Goal: Contribute content: Add original content to the website for others to see

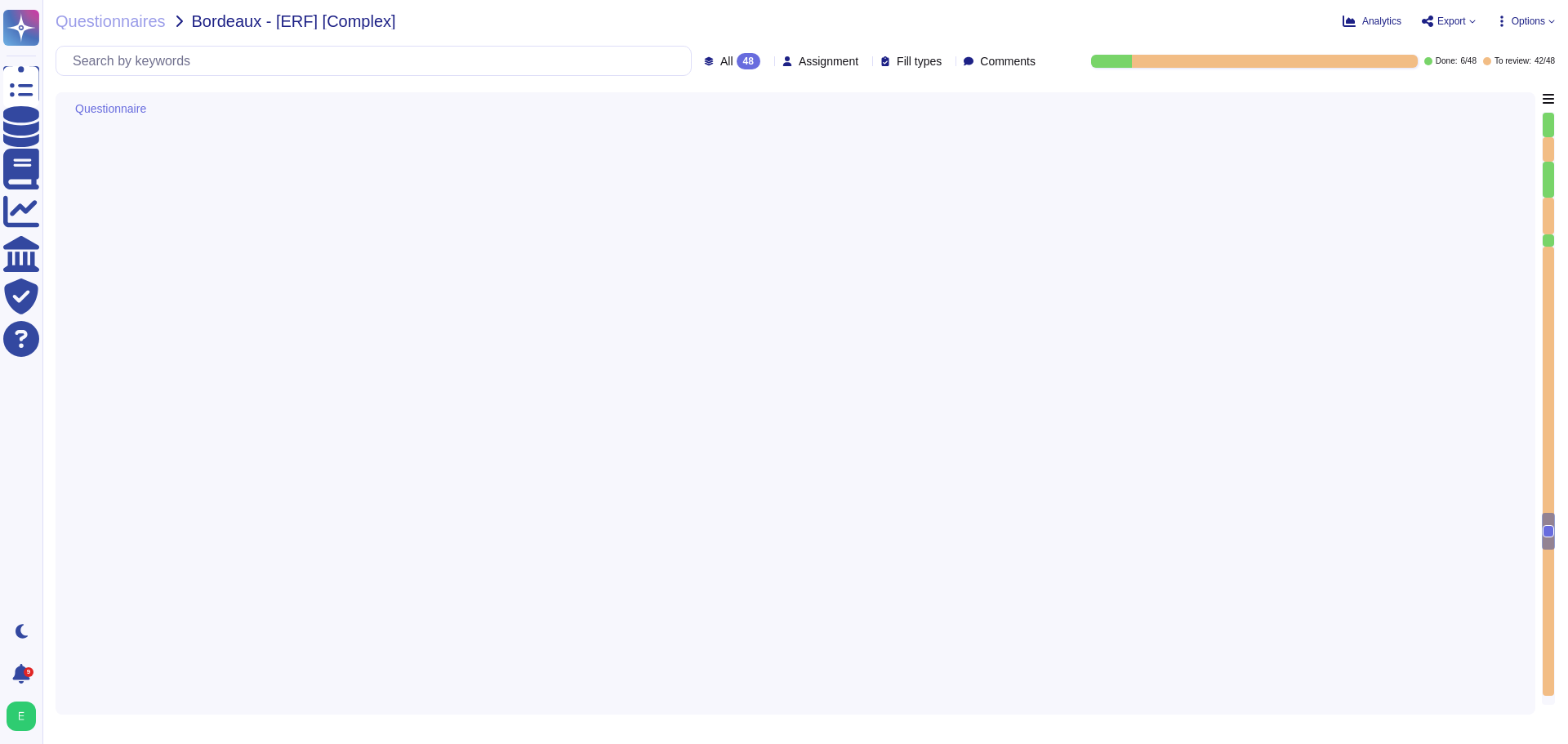
type textarea "Les sauvegardes du système et des données chez Edenred France sont également st…"
type textarea "Pour le développement des applications, Edenred France s’appuie sur une approch…"
type textarea "Edenred France met en place plusieurs types de tests de sécurité, y compris des…"
type textarea "Edenred France propose des solutions de chiffrement des données en transit pour…"
type textarea "Edenred France a mis en place une procédure de gestion des incidents qui défini…"
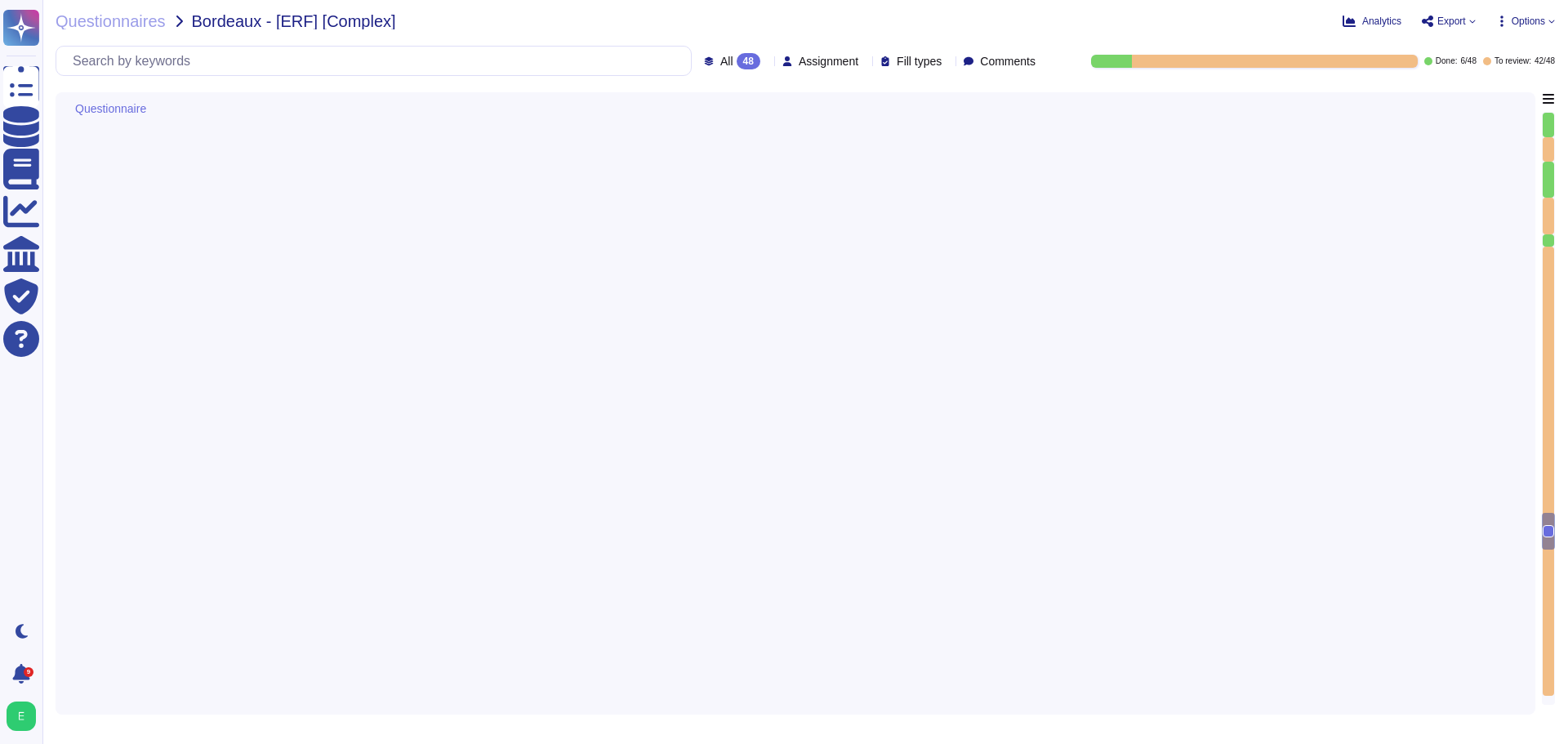
scroll to position [8779, 0]
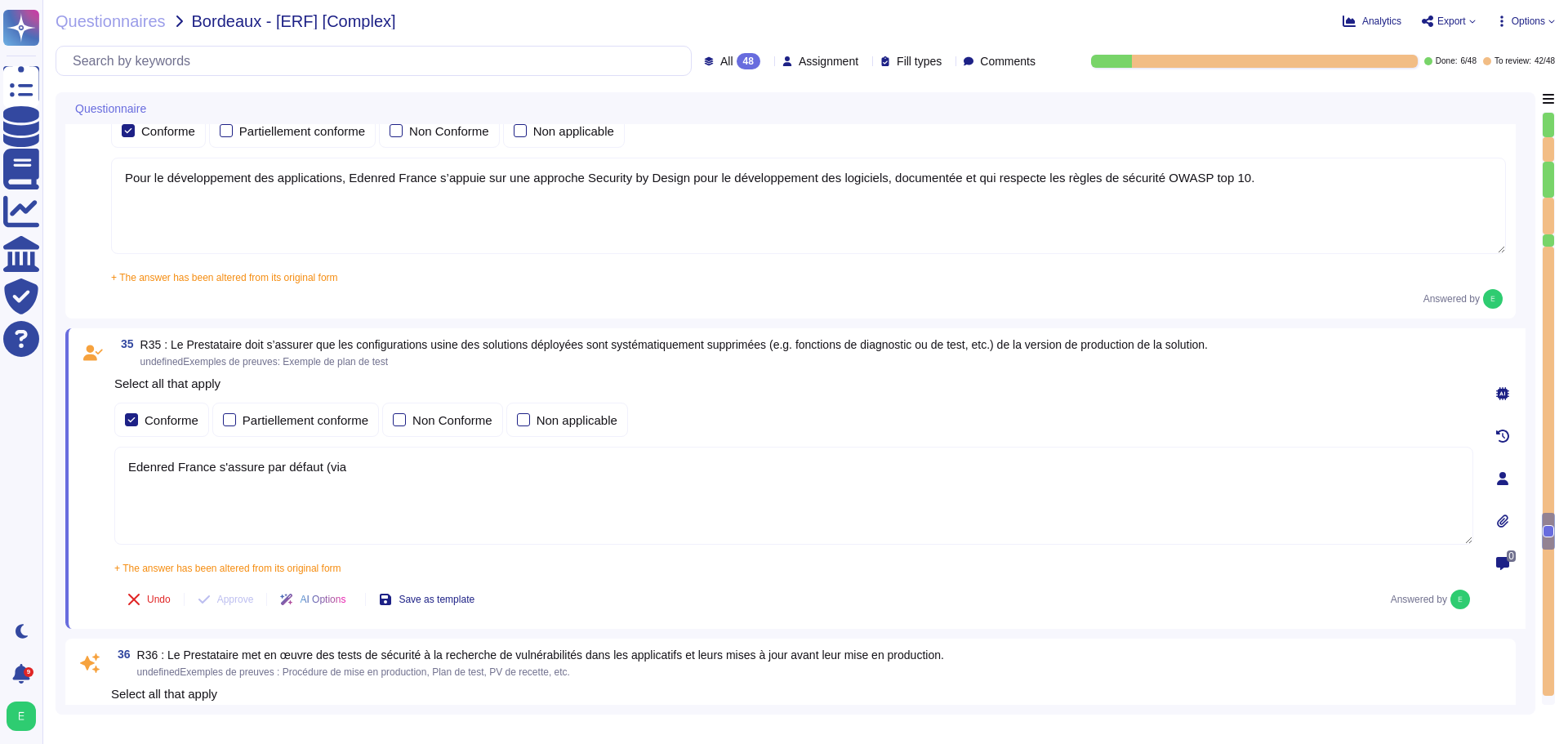
click at [367, 473] on textarea "Edenred France s'assure par défaut (via" at bounding box center [794, 495] width 1359 height 98
type textarea "E"
paste textarea "confirme que, conformément aux directives du document SEC-GUI-040 – Secure Desi…"
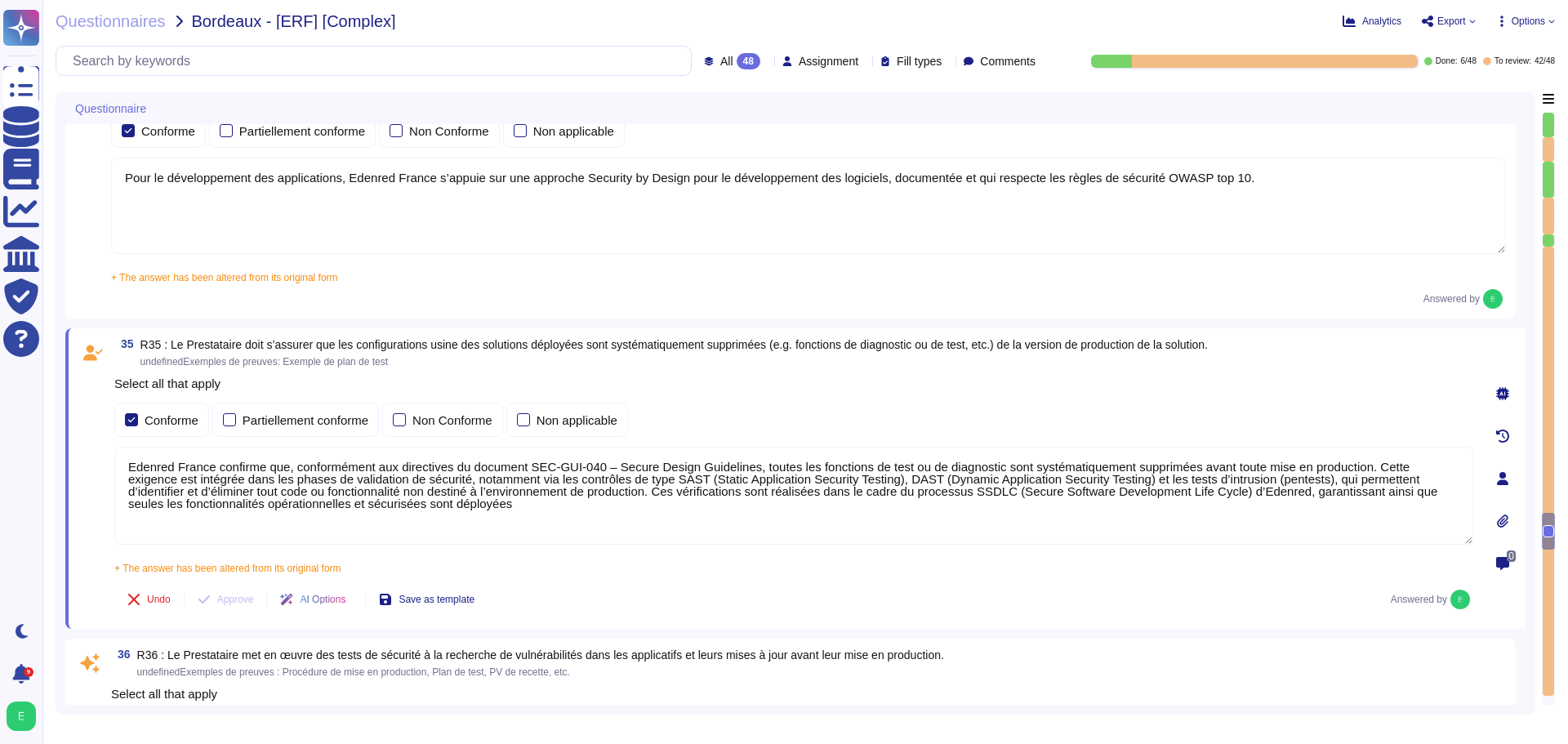
click at [754, 470] on textarea "Edenred France confirme que, conformément aux directives du document SEC-GUI-04…" at bounding box center [794, 495] width 1359 height 98
click at [1248, 492] on textarea "Edenred France confirme que toutes les fonctions de test ou de diagnostic sont …" at bounding box center [794, 495] width 1359 height 98
type textarea "Edenred France confirme que toutes les fonctions de test ou de diagnostic sont …"
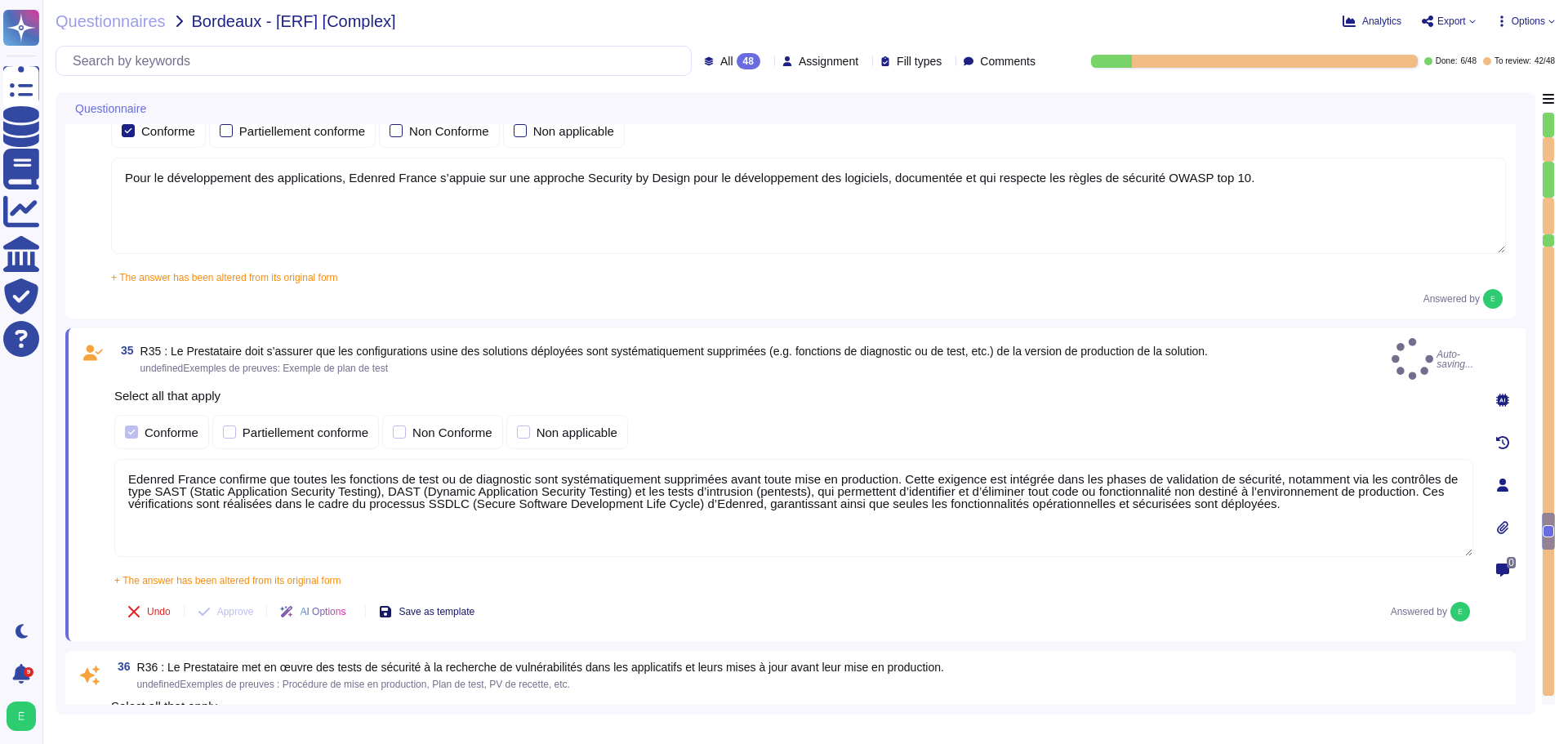
click at [450, 606] on span "Save as template" at bounding box center [436, 611] width 76 height 9
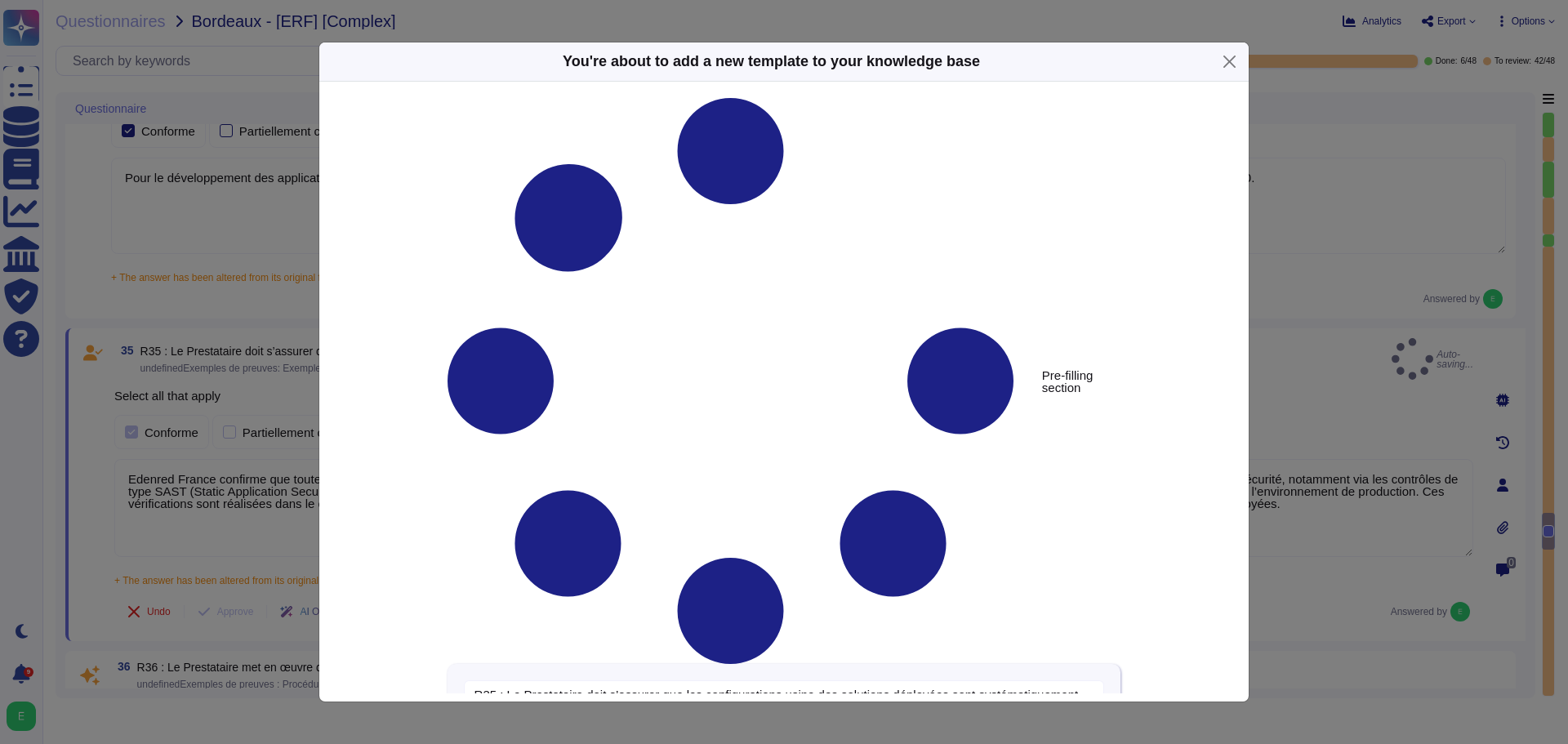
type textarea "R35 : Le Prestataire doit s’assurer que les configurations usine des solutions …"
type textarea "Edenred France confirme que toutes les fonctions de test ou de diagnostic sont …"
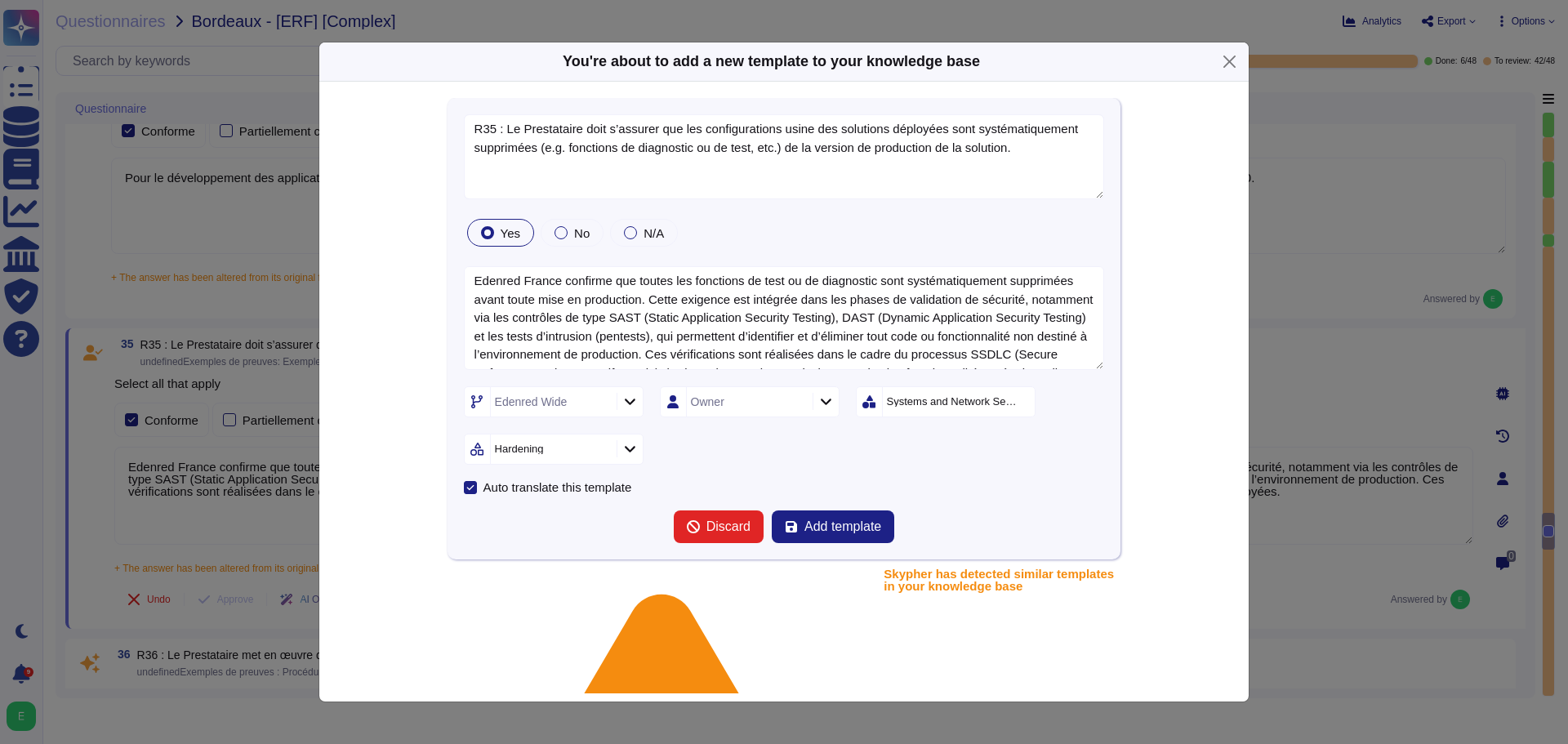
click at [828, 403] on icon at bounding box center [826, 401] width 12 height 14
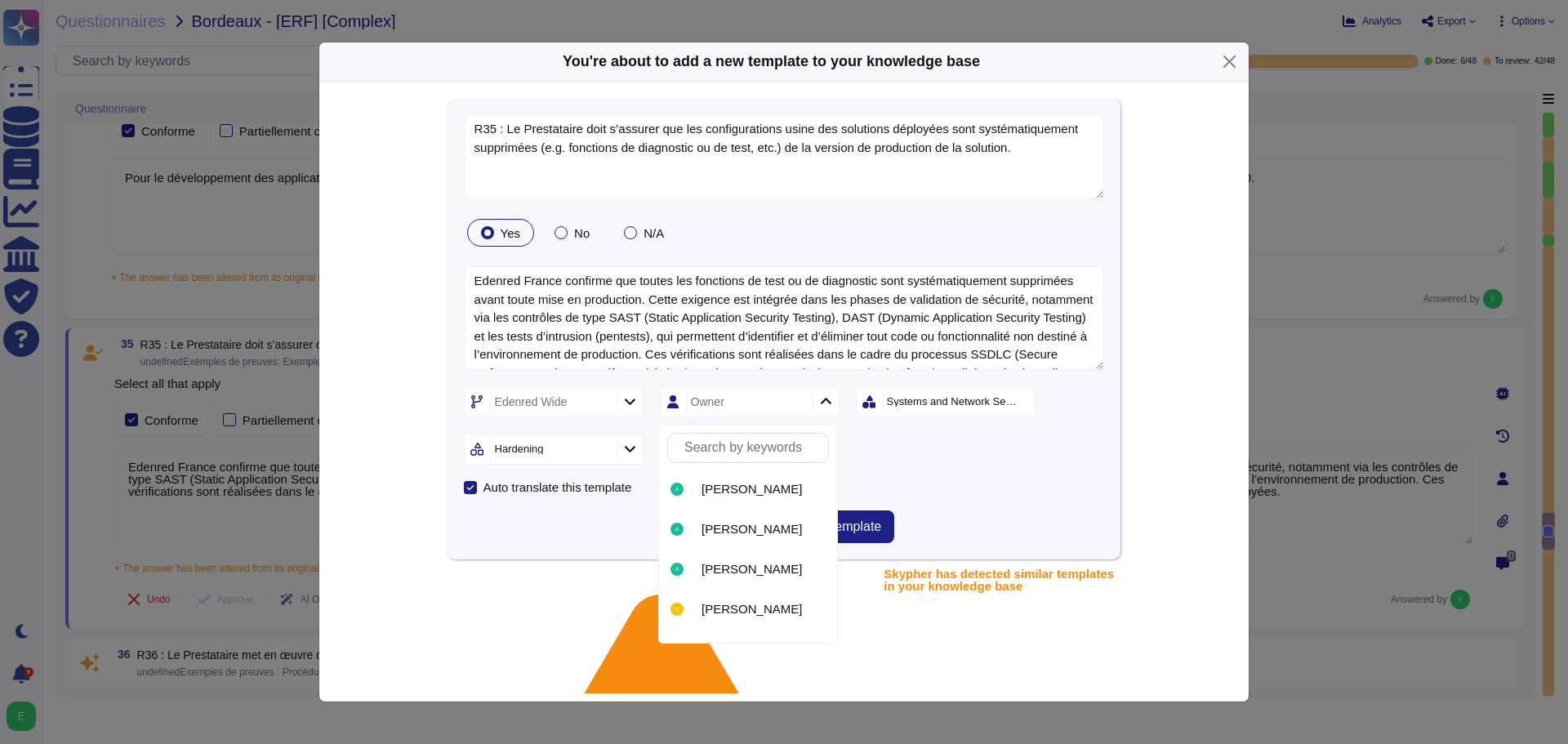
click at [828, 403] on icon at bounding box center [826, 401] width 12 height 14
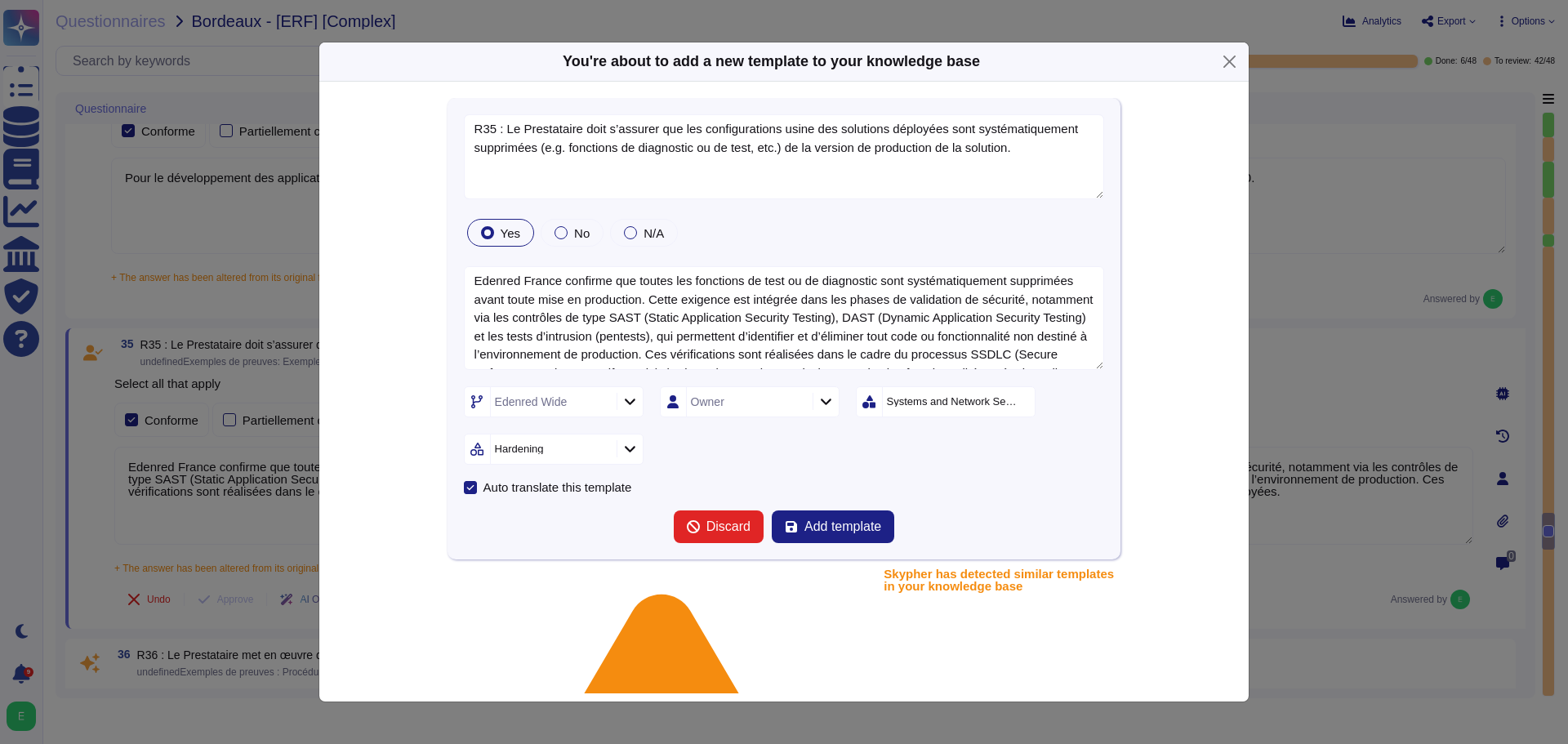
click at [902, 395] on div "Systems and Network Security" at bounding box center [959, 401] width 153 height 29
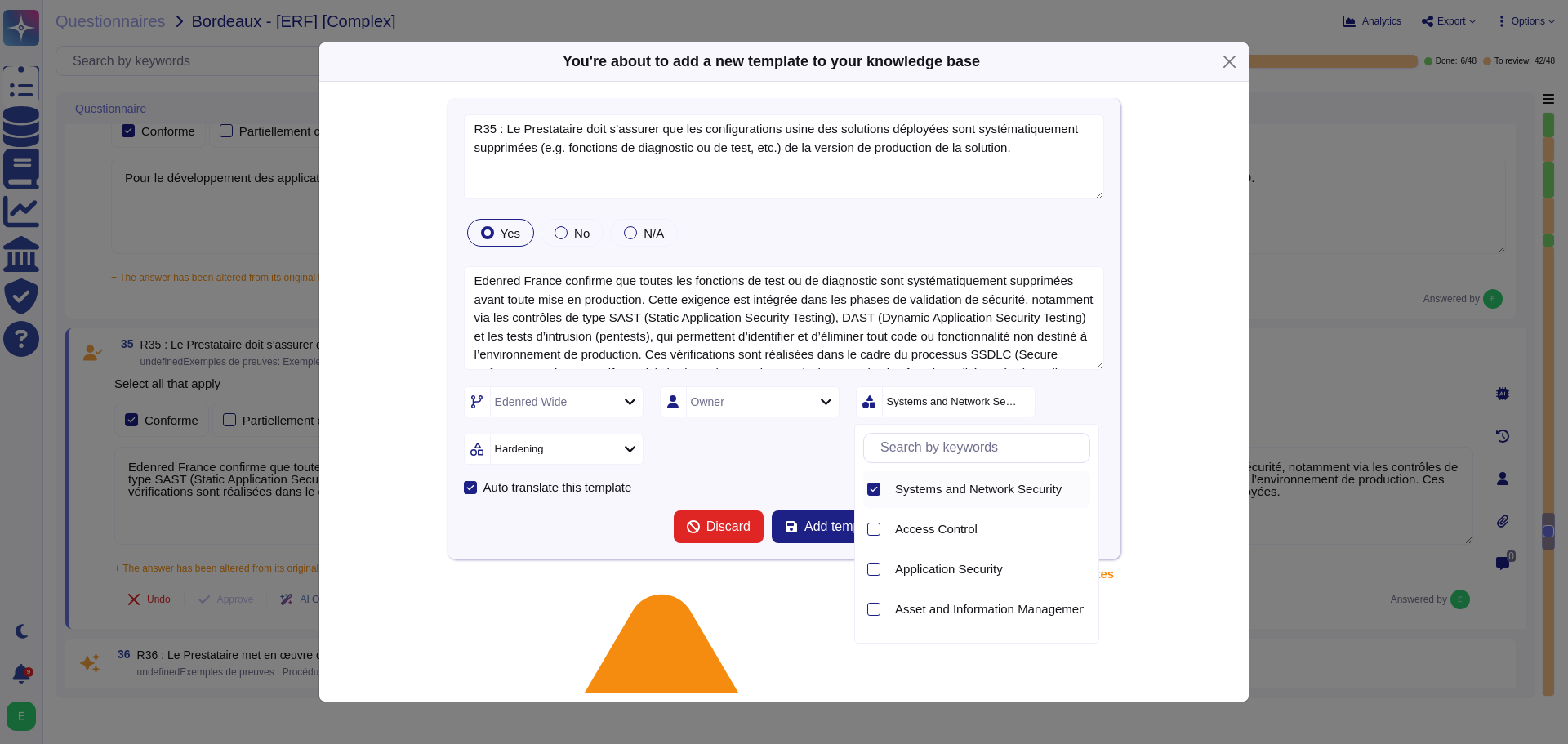
click at [872, 488] on icon at bounding box center [873, 489] width 8 height 8
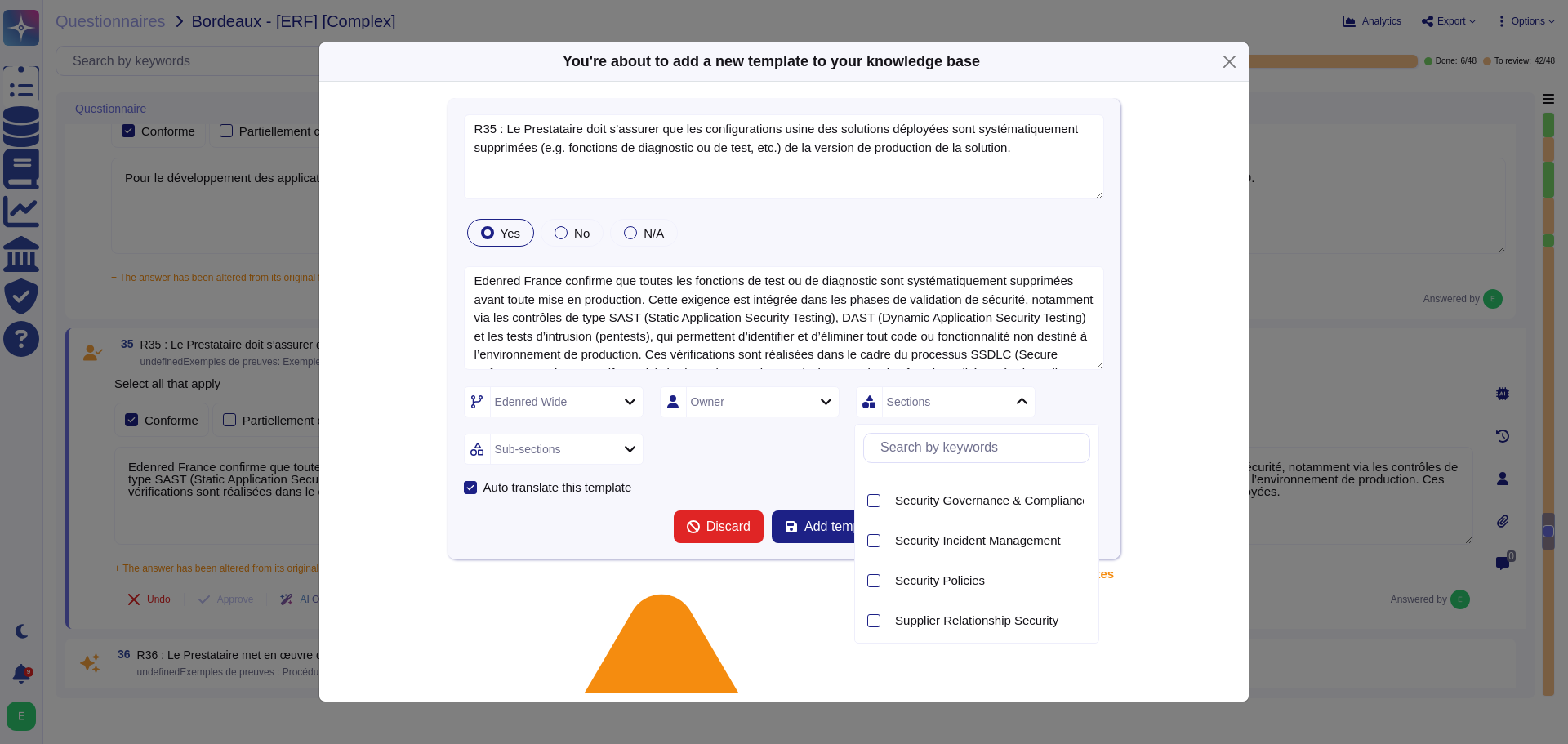
scroll to position [1572, 0]
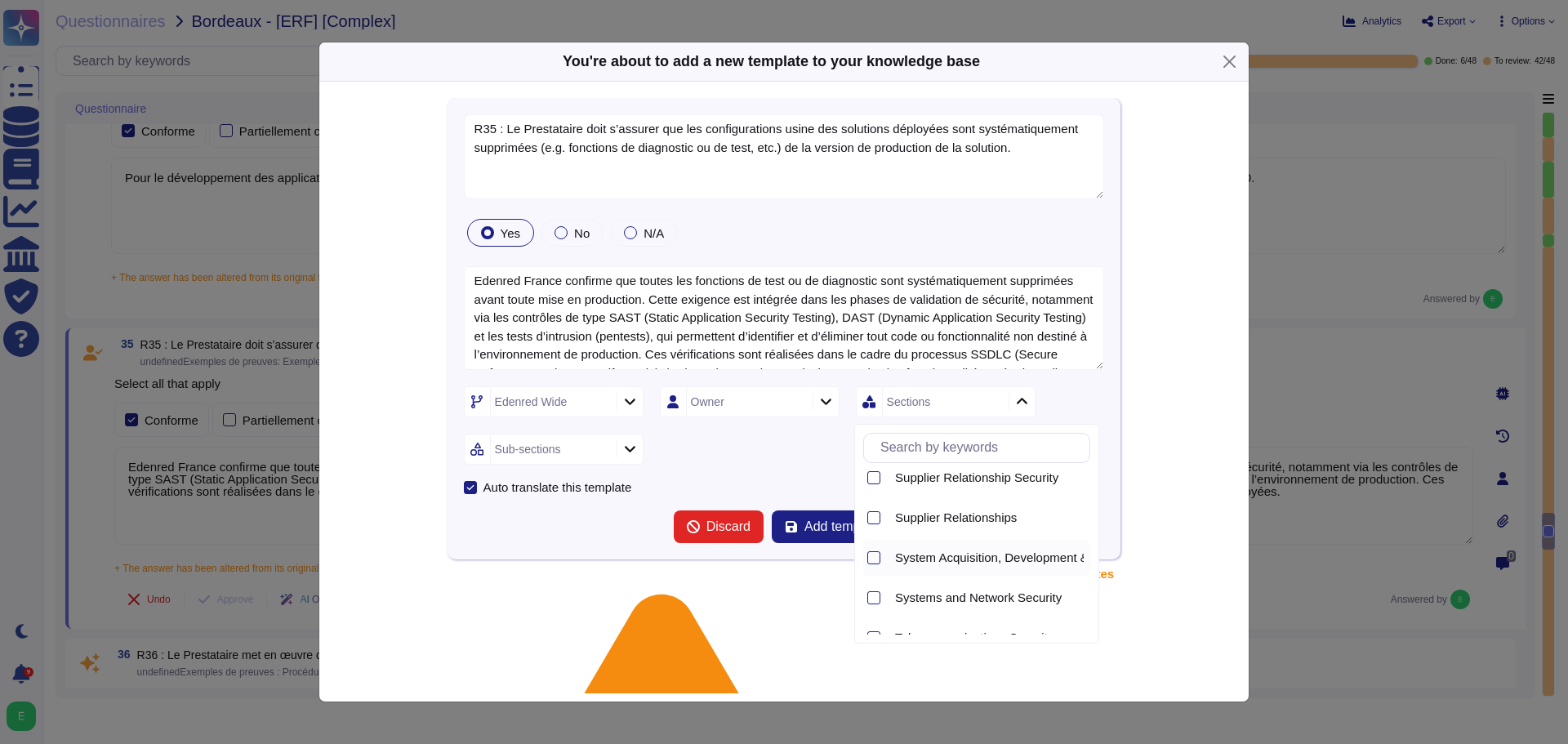
click at [974, 562] on span "System Acquisition, Development & Maintenance" at bounding box center [1028, 558] width 267 height 15
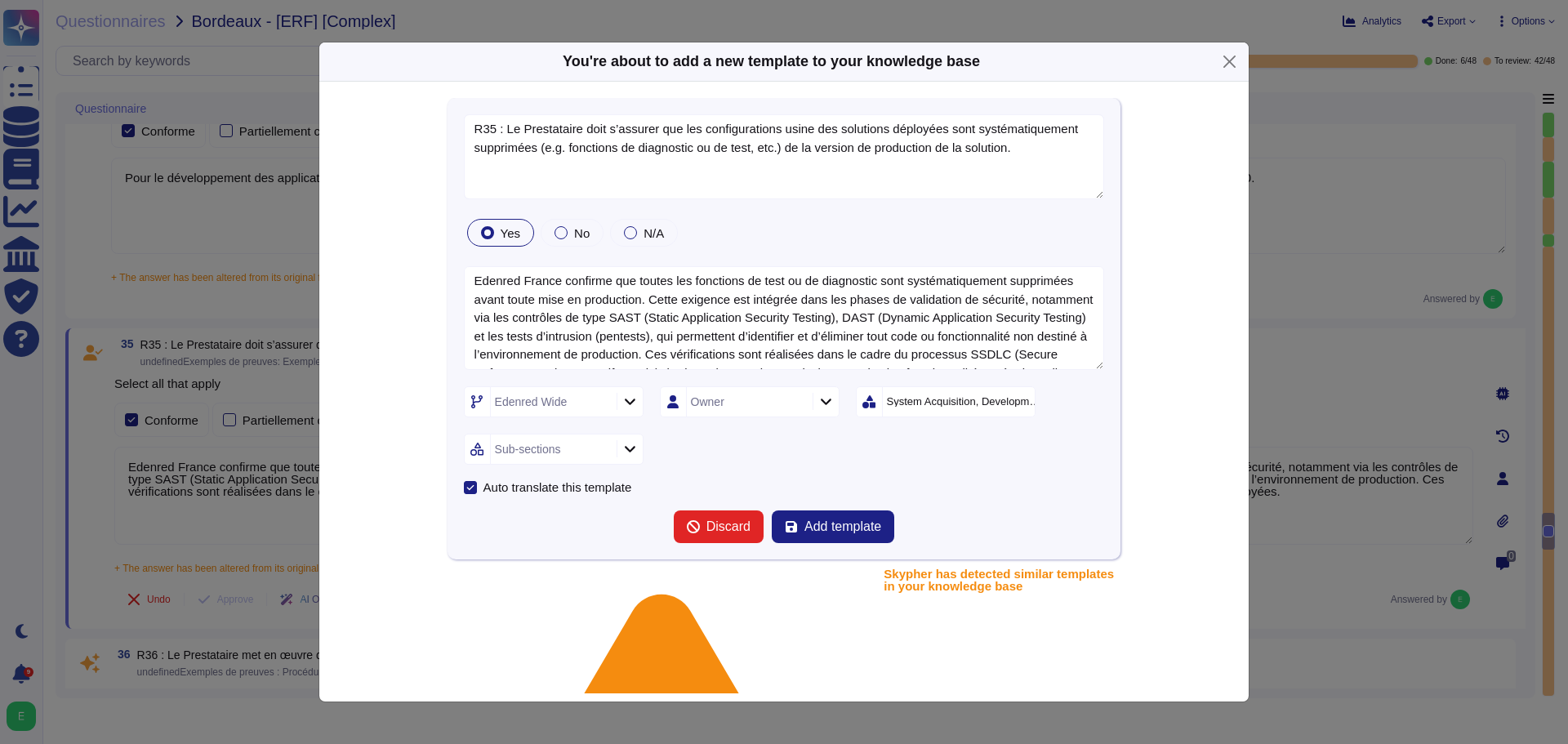
click at [625, 451] on icon at bounding box center [630, 448] width 12 height 14
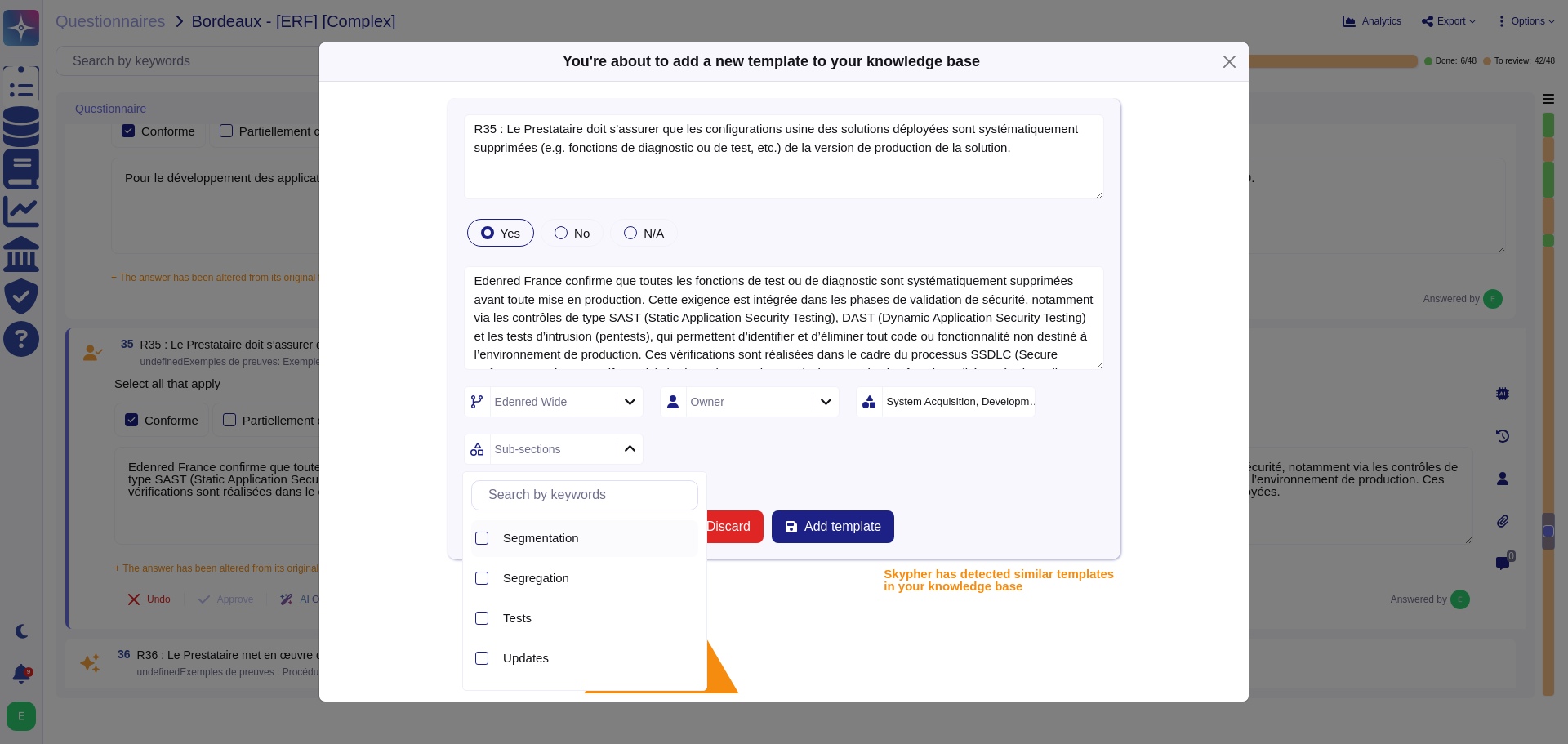
scroll to position [832, 0]
click at [478, 547] on div at bounding box center [482, 545] width 13 height 13
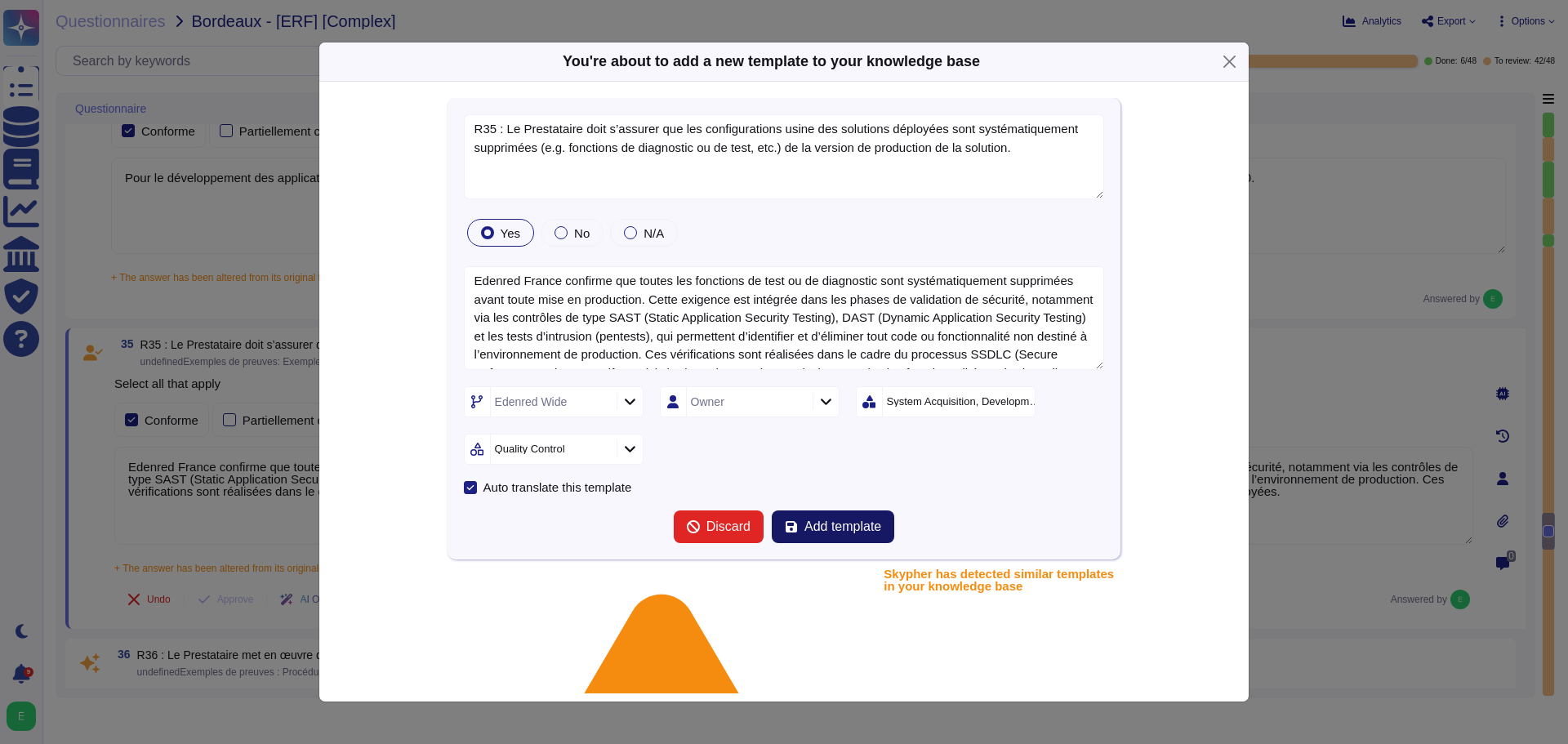
click at [805, 522] on span "Add template" at bounding box center [843, 527] width 77 height 13
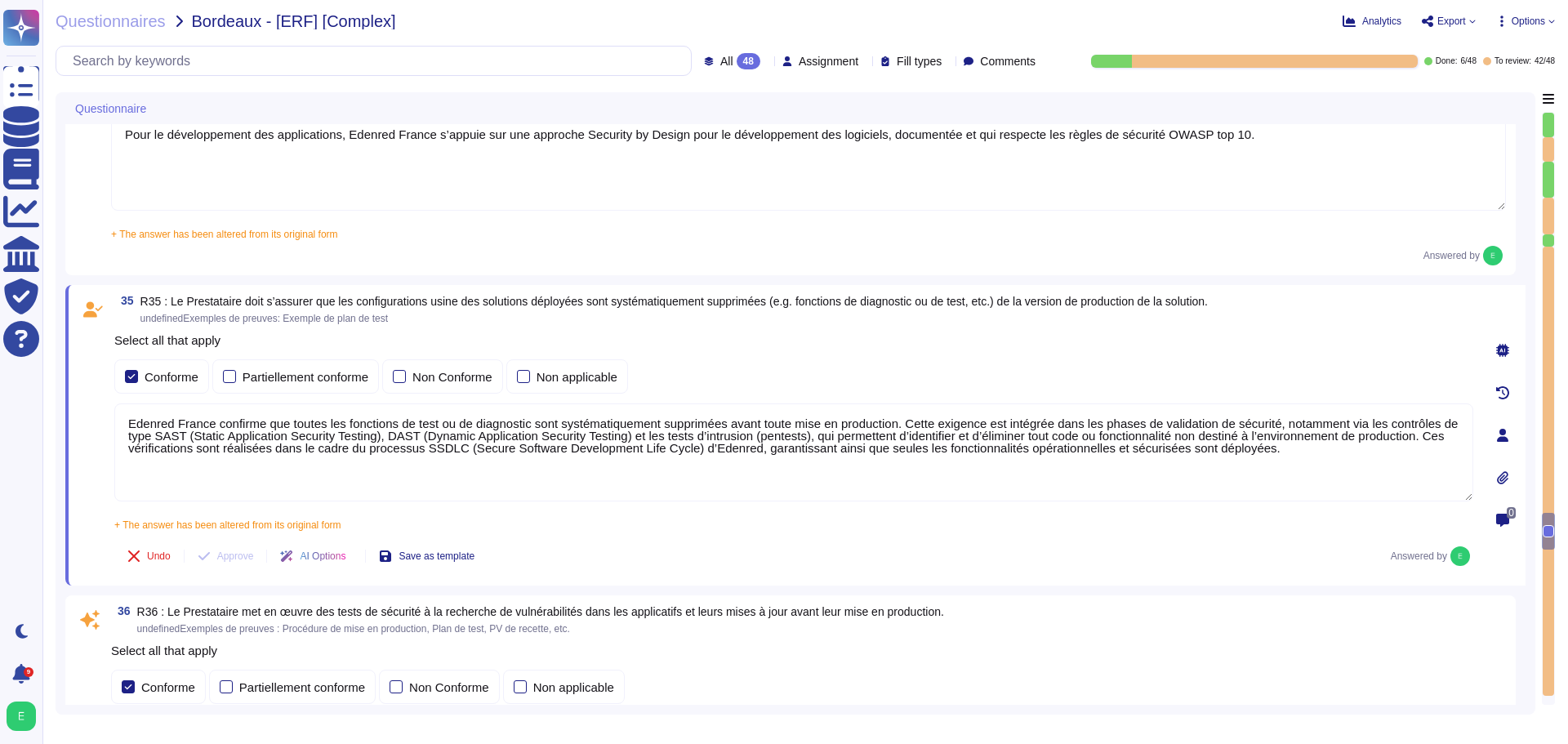
type textarea "Edenred France a mis en place une procédure de gestion des incidents qui défini…"
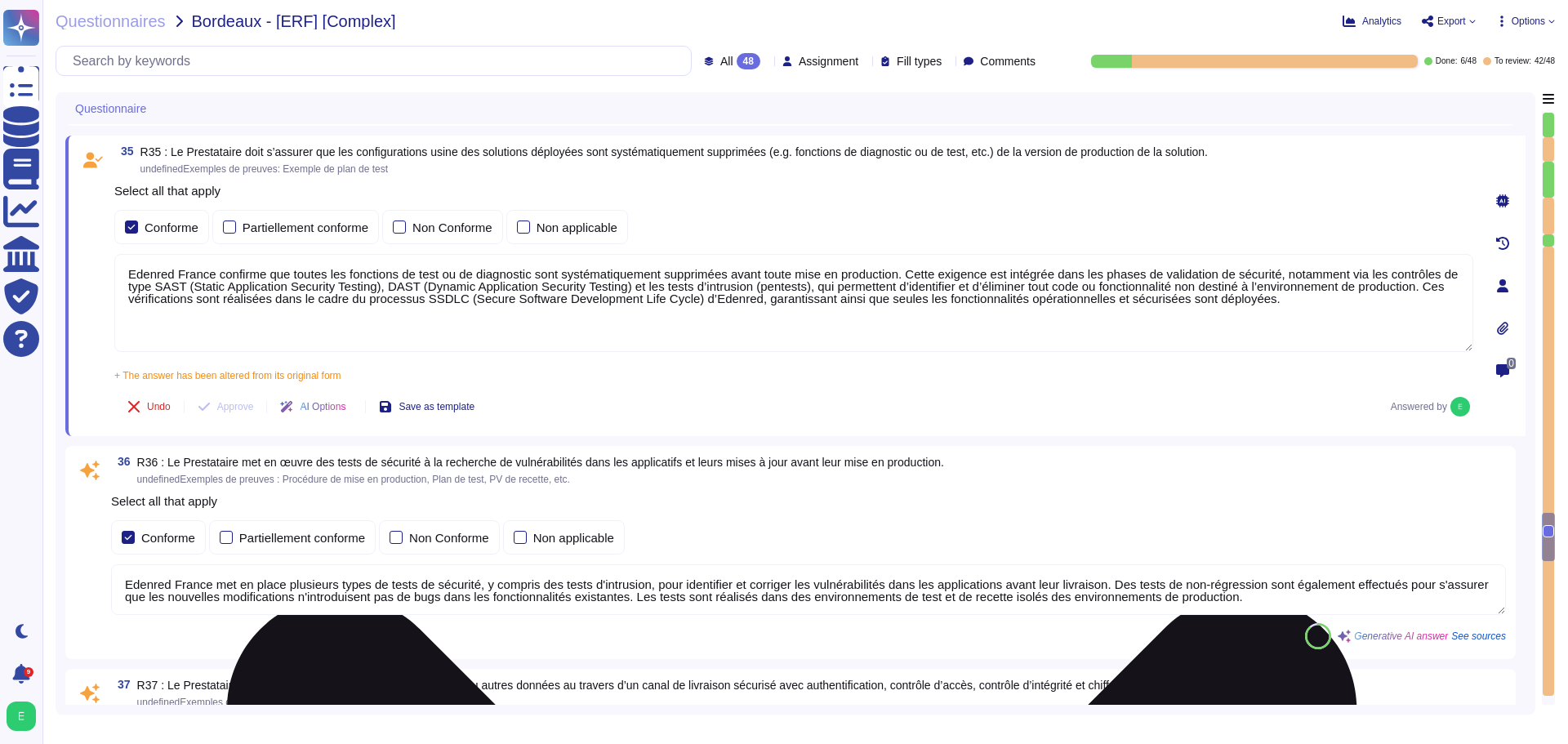
scroll to position [9024, 0]
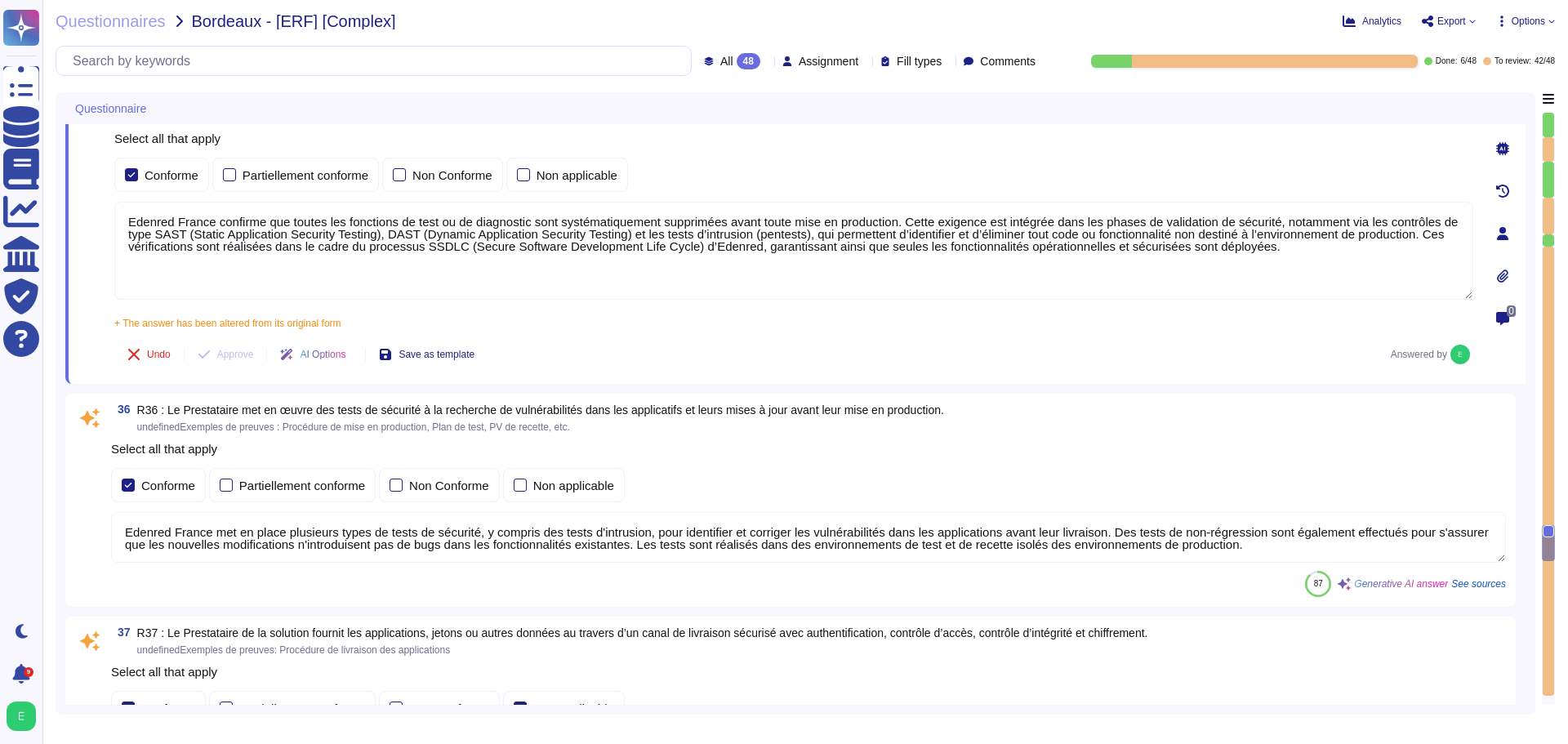
type textarea "Edenred France a mis en place une procédure de gestion de crise qui décrit les …"
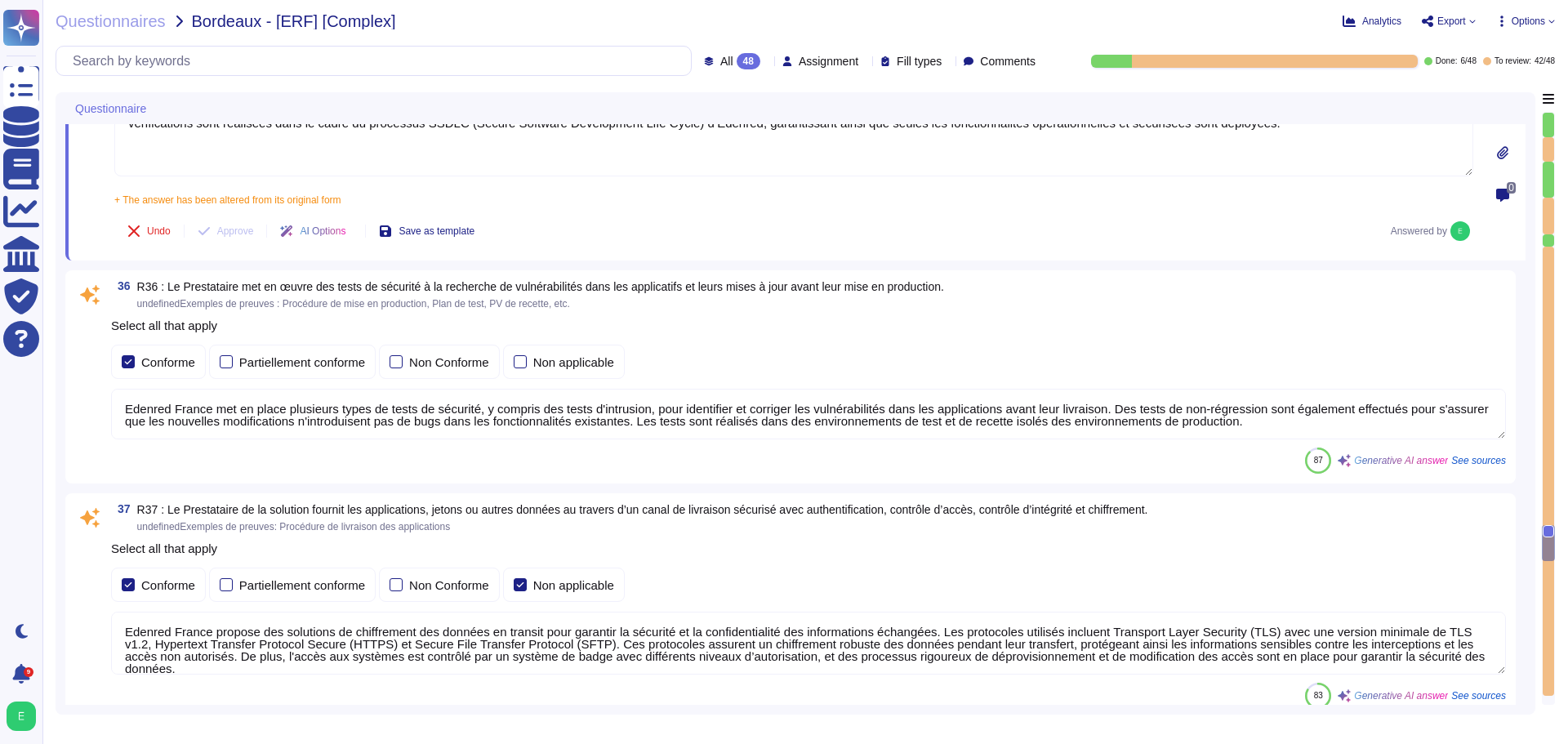
scroll to position [9187, 0]
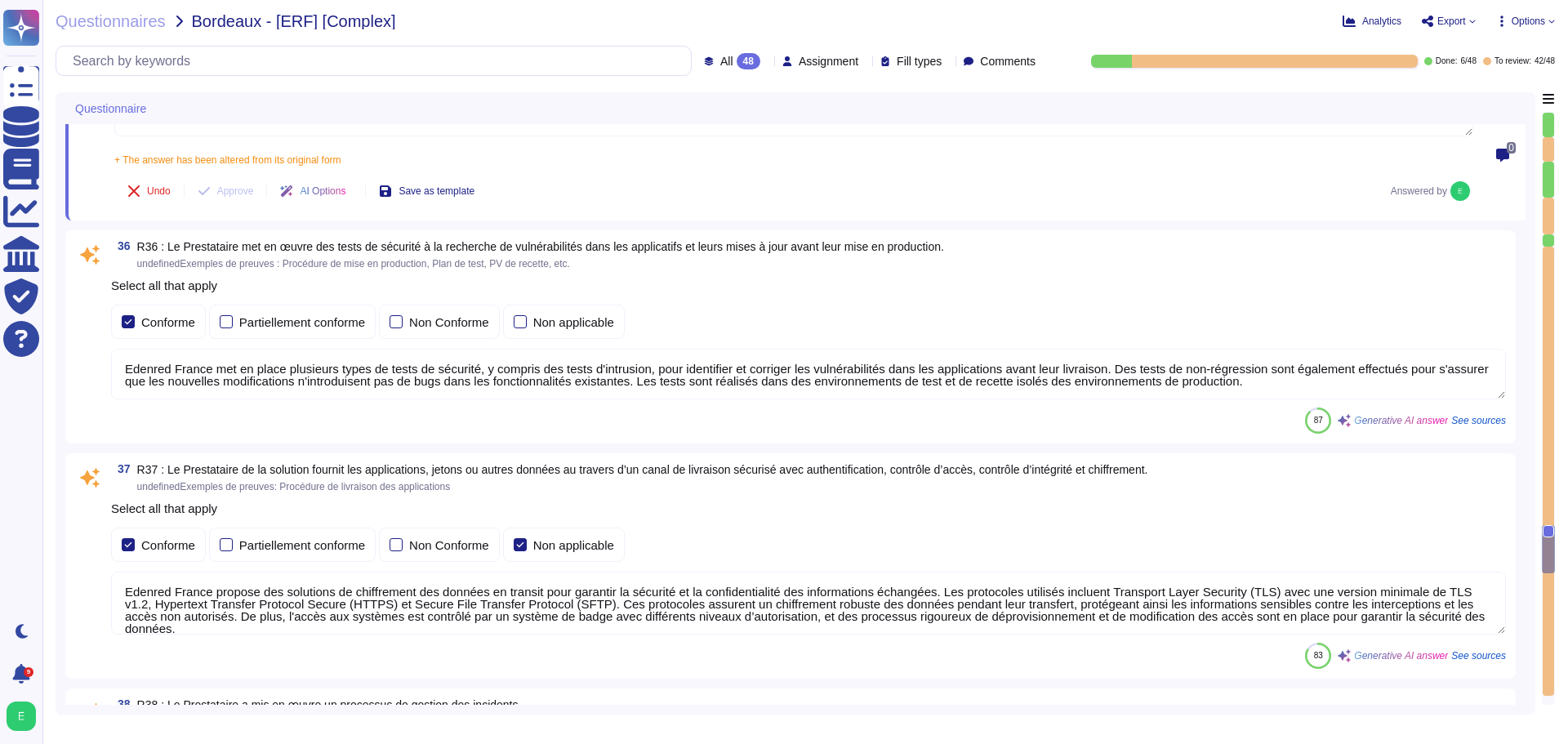
click at [844, 389] on textarea "Edenred France met en place plusieurs types de tests de sécurité, y compris des…" at bounding box center [809, 374] width 1395 height 51
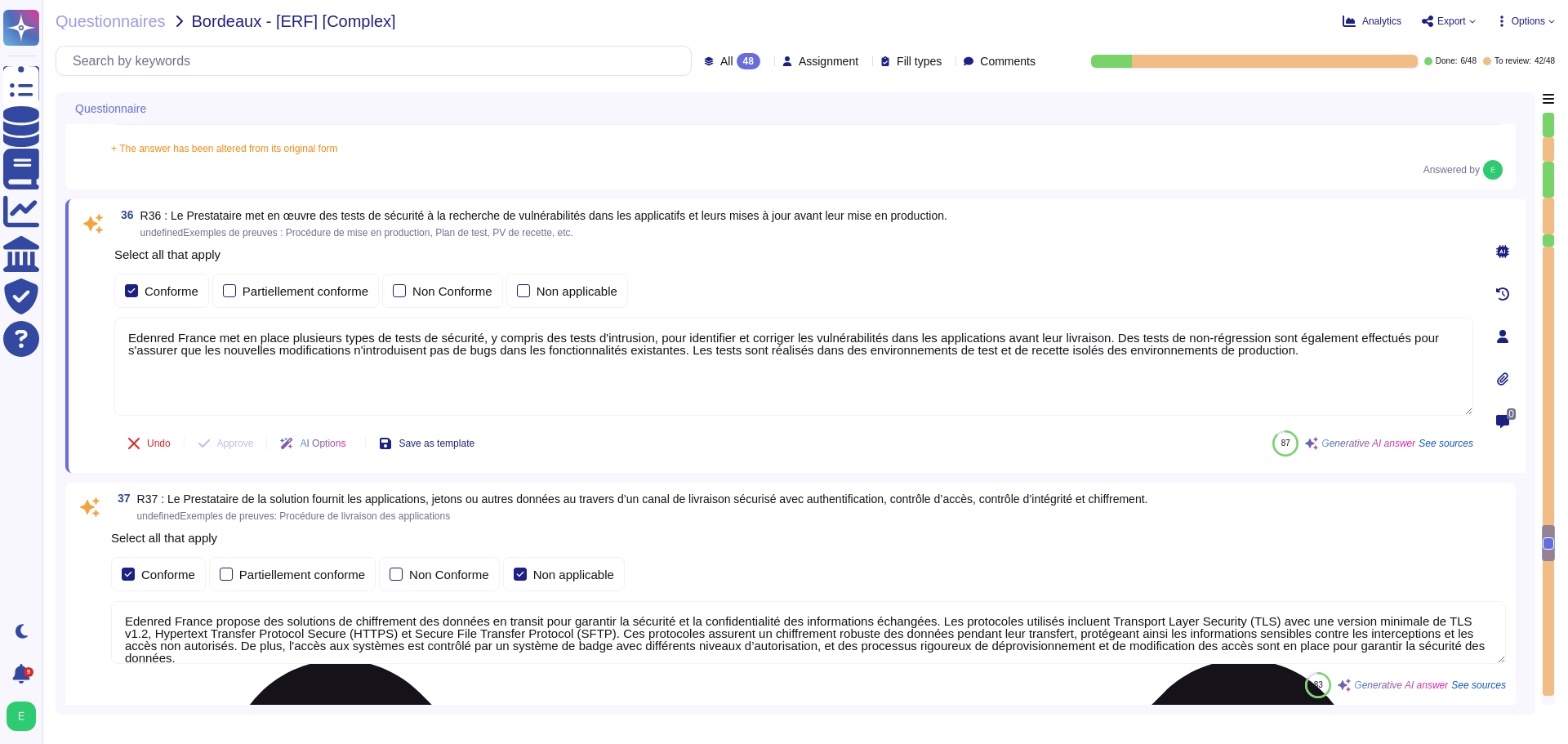
click at [1211, 341] on textarea "Edenred France met en place plusieurs types de tests de sécurité, y compris des…" at bounding box center [794, 366] width 1359 height 98
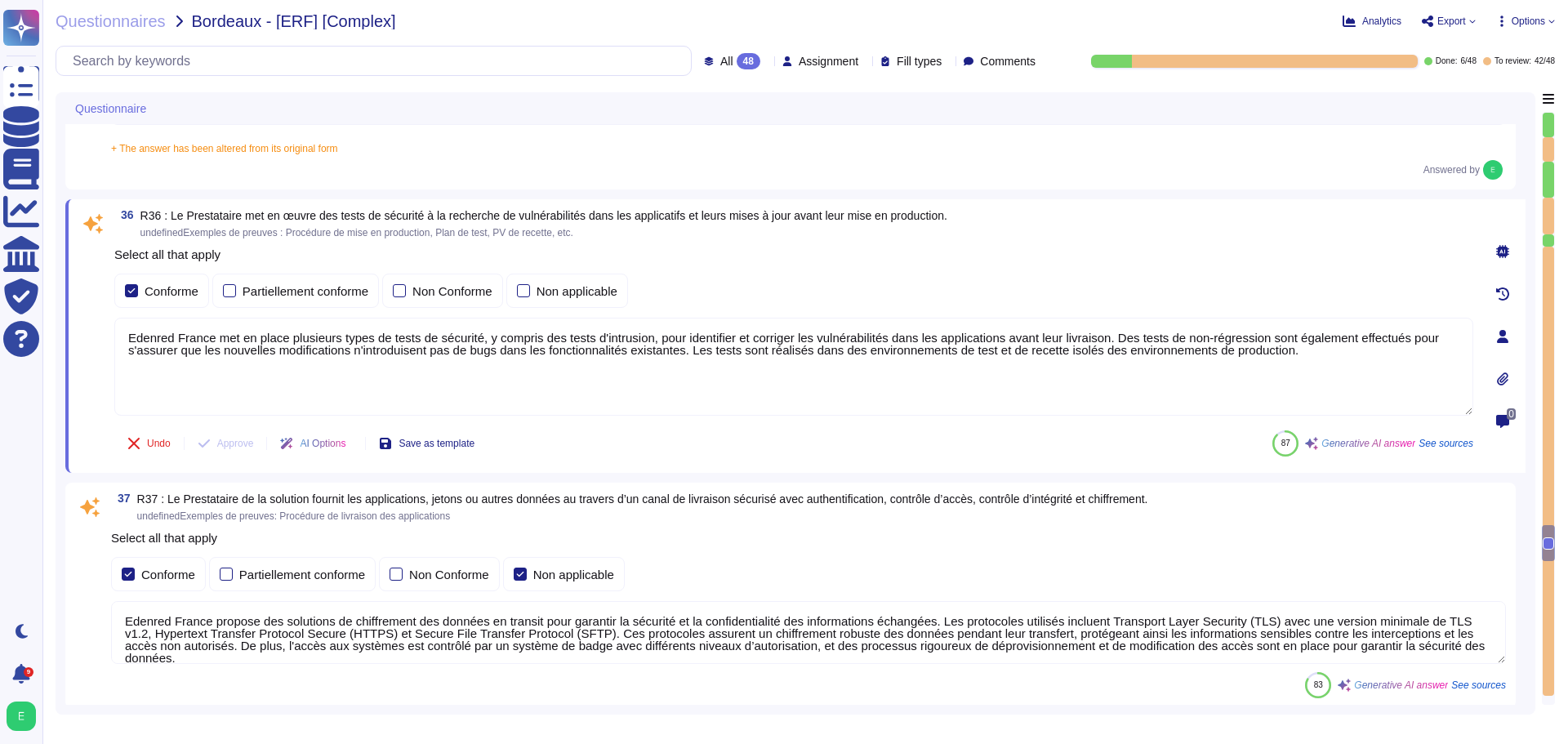
type textarea "Edenred France met en place plusieurs types de tests de sécurité, y compris des…"
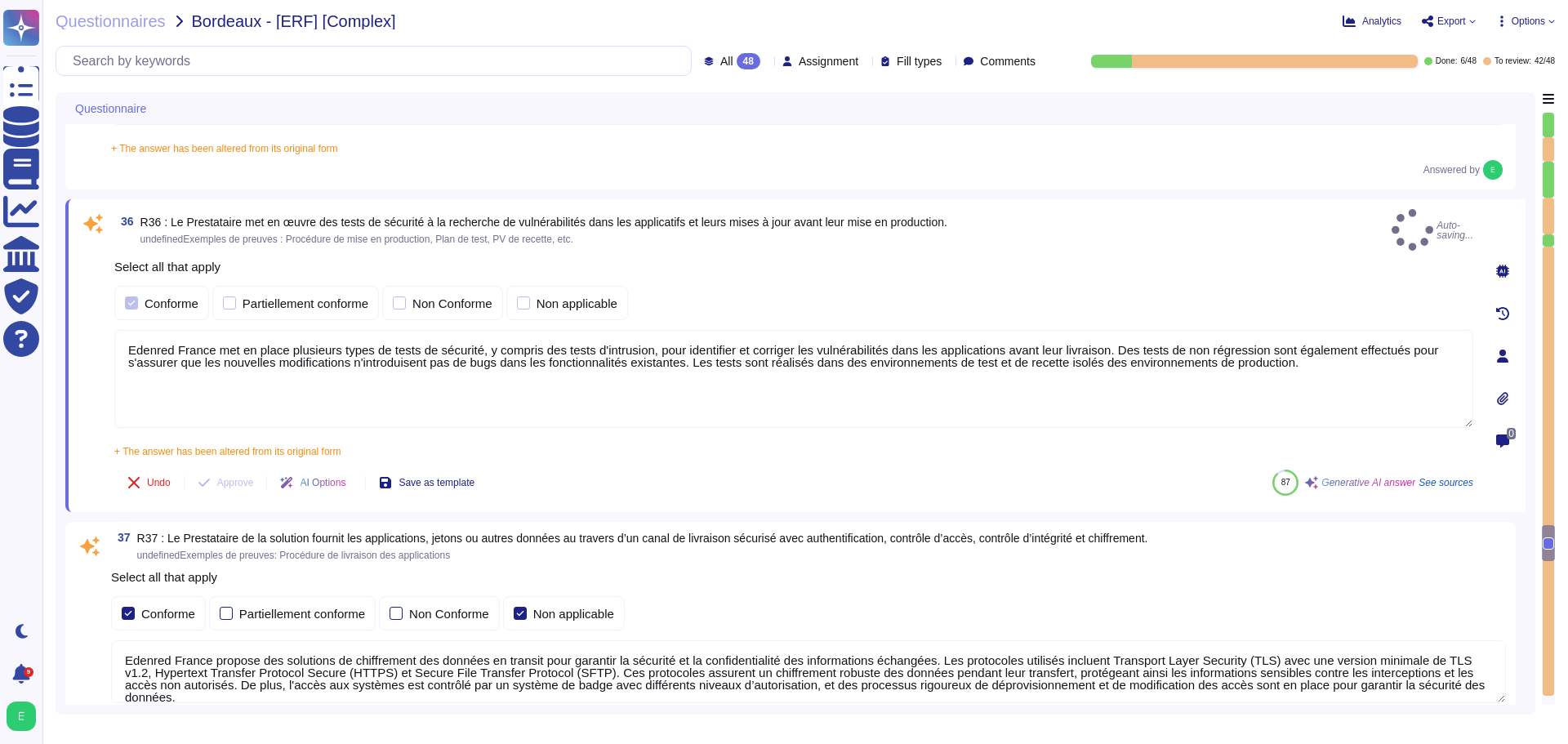
click at [1215, 436] on div "36 R36 : Le Prestataire met en œuvre des tests de sécurité à la recherche de vu…" at bounding box center [776, 355] width 1395 height 293
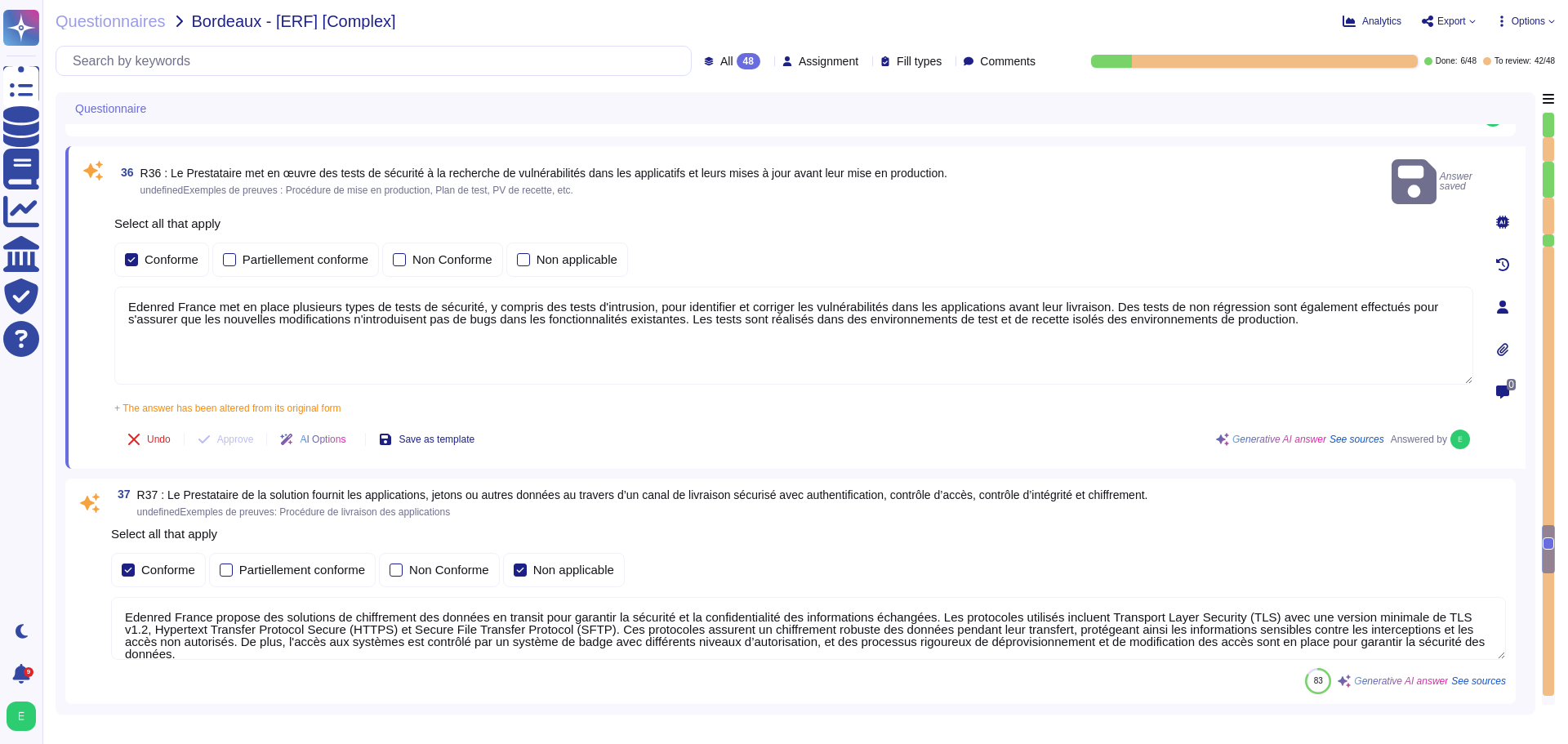
scroll to position [9269, 0]
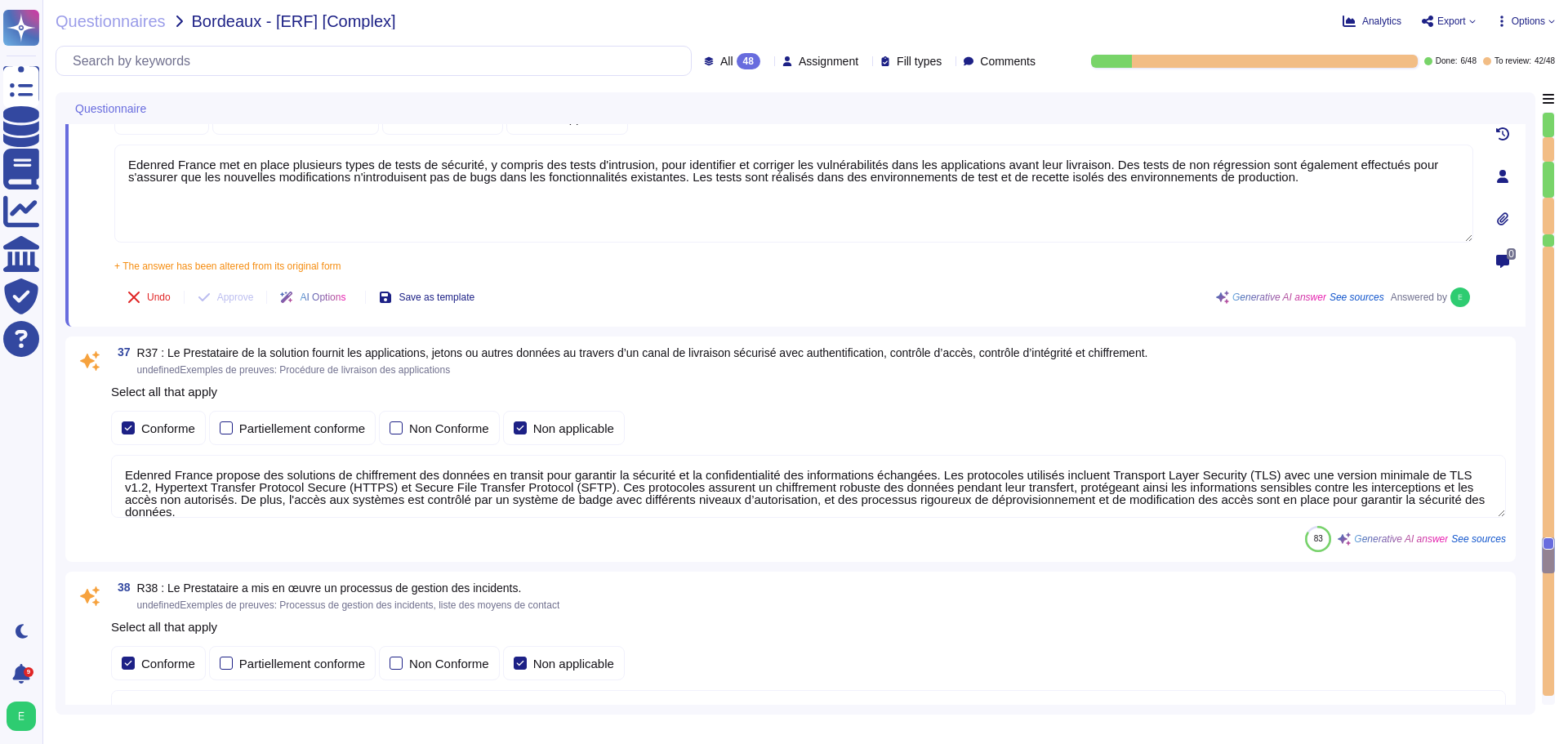
type textarea "Edenred France a mis en place un processus de gestion des changements qui est e…"
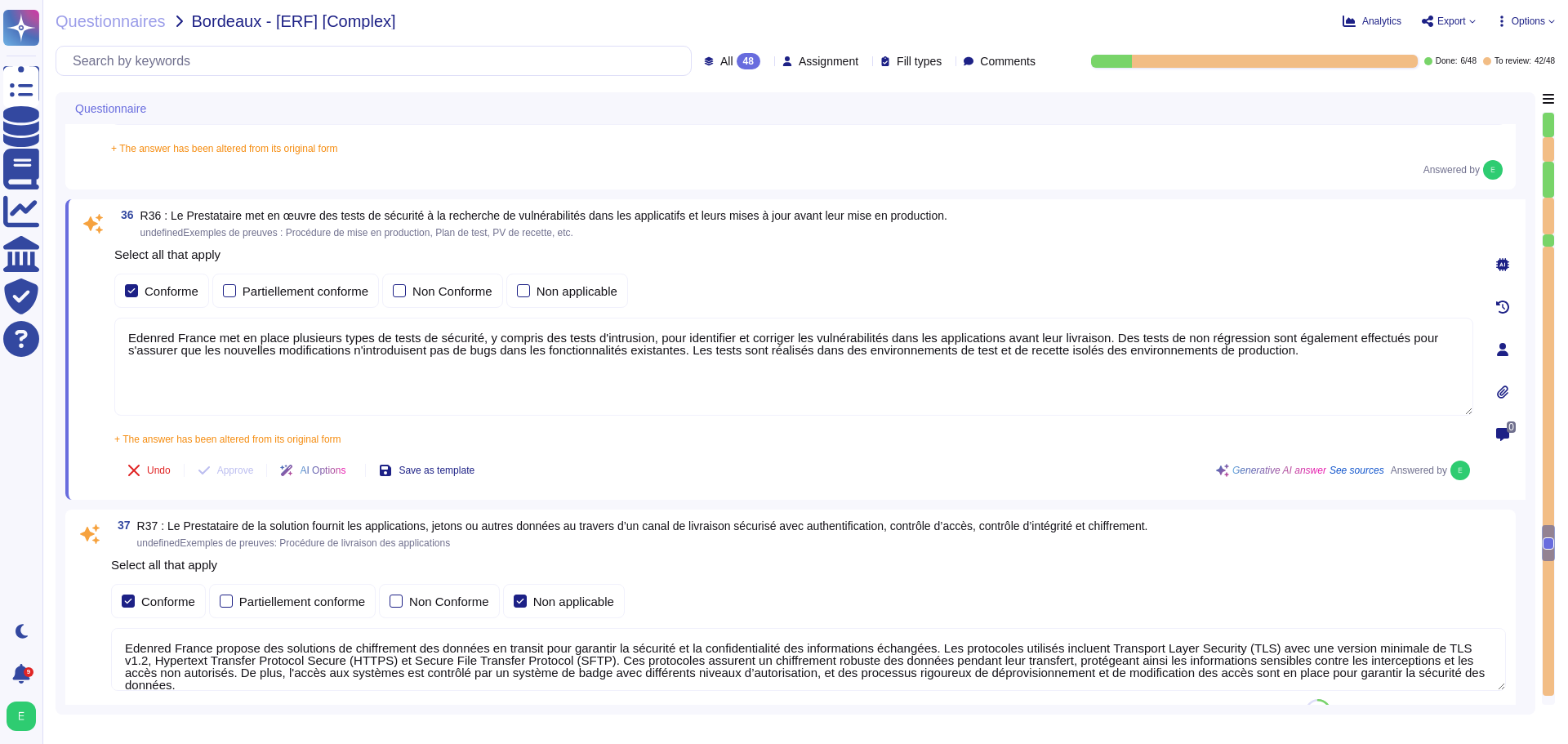
type textarea "Pour le développement des applications, Edenred France s’appuie sur une approch…"
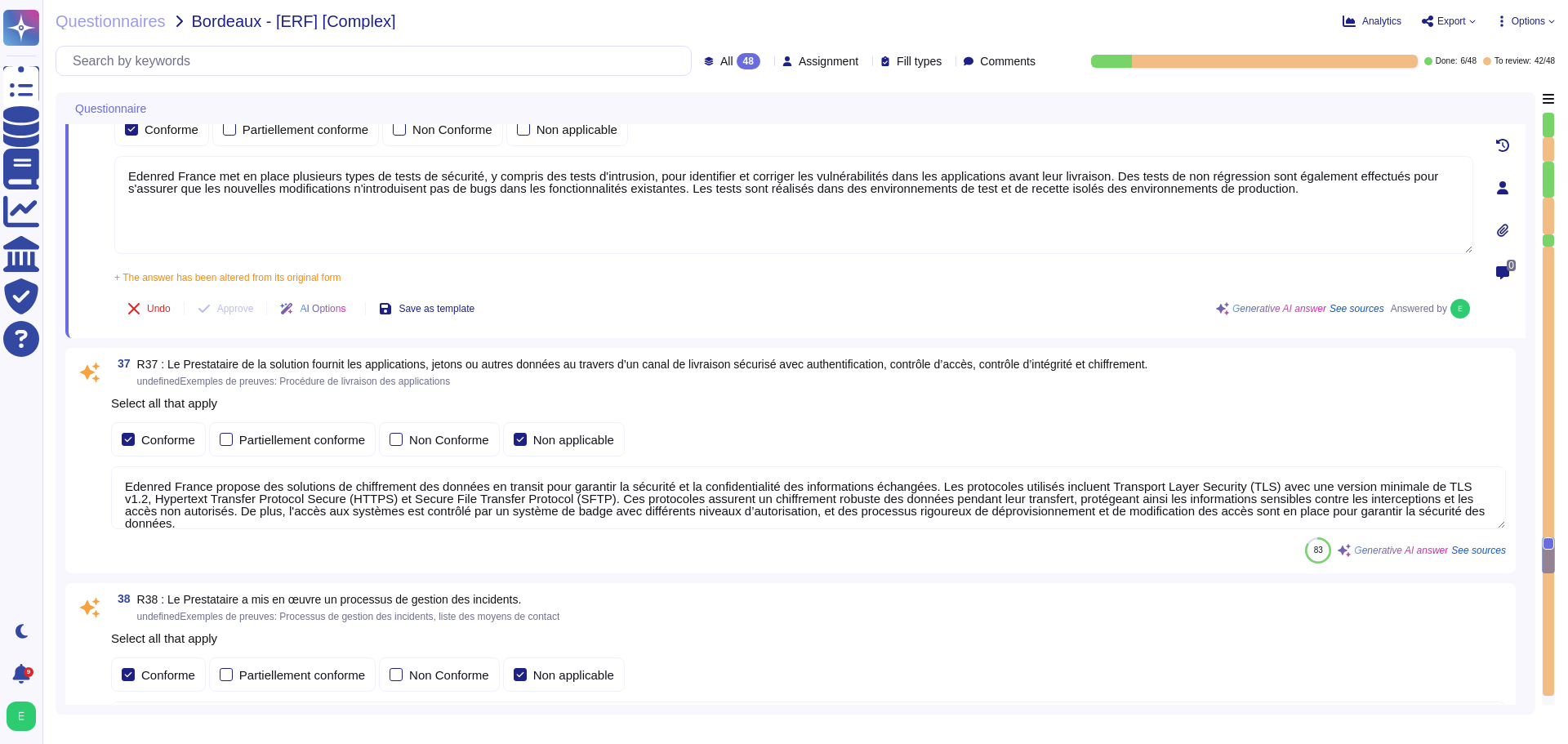
type textarea "Edenred France a mis en place un processus de gestion des changements qui est e…"
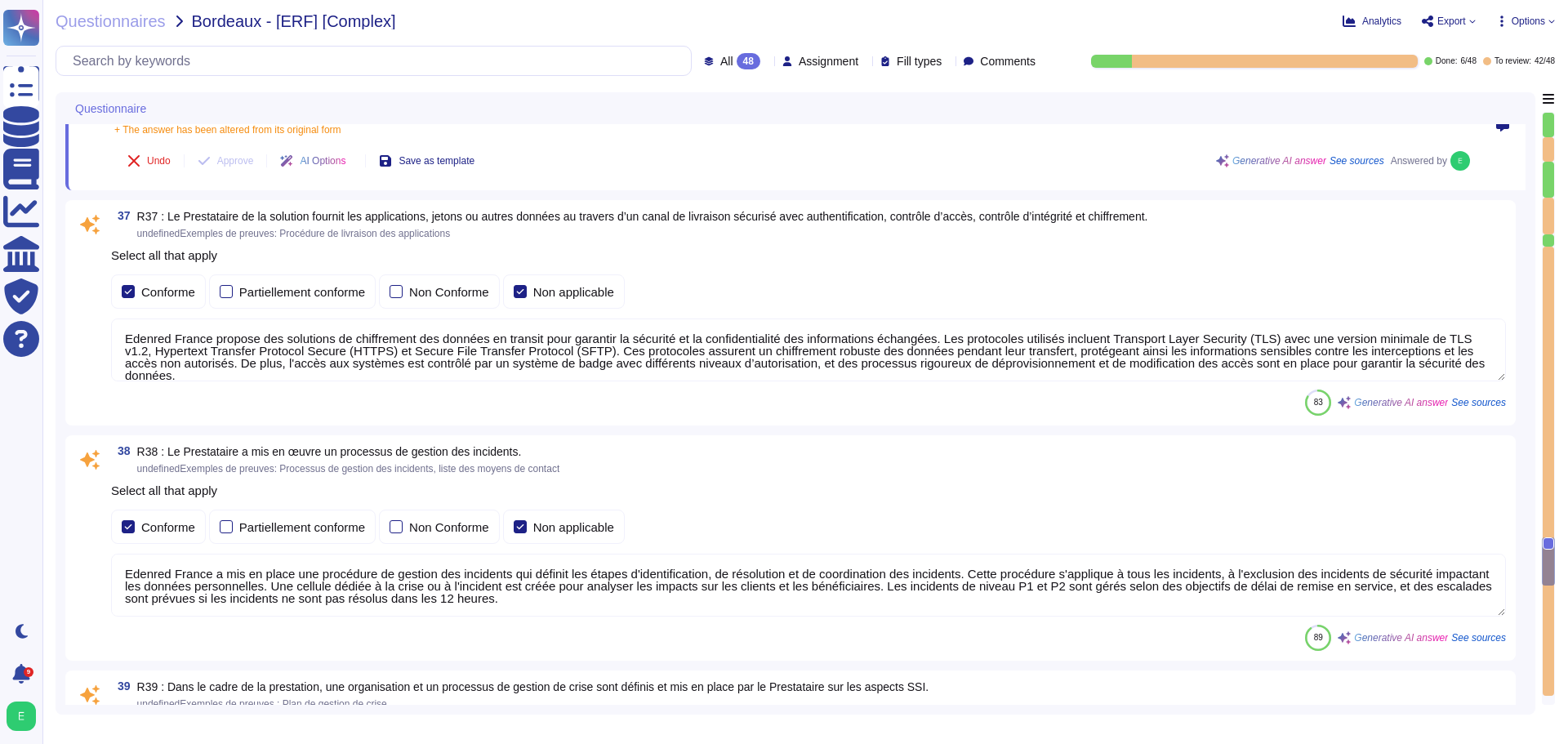
scroll to position [9468, 0]
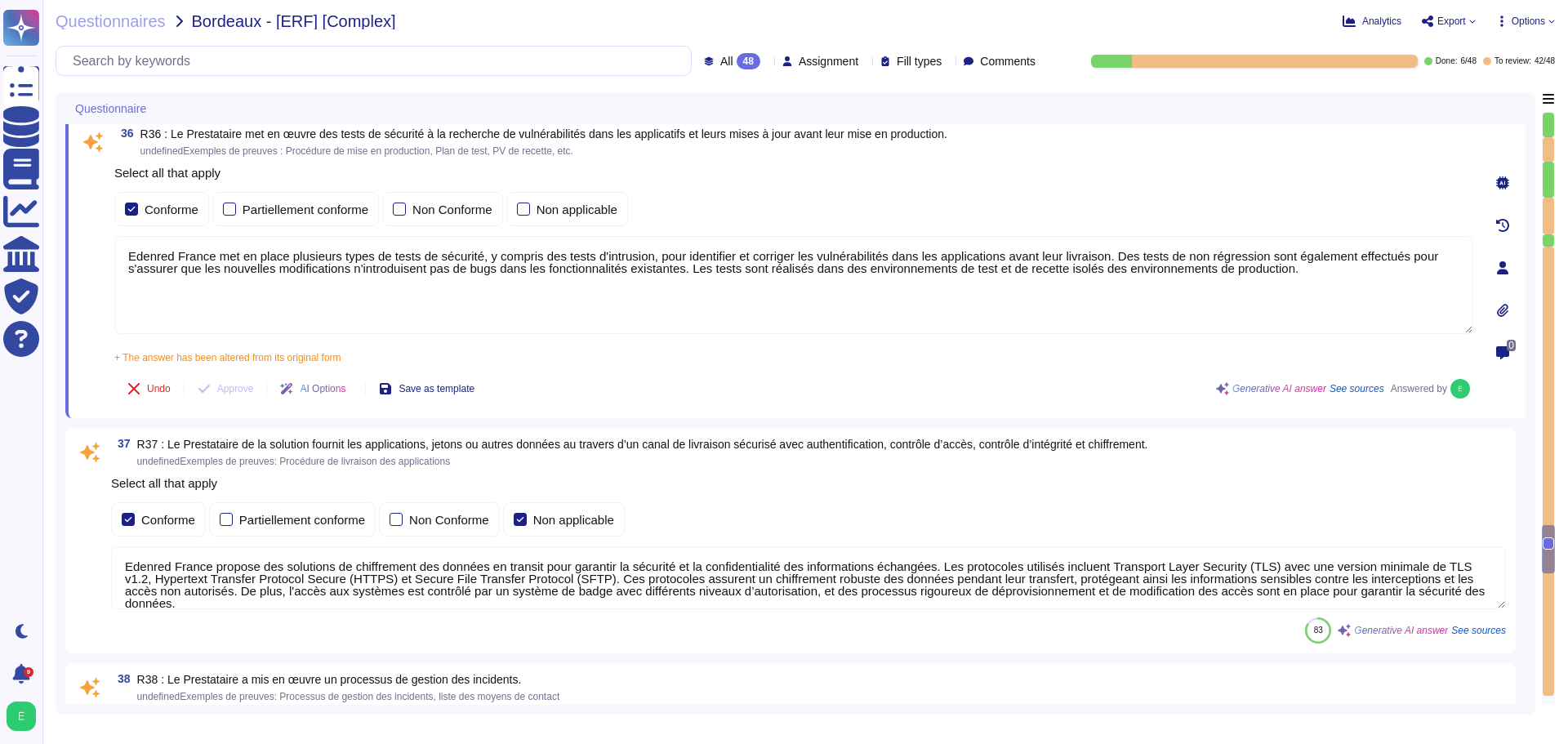
type textarea "Pour le développement des applications, Edenred France s’appuie sur une approch…"
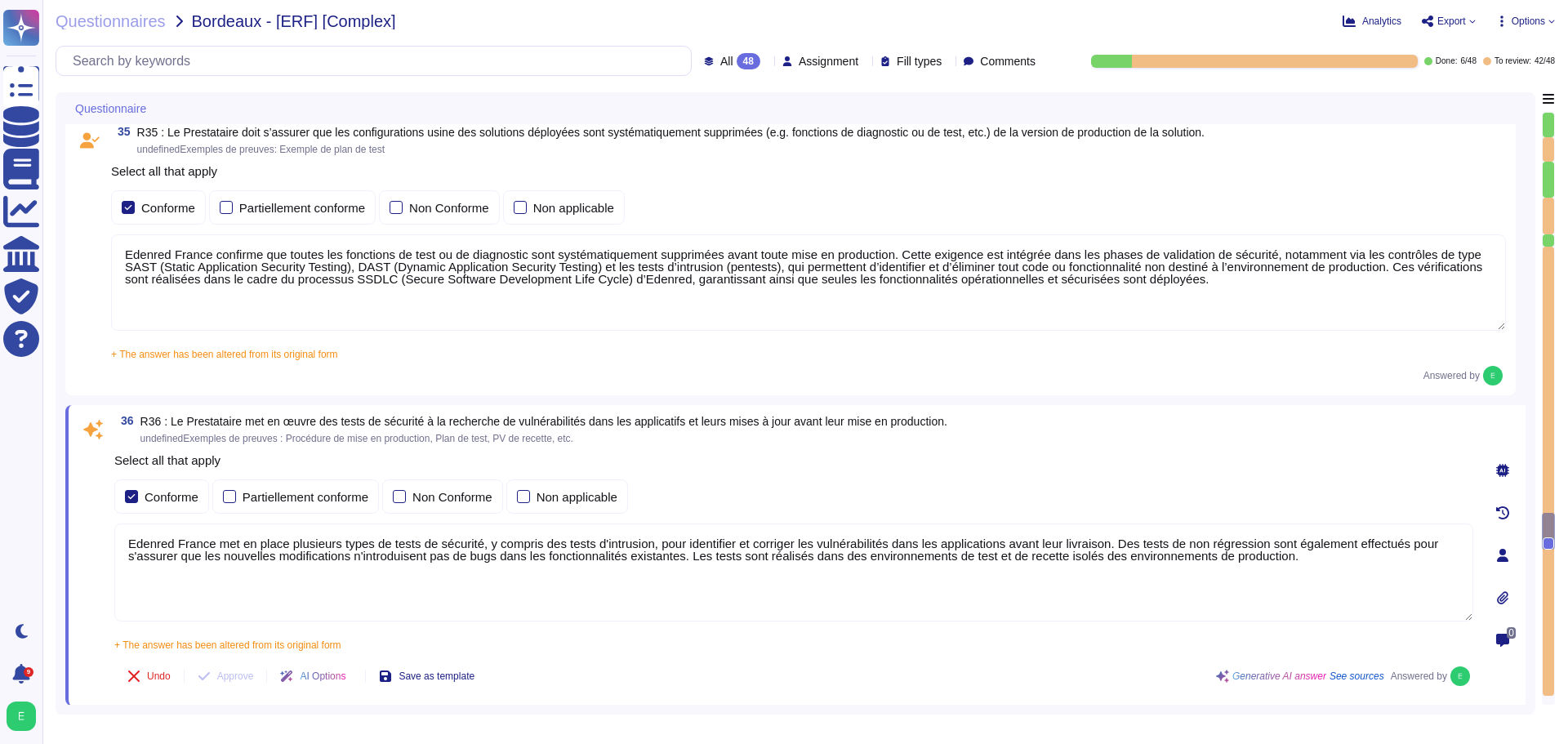
type textarea "Les sauvegardes du système et des données chez Edenred France sont également st…"
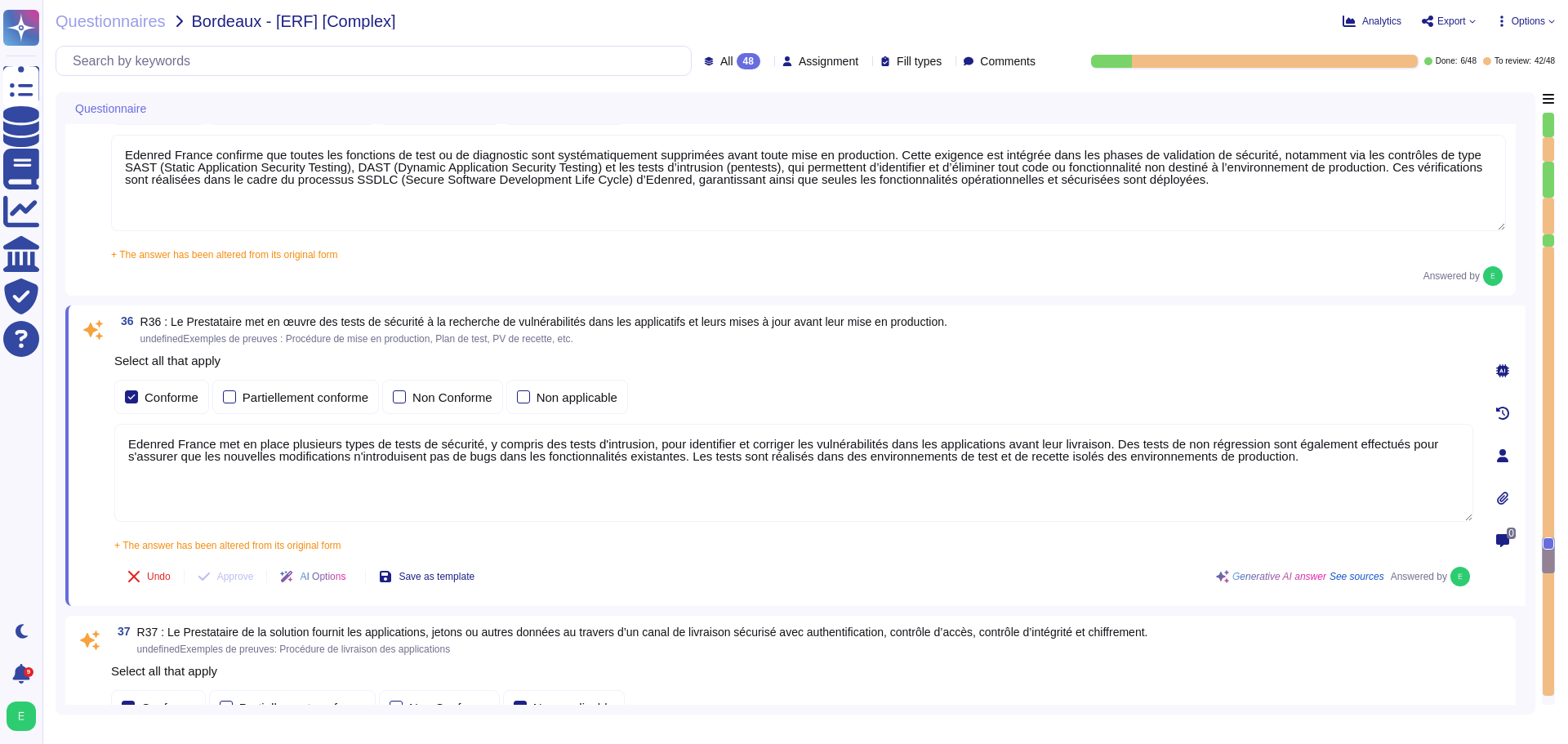
scroll to position [9271, 0]
type textarea "Edenred France a mis en place une procédure de gestion de crise qui décrit les …"
type textarea "Edenred France a mis en place un processus de gestion des changements qui est e…"
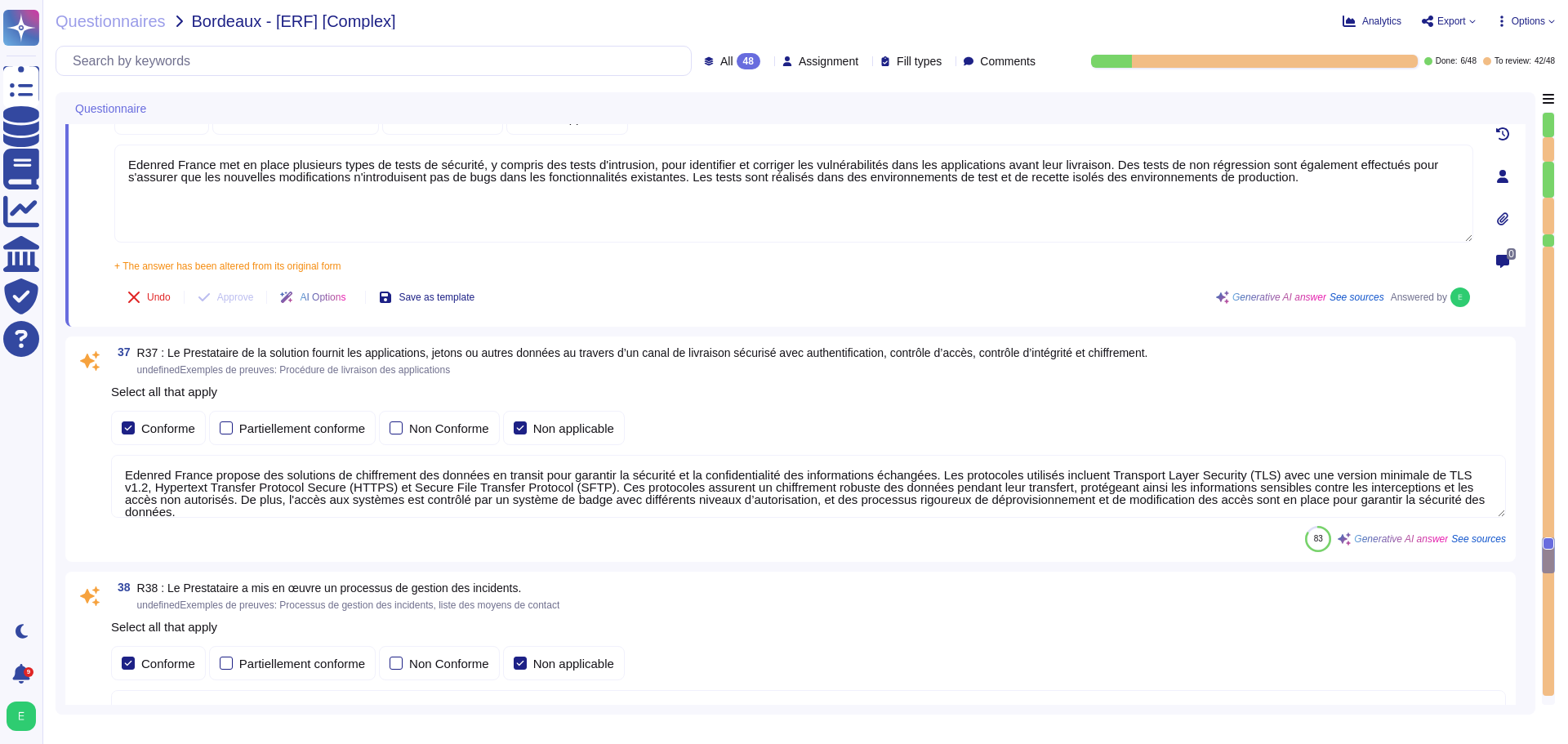
scroll to position [2, 0]
drag, startPoint x: 1471, startPoint y: 500, endPoint x: 125, endPoint y: 474, distance: 1346.3
click at [125, 474] on textarea "Edenred France propose des solutions de chiffrement des données en transit pour…" at bounding box center [809, 486] width 1395 height 63
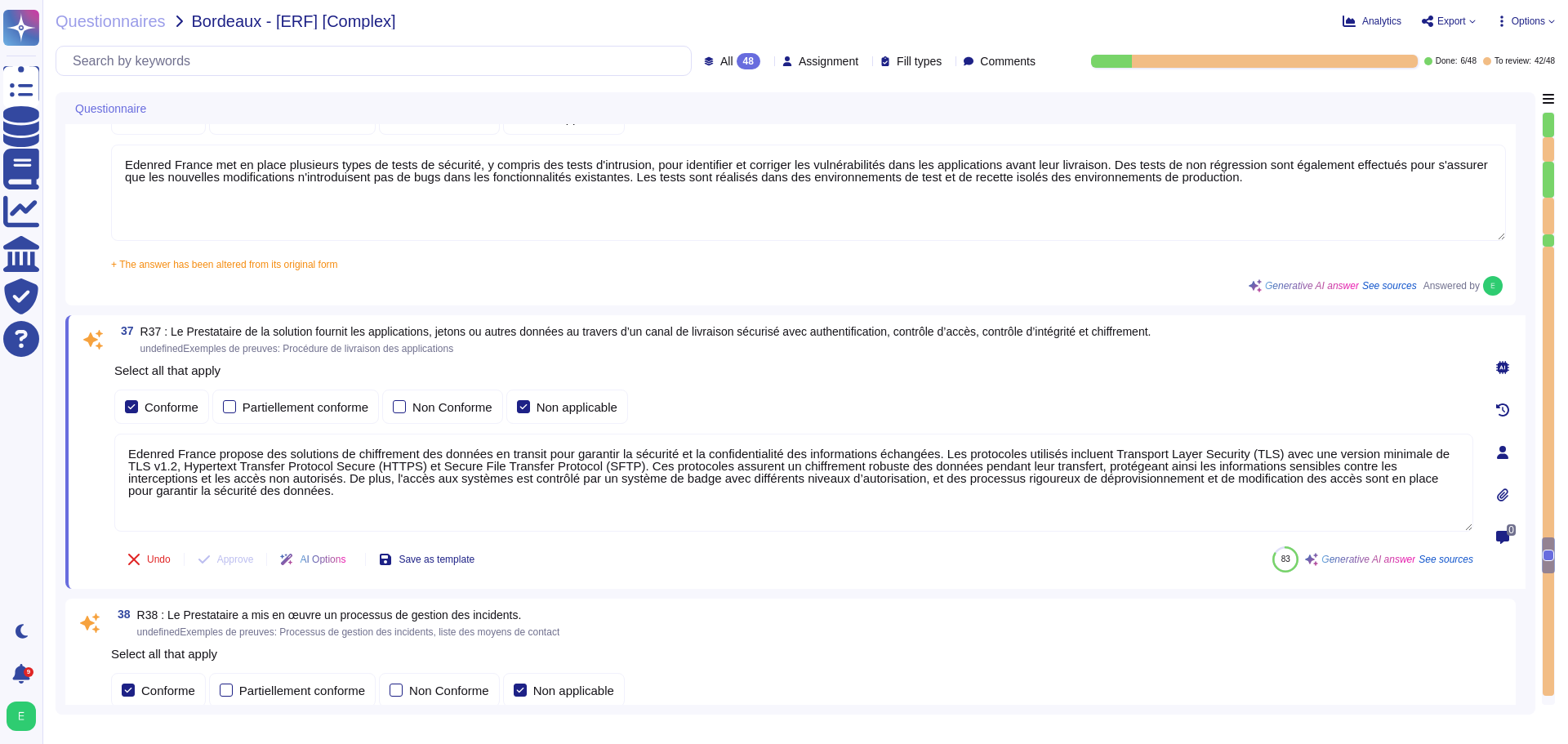
scroll to position [0, 0]
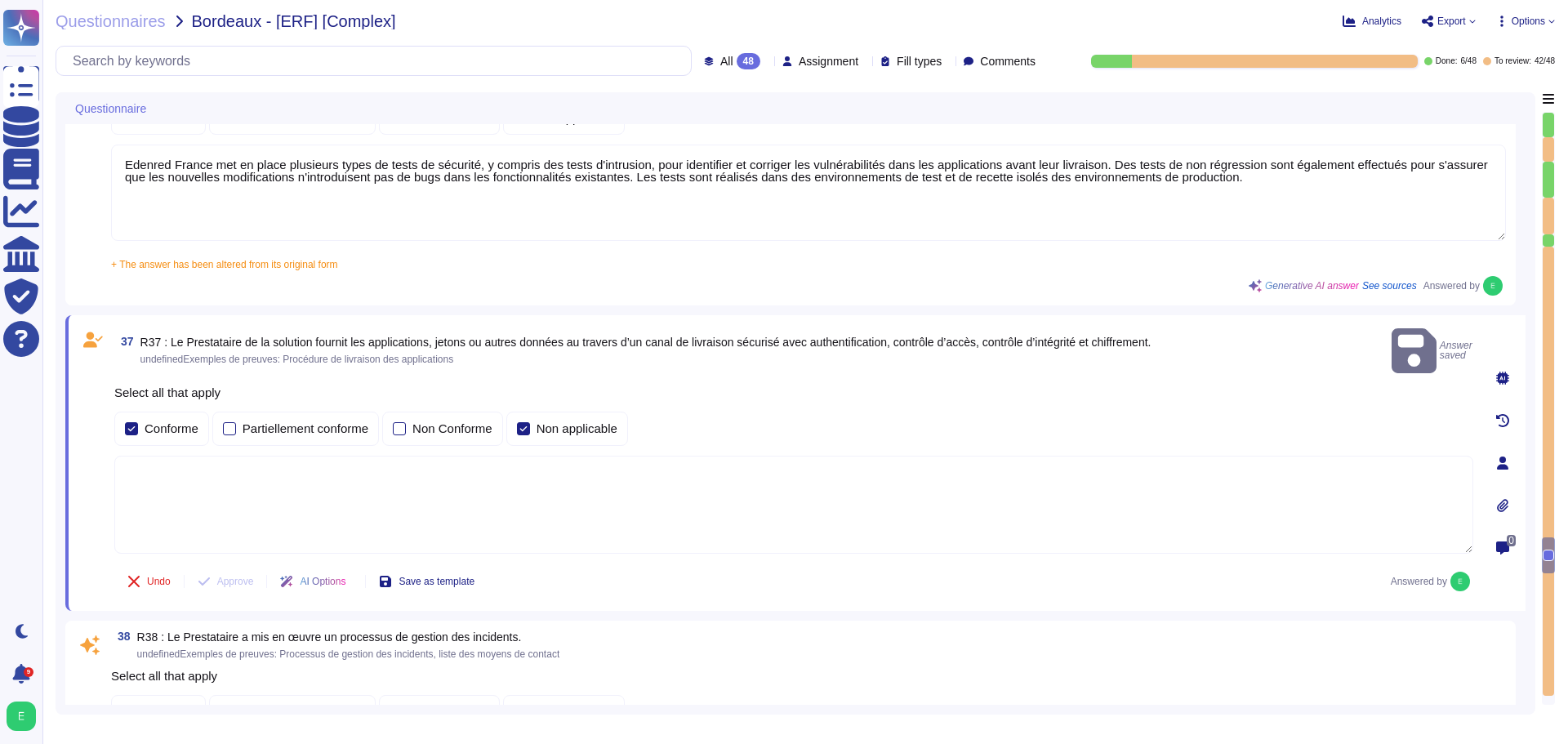
click at [159, 461] on textarea at bounding box center [794, 504] width 1359 height 98
paste textarea "Les plateformes sont livrées via notre plateforme de CI/CD. Seuls les ayants dr…"
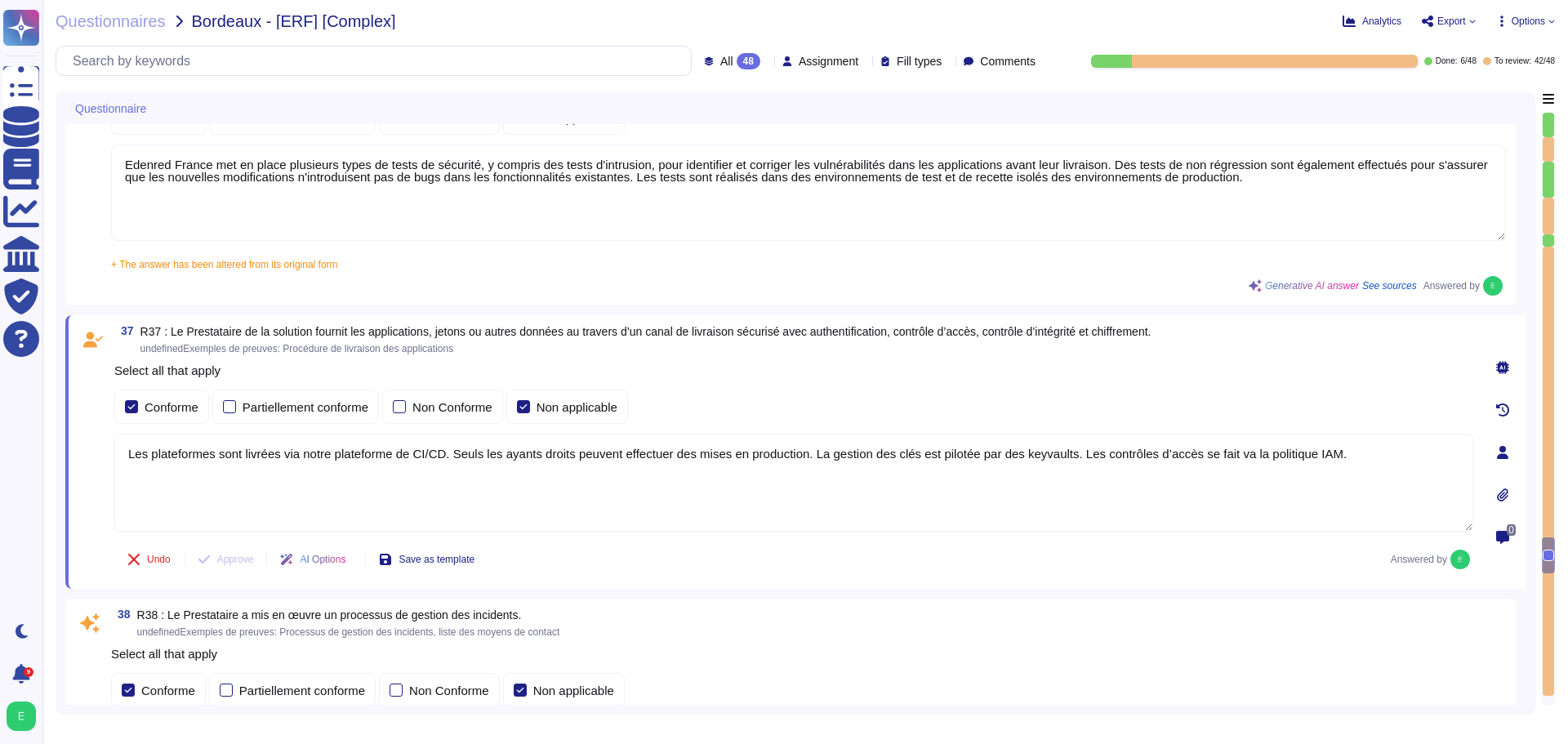
type textarea "Les plateformes sont livrées via notre plateforme de CI/CD. Seuls les ayants dr…"
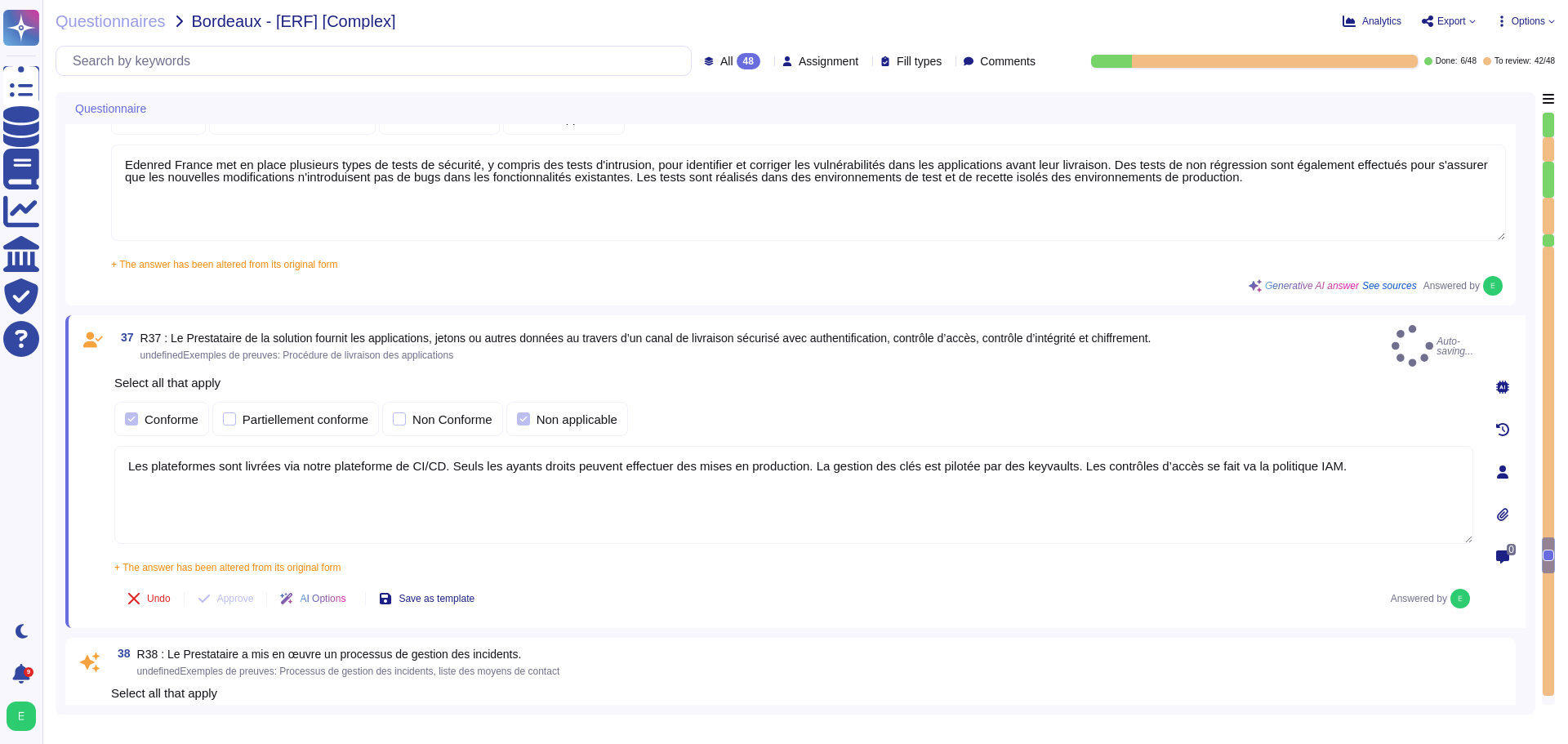
click at [1305, 580] on div "37 R37 : Le Prestataire de la solution fournit les applications, jetons ou autr…" at bounding box center [796, 472] width 1460 height 313
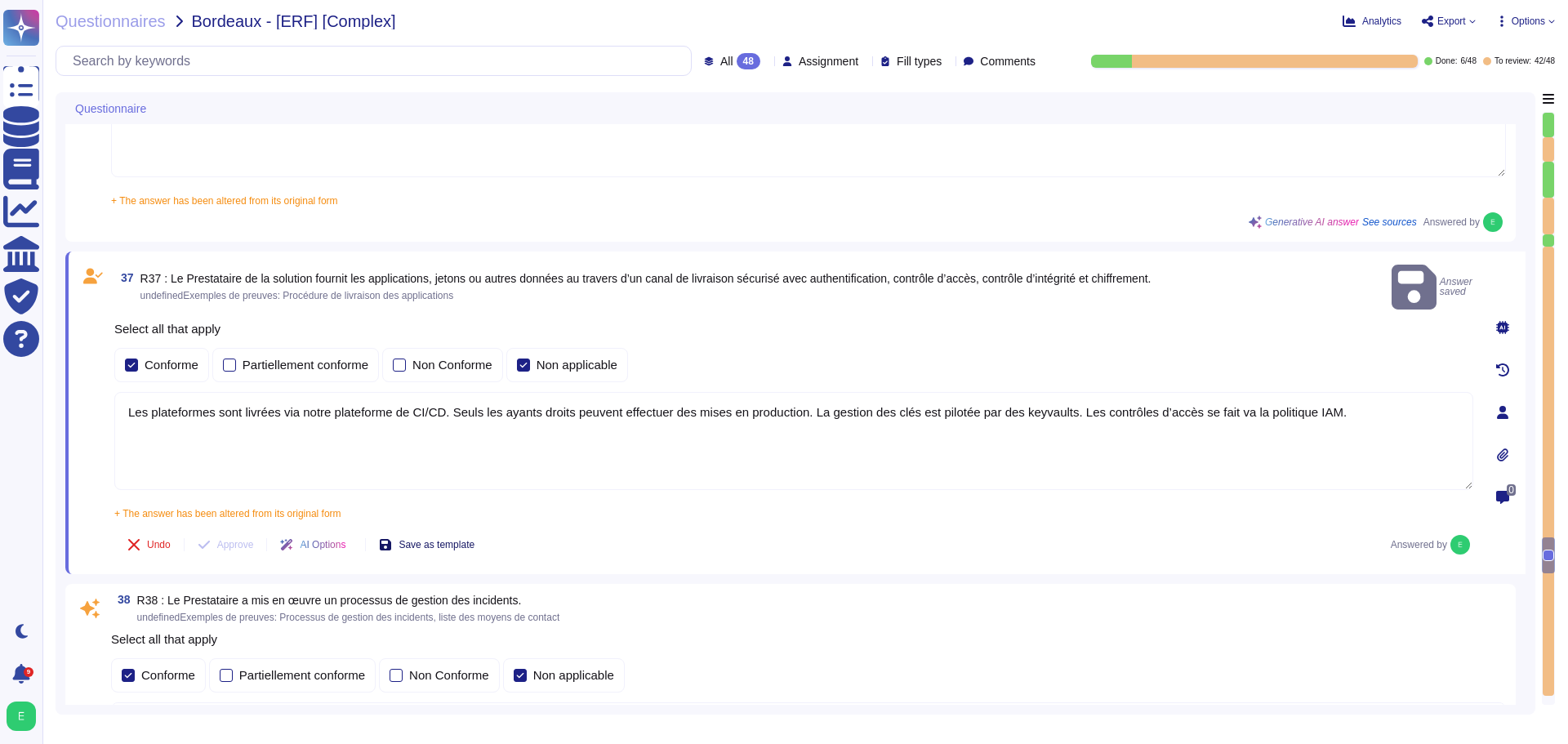
type textarea "Edenred France a mis en place un processus de gestion des changements qui est e…"
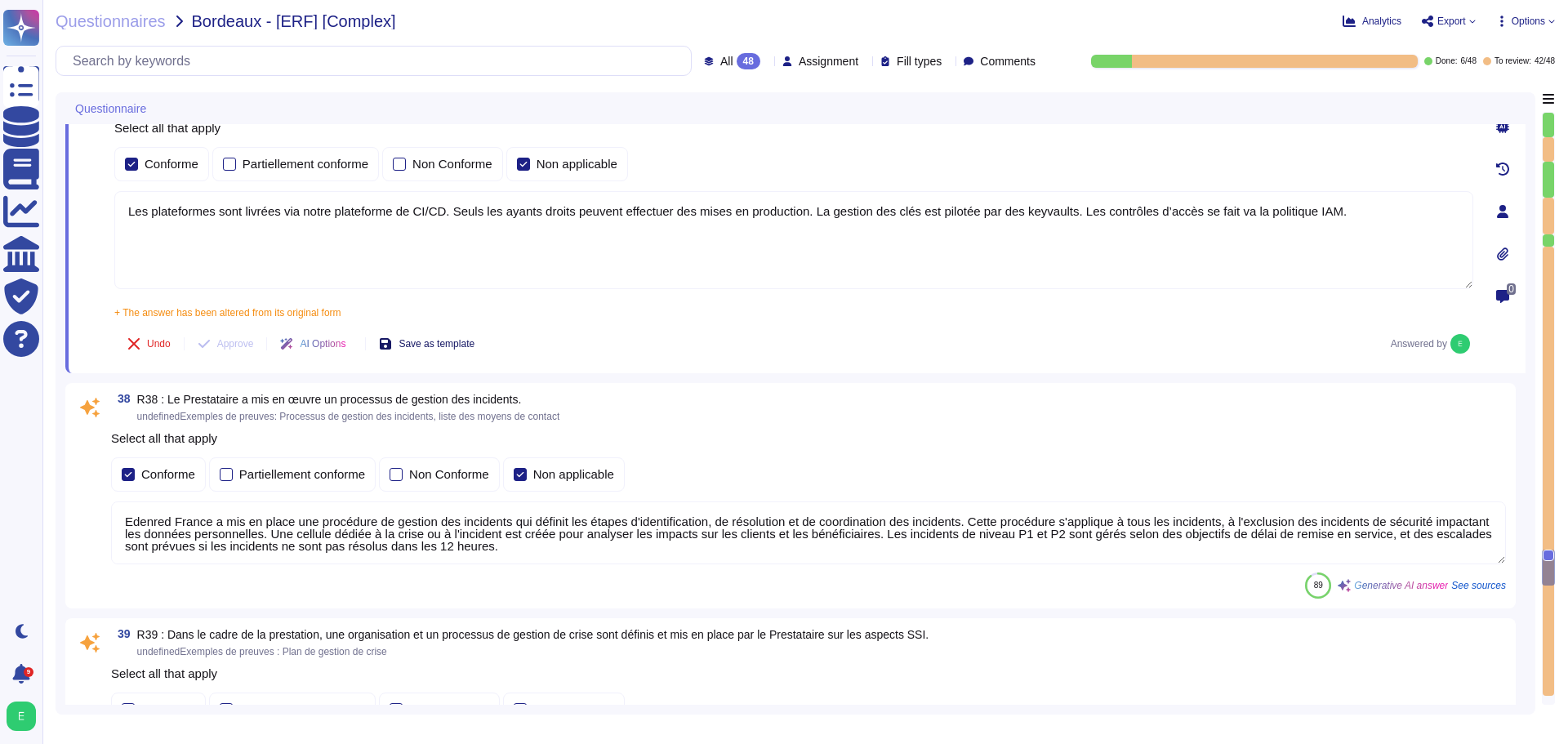
type textarea "Edenred France prend en charge la suppression sécurisée des données archivées e…"
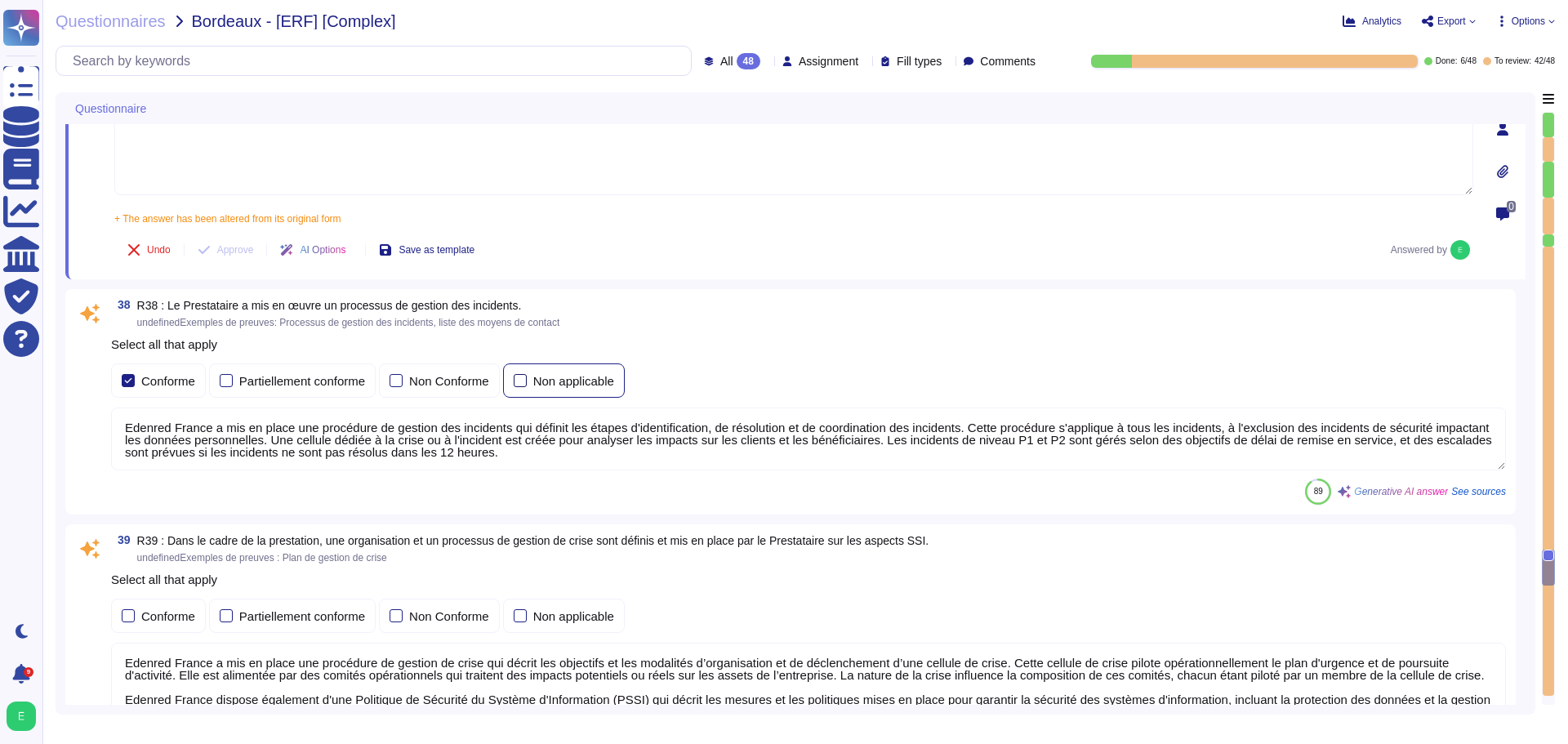
click at [522, 381] on div at bounding box center [520, 381] width 13 height 13
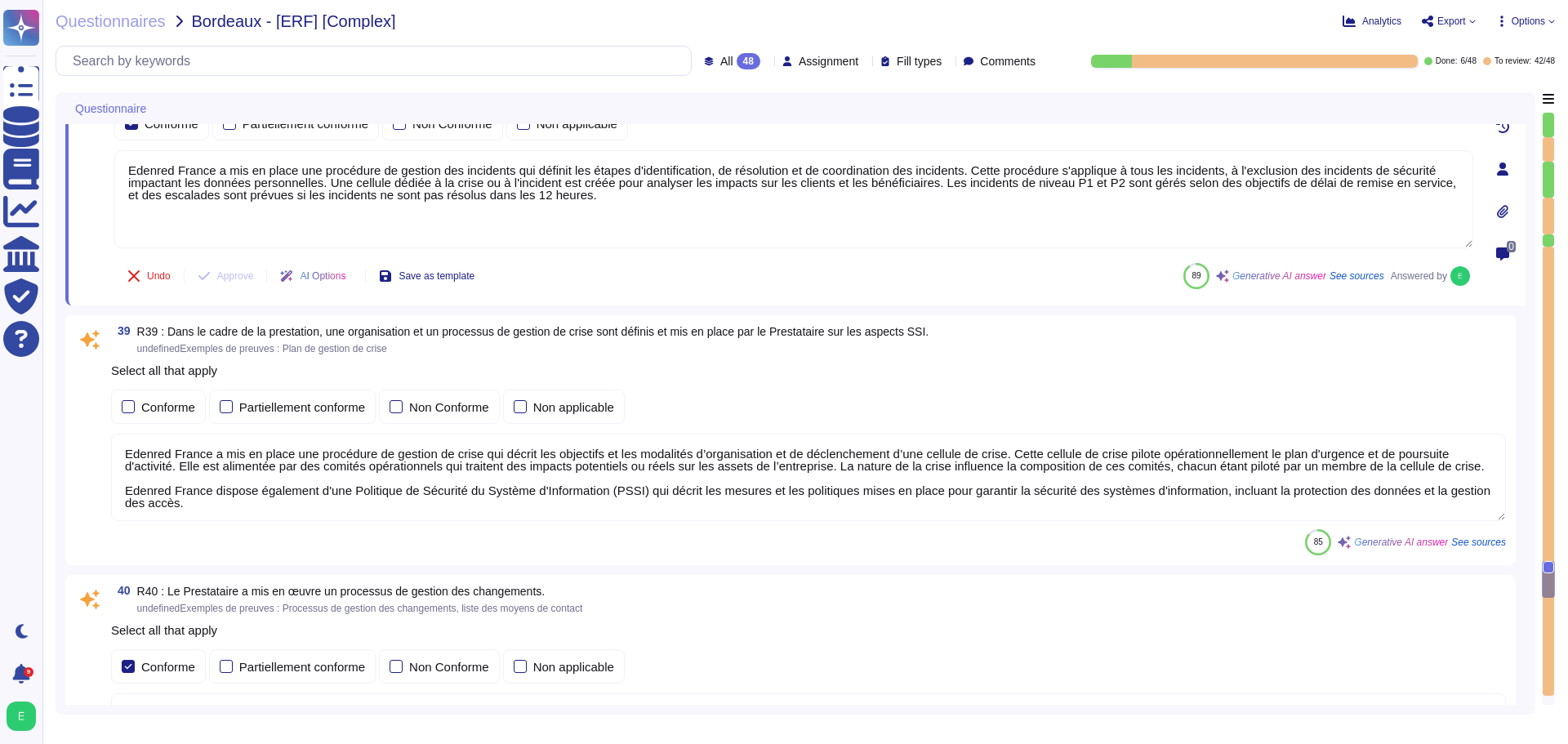
type textarea "Edenred France dispose de serveurs de secours pour assurer la continuité des se…"
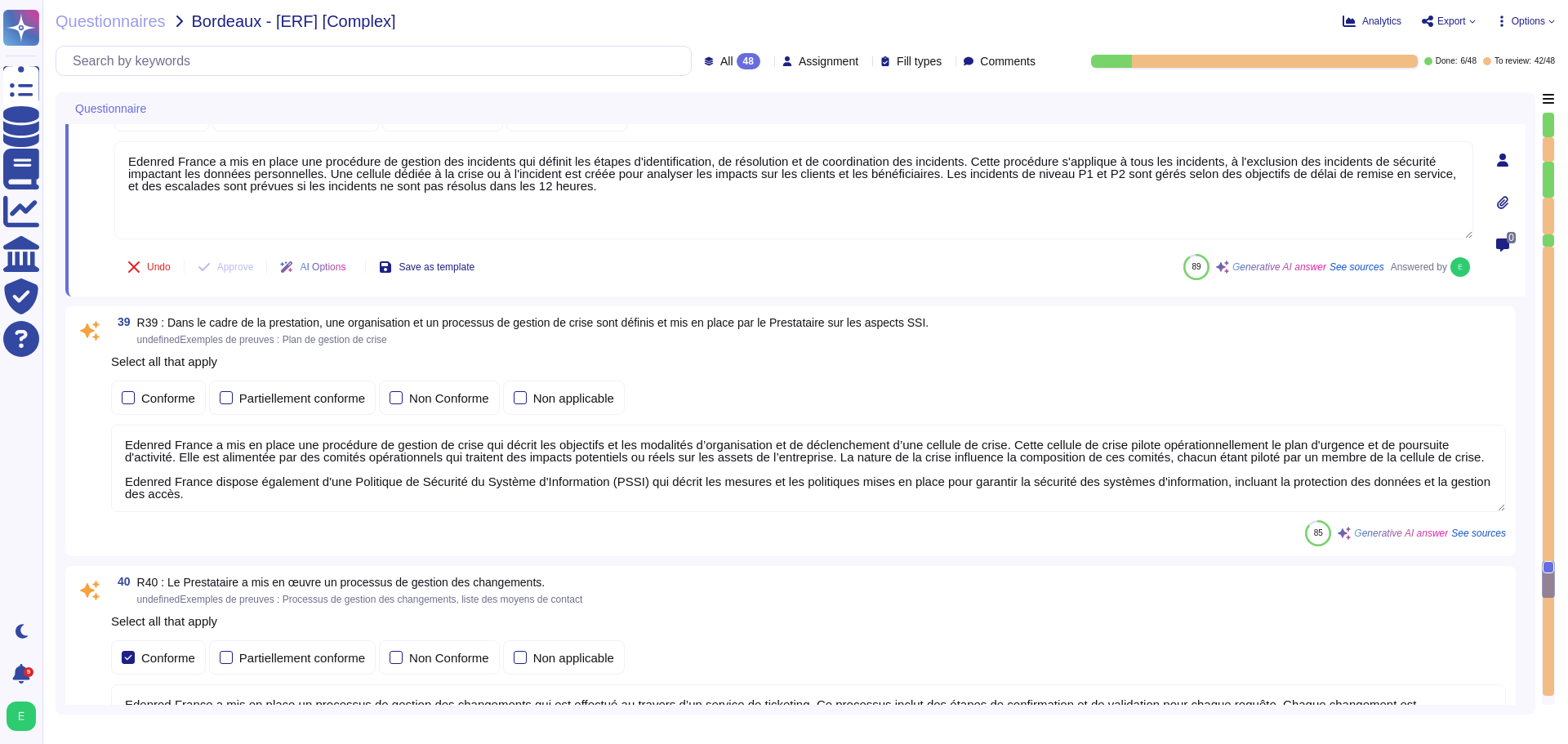
drag, startPoint x: 208, startPoint y: 503, endPoint x: 126, endPoint y: 480, distance: 85.2
click at [126, 480] on textarea "Edenred France a mis en place une procédure de gestion de crise qui décrit les …" at bounding box center [809, 468] width 1395 height 87
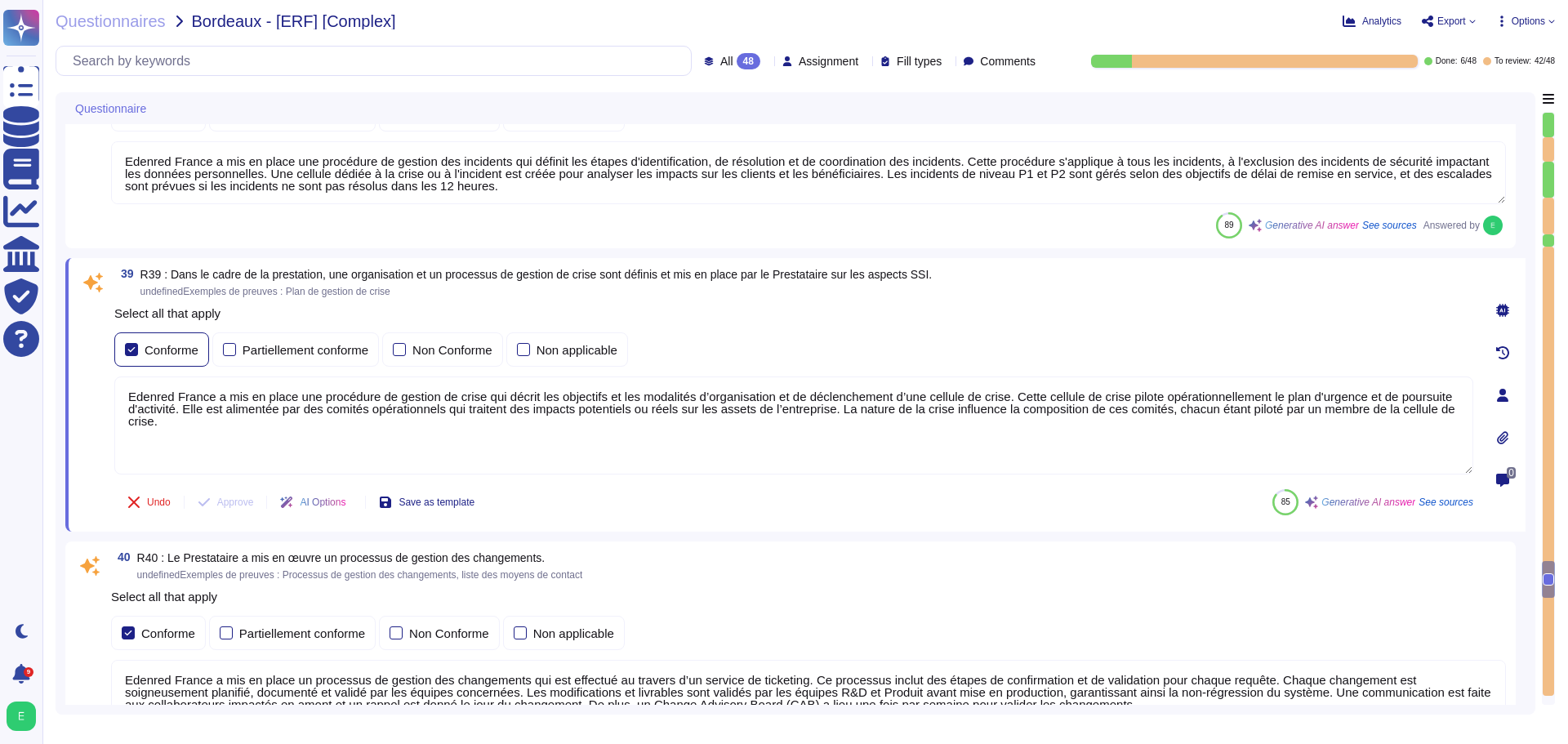
type textarea "Edenred France a mis en place une procédure de gestion de crise qui décrit les …"
click at [133, 356] on div at bounding box center [132, 350] width 13 height 13
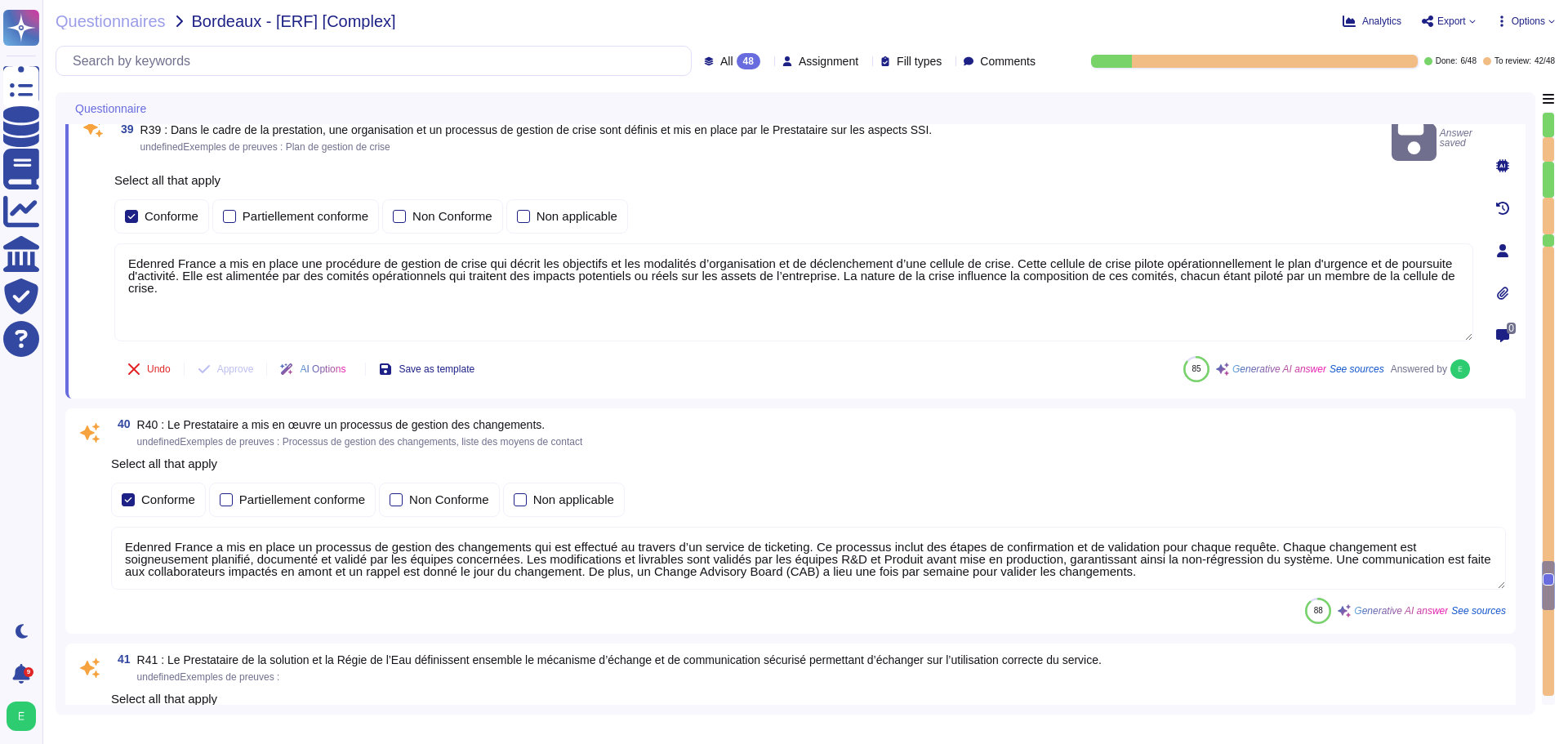
type textarea "Un plan de continuité de service doit être défini et formalisé en précisant au …"
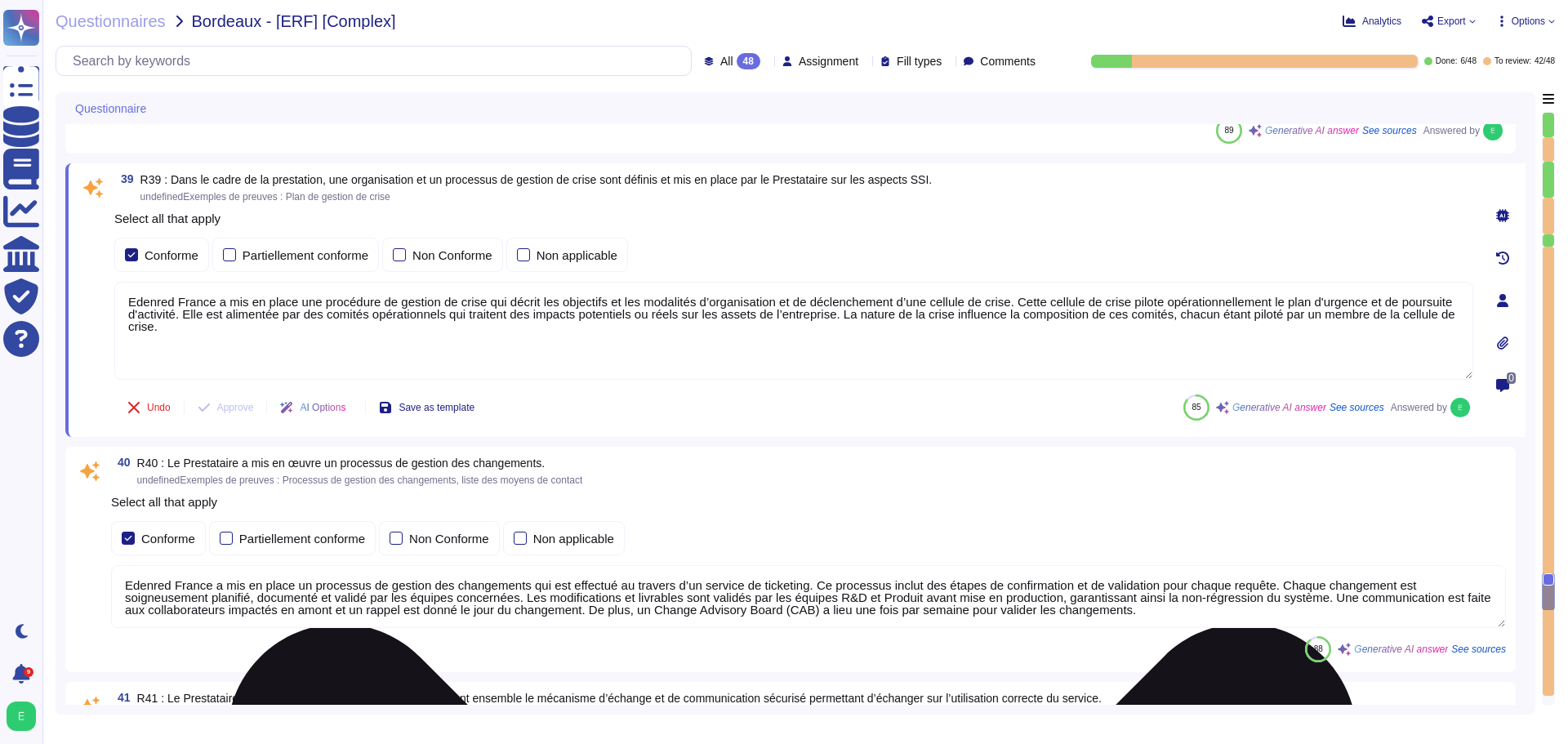
scroll to position [9925, 0]
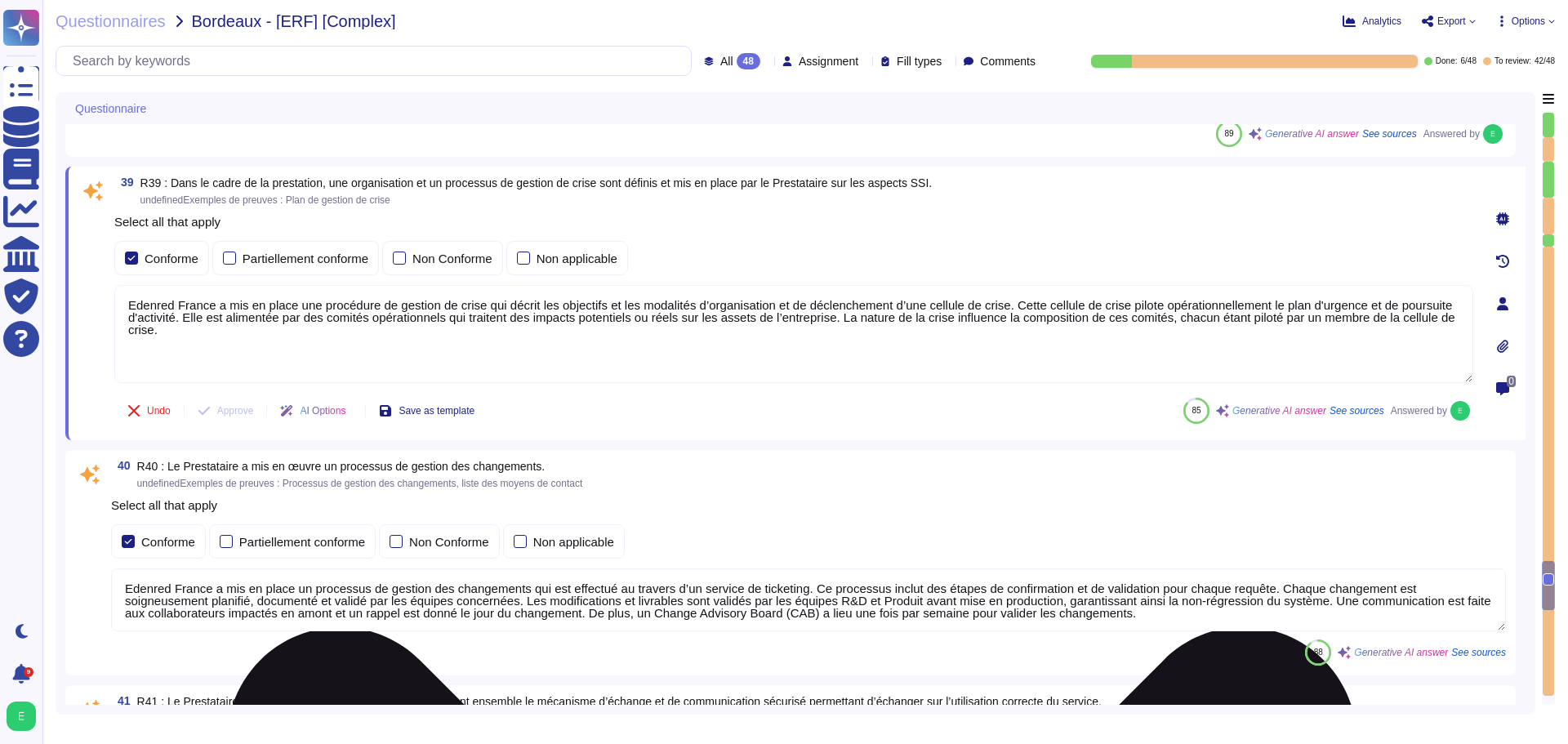
drag, startPoint x: 170, startPoint y: 336, endPoint x: 129, endPoint y: 308, distance: 49.6
click at [129, 308] on textarea "Edenred France a mis en place une procédure de gestion de crise qui décrit les …" at bounding box center [794, 334] width 1359 height 98
click at [215, 311] on textarea "Edenred France a mis en place une procédure de gestion de crise qui décrit les …" at bounding box center [794, 334] width 1359 height 98
drag, startPoint x: 215, startPoint y: 311, endPoint x: 224, endPoint y: 328, distance: 19.2
click at [224, 328] on textarea "Edenred France a mis en place une procédure de gestion de crise qui décrit les …" at bounding box center [794, 334] width 1359 height 98
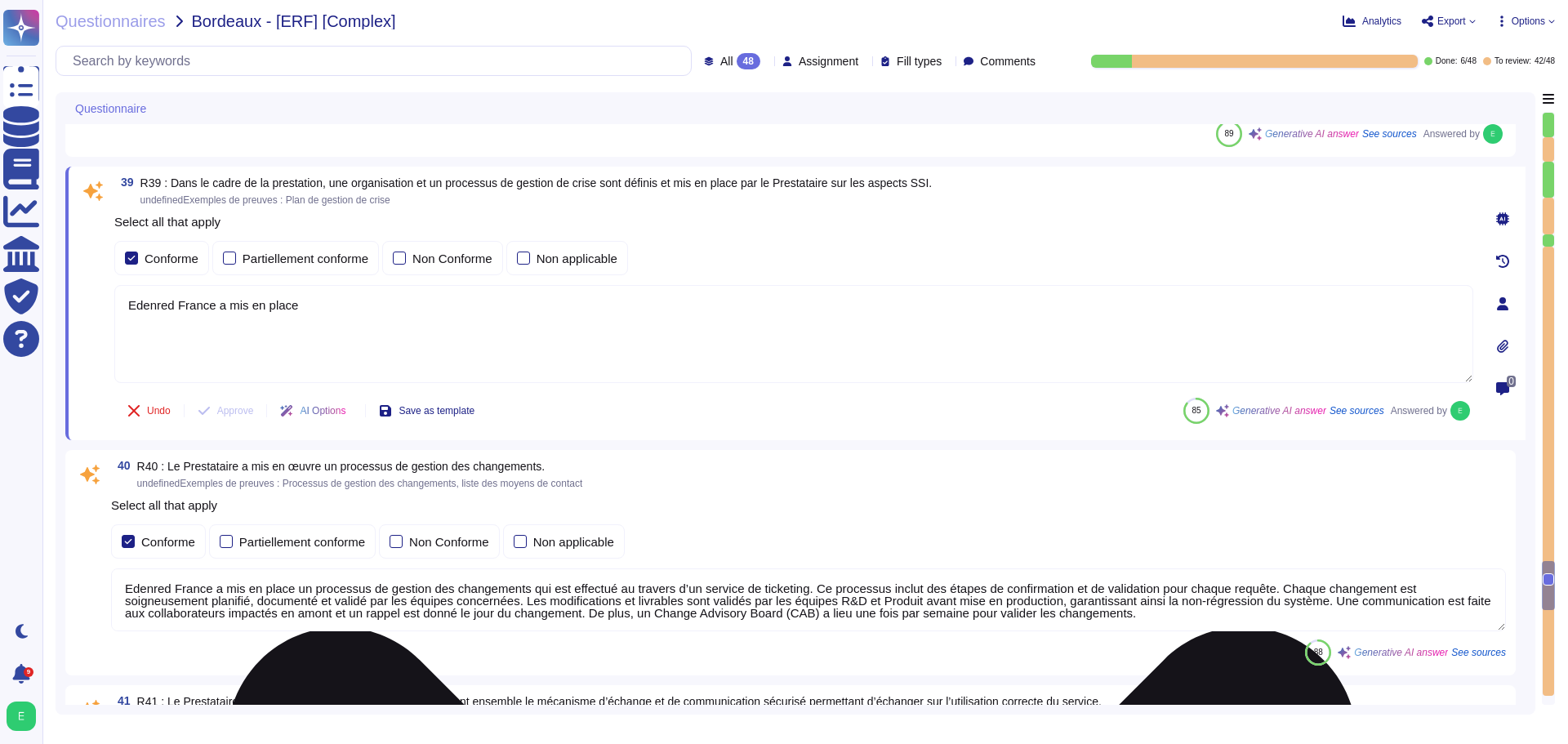
paste textarea "une organisation et un processus de gestion de crise en matière de sécurité des…"
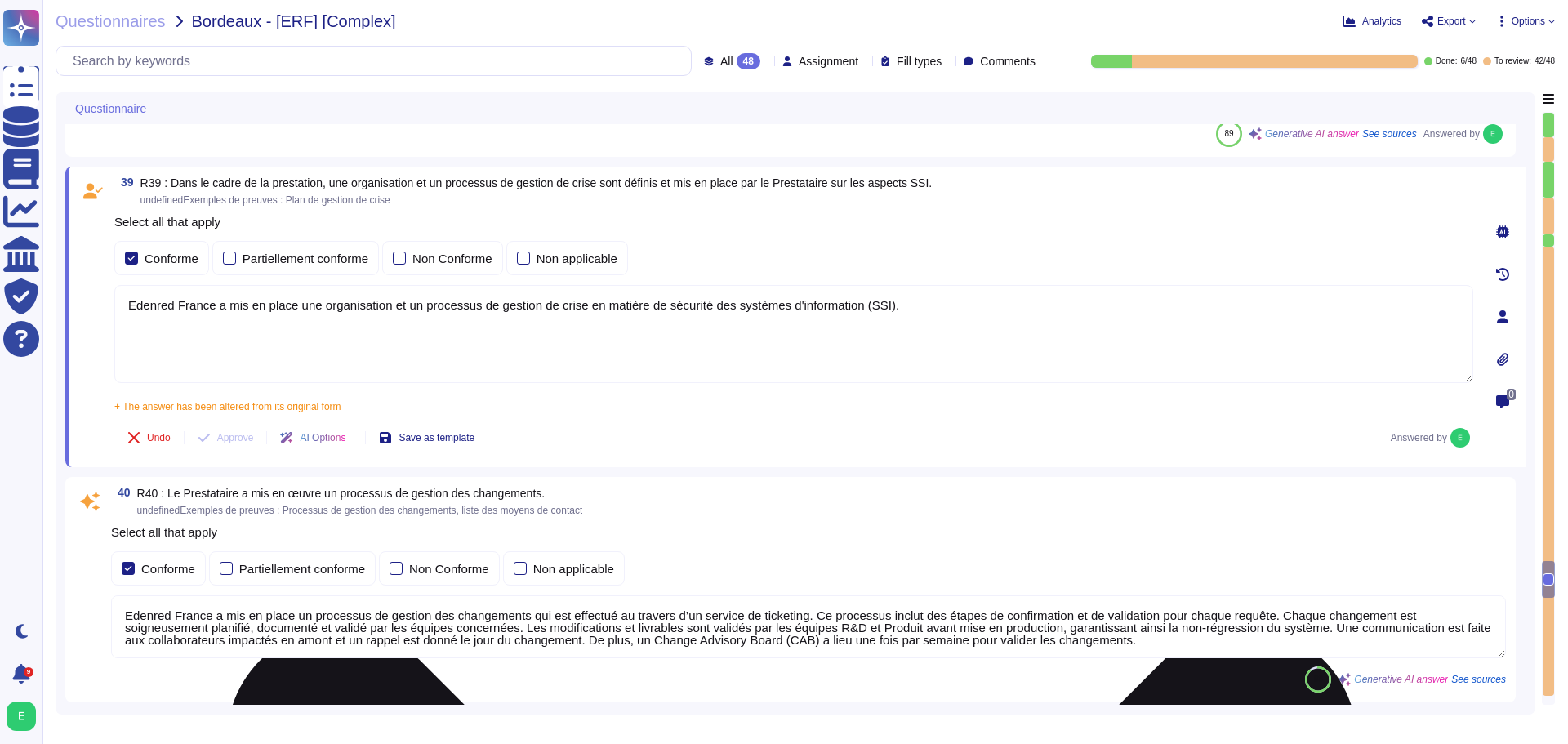
click at [916, 305] on textarea "Edenred France a mis en place une organisation et un processus de gestion de cr…" at bounding box center [794, 334] width 1359 height 98
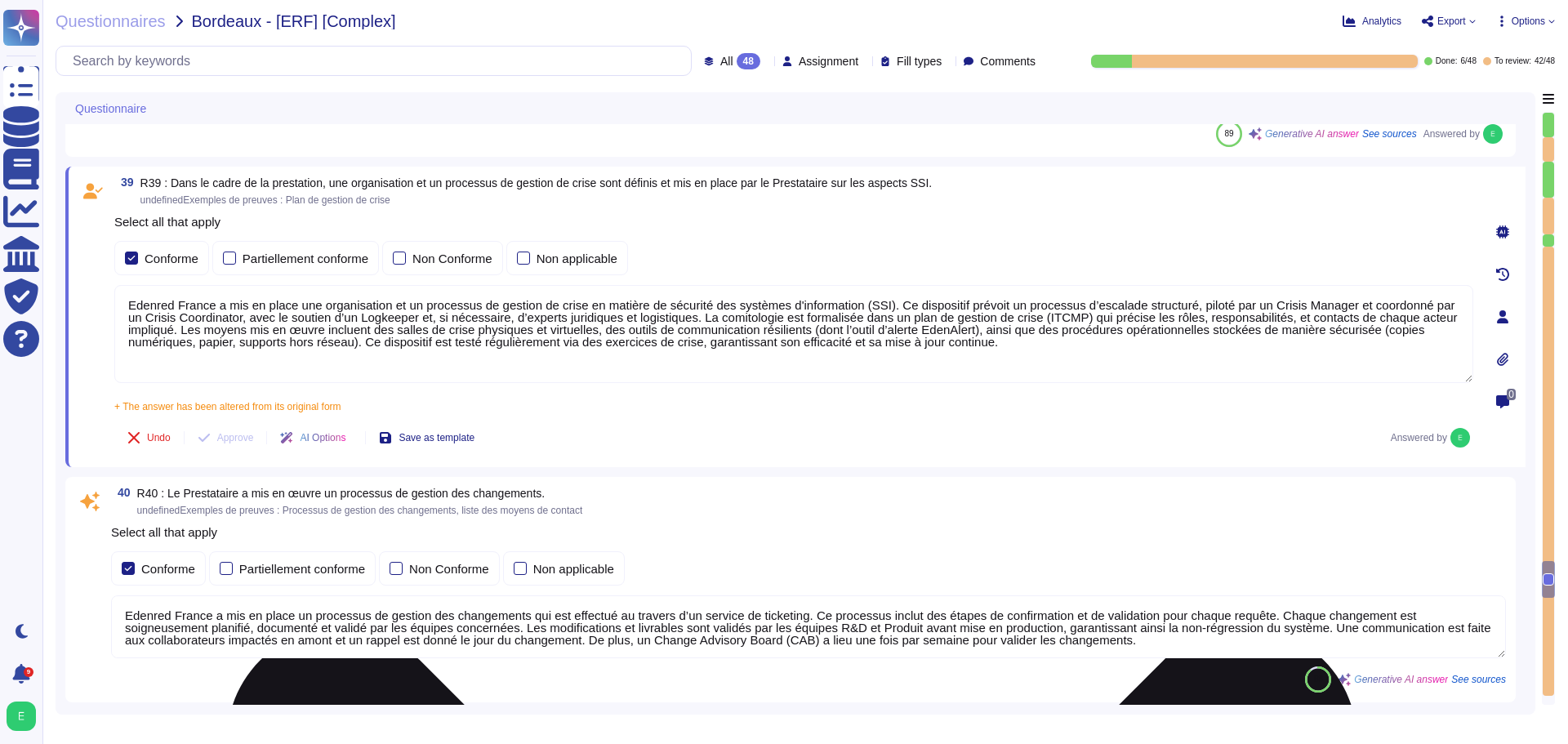
click at [398, 315] on textarea "Edenred France a mis en place une organisation et un processus de gestion de cr…" at bounding box center [794, 334] width 1359 height 98
click at [917, 335] on textarea "Edenred France a mis en place une organisation et un processus de gestion de cr…" at bounding box center [794, 334] width 1359 height 98
type textarea "Edenred France a mis en place une organisation et un processus de gestion de cr…"
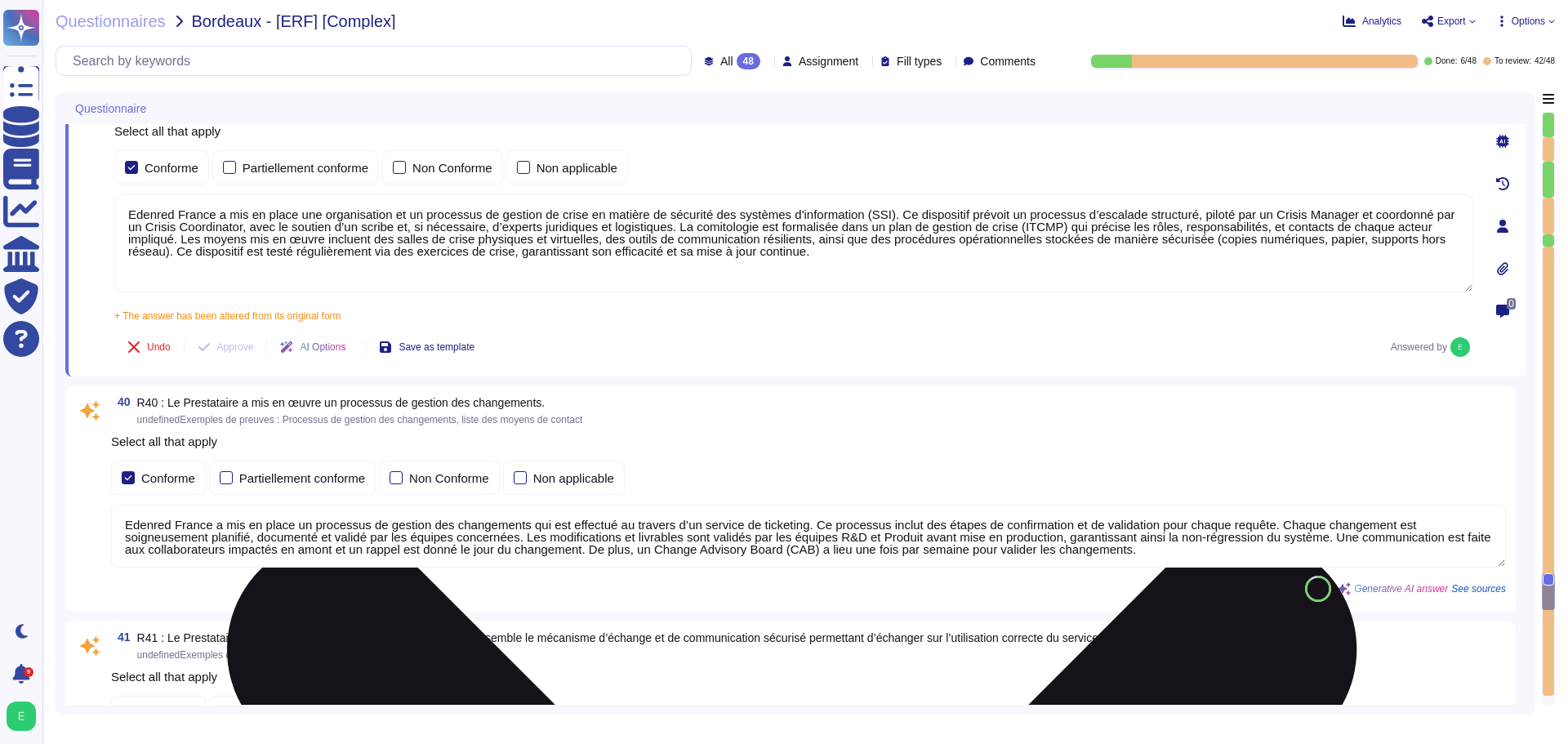
type textarea "Un plan de continuité de service doit être défini et formalisé en précisant au …"
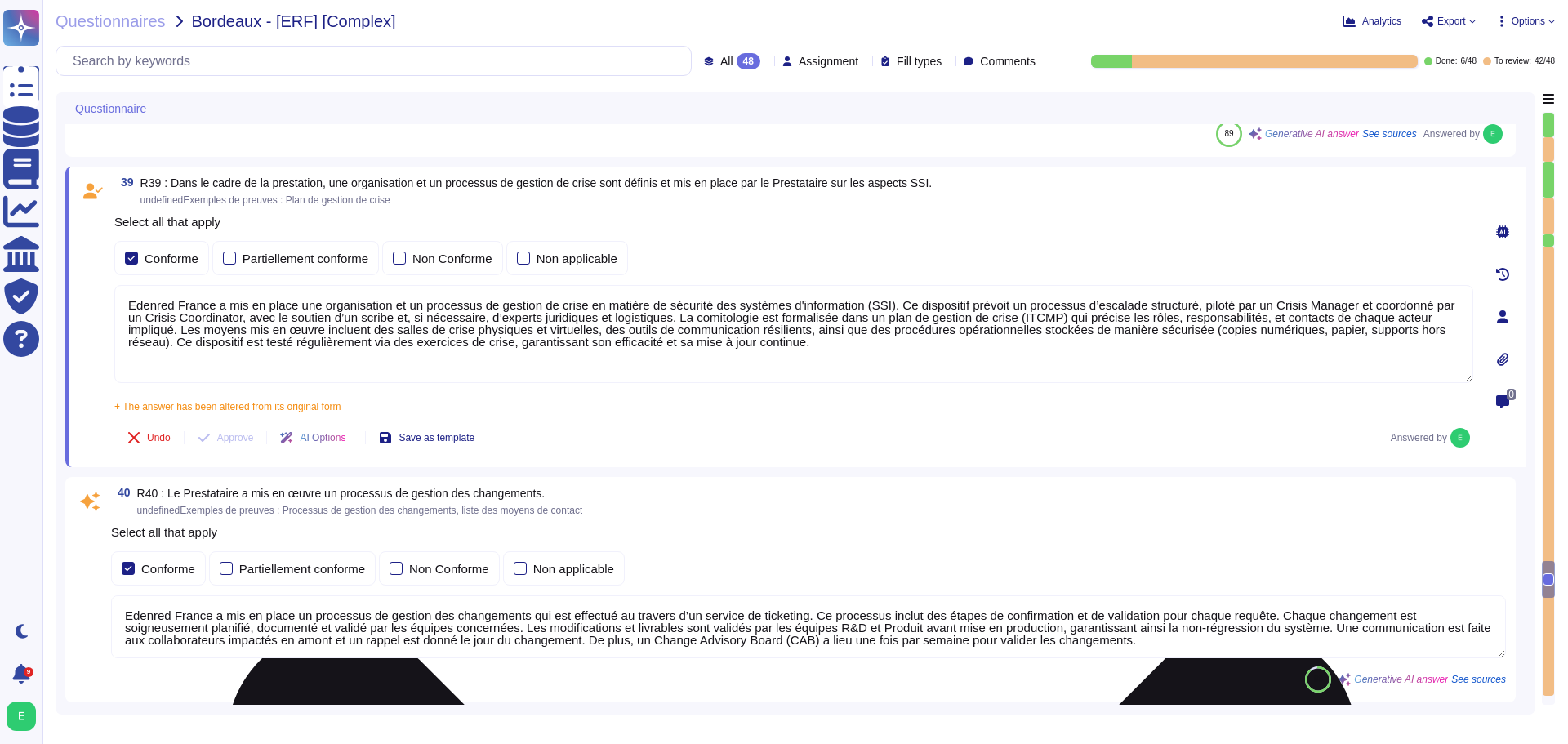
click at [226, 319] on textarea "Edenred France a mis en place une organisation et un processus de gestion de cr…" at bounding box center [794, 334] width 1359 height 98
click at [1336, 310] on textarea "Edenred France a mis en place une organisation et un processus de gestion de cr…" at bounding box center [794, 334] width 1359 height 98
click at [1337, 310] on textarea "Edenred France a mis en place une organisation et un processus de gestion de cr…" at bounding box center [794, 334] width 1359 height 98
click at [241, 321] on textarea "Edenred France a mis en place une organisation et un processus de gestion de cr…" at bounding box center [794, 334] width 1359 height 98
click at [241, 323] on textarea "Edenred France a mis en place une organisation et un processus de gestion de cr…" at bounding box center [794, 334] width 1359 height 98
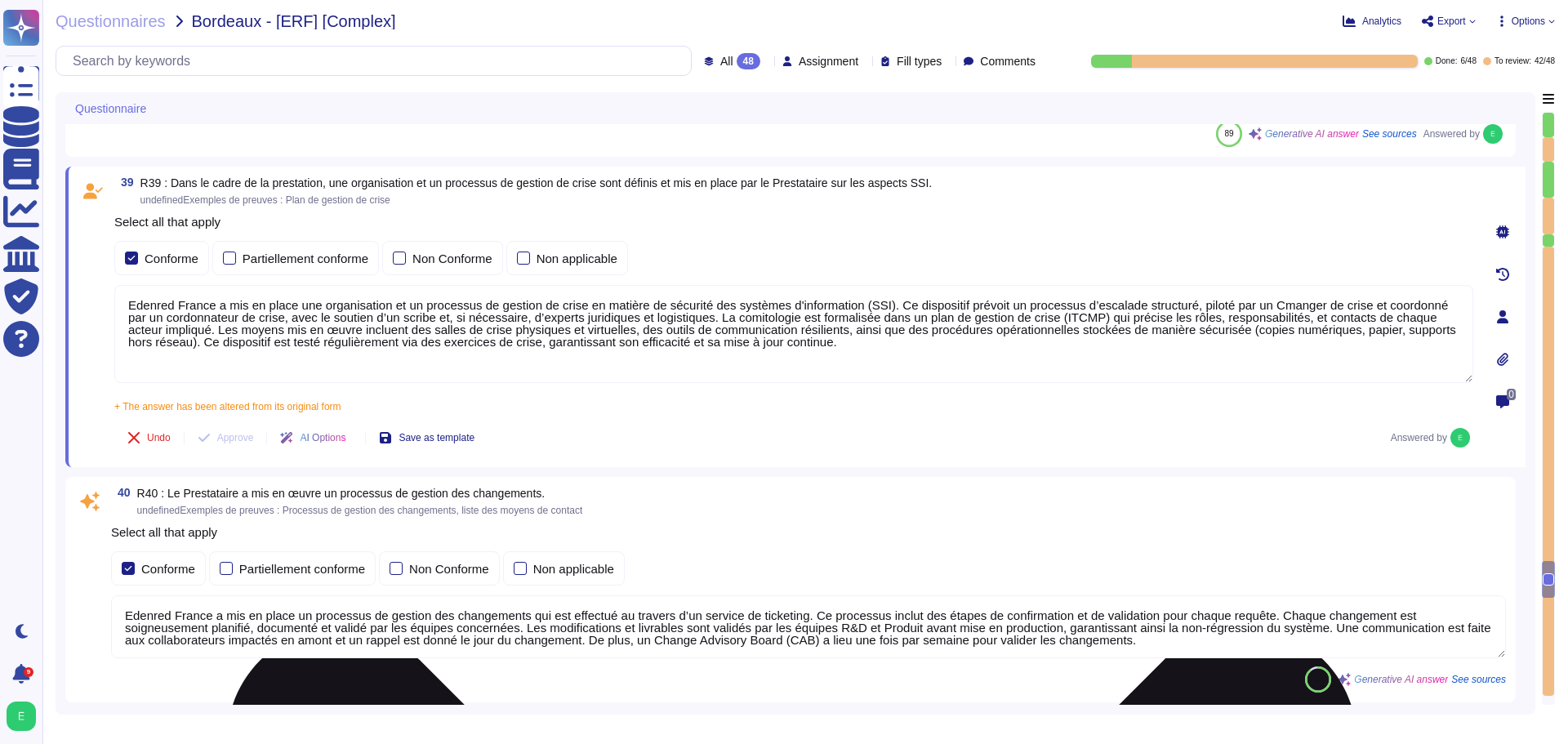
click at [159, 314] on textarea "Edenred France a mis en place une organisation et un processus de gestion de cr…" at bounding box center [794, 334] width 1359 height 98
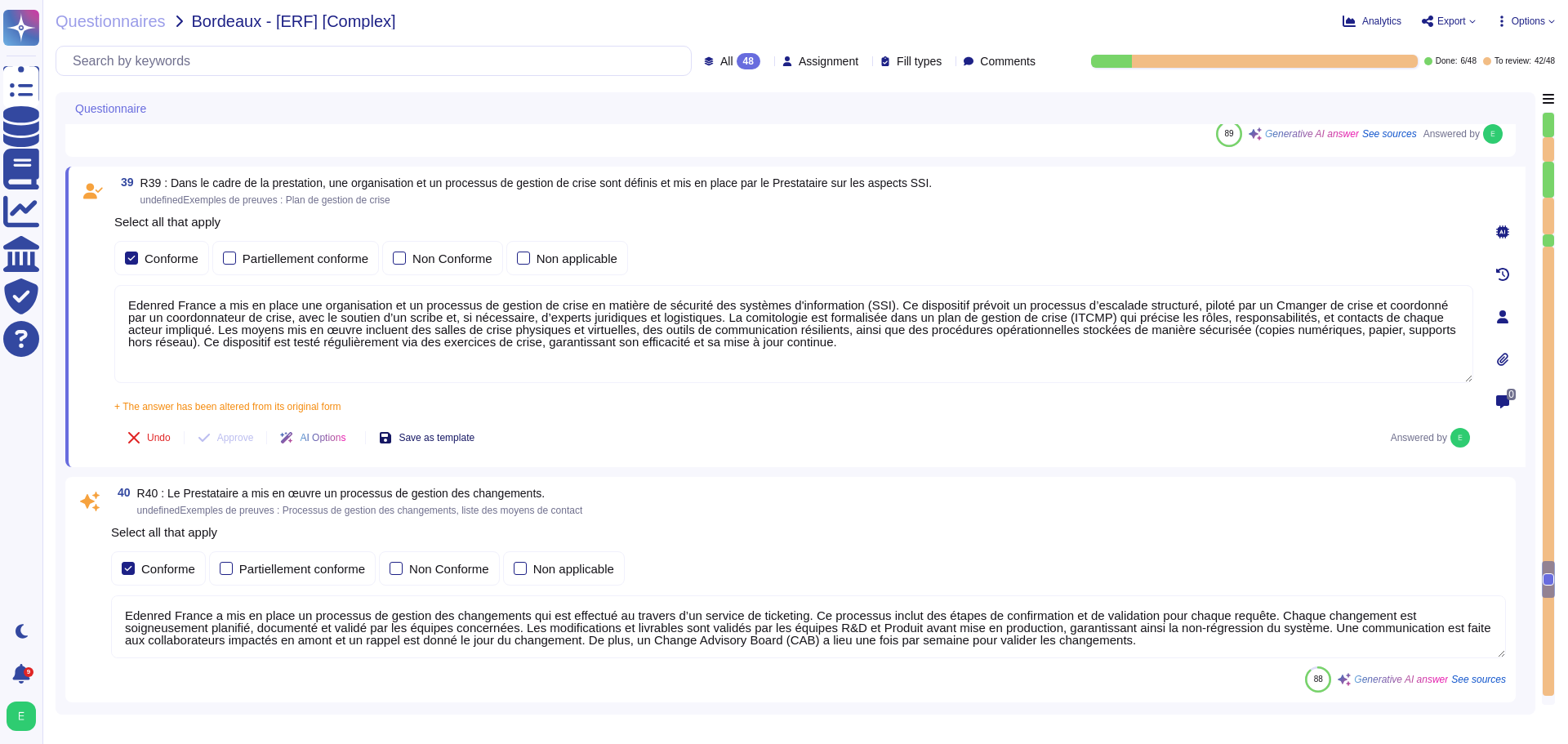
type textarea "Edenred France a mis en place une organisation et un processus de gestion de cr…"
click at [465, 434] on span "Save as template" at bounding box center [436, 437] width 76 height 9
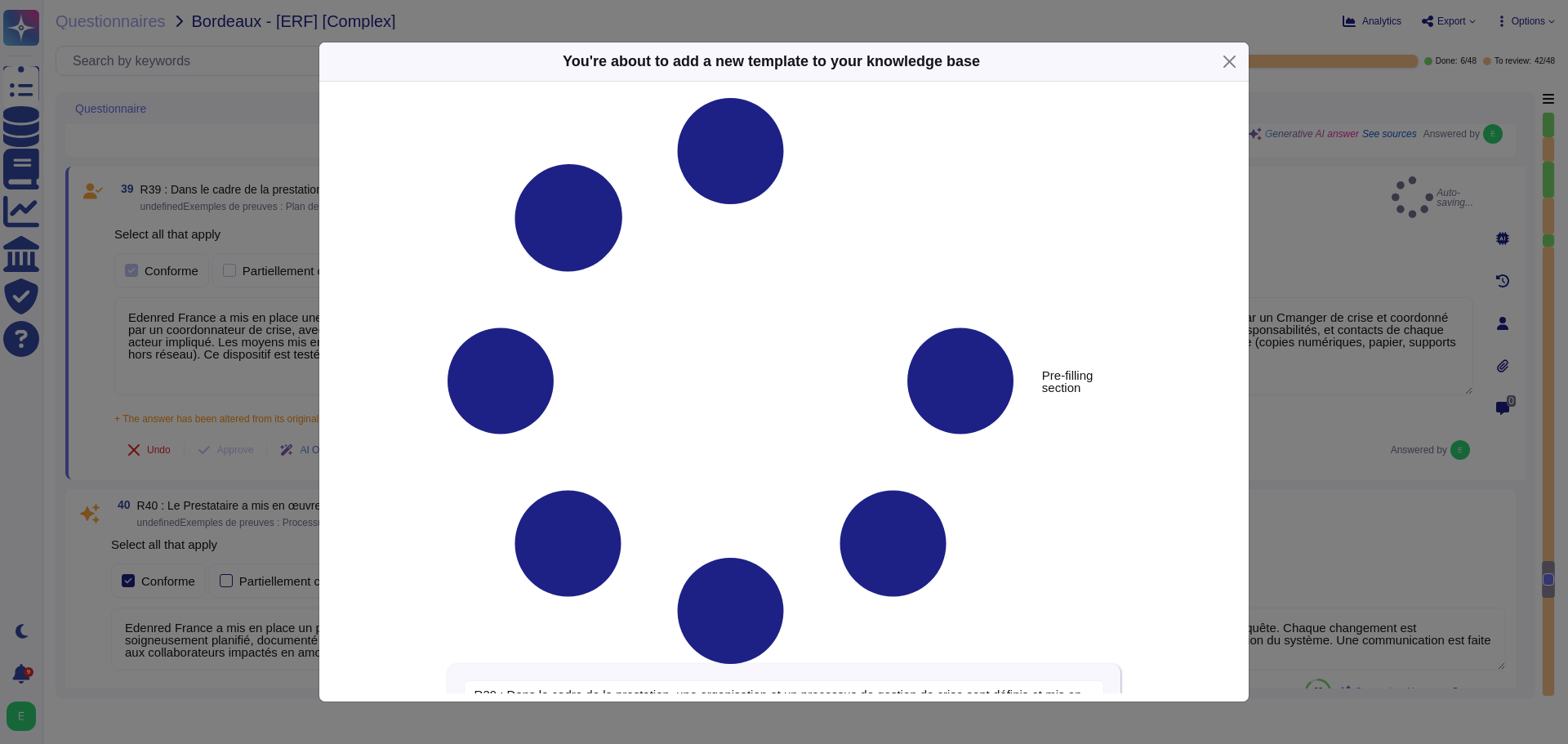
type textarea "R39 : Dans le cadre de la prestation, une organisation et un processus de gesti…"
type textarea "Edenred France a mis en place une organisation et un processus de gestion de cr…"
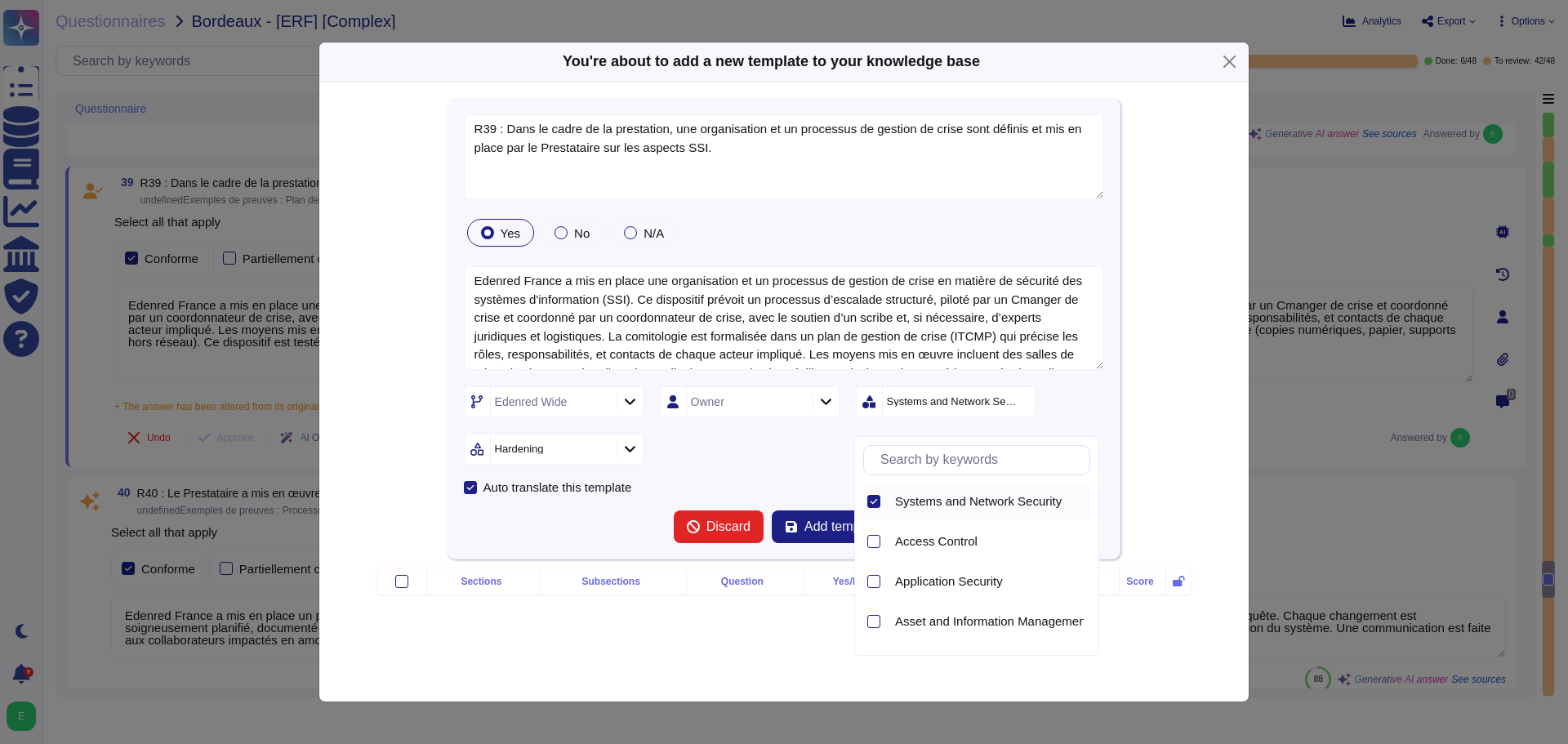
click at [872, 499] on icon at bounding box center [873, 501] width 8 height 8
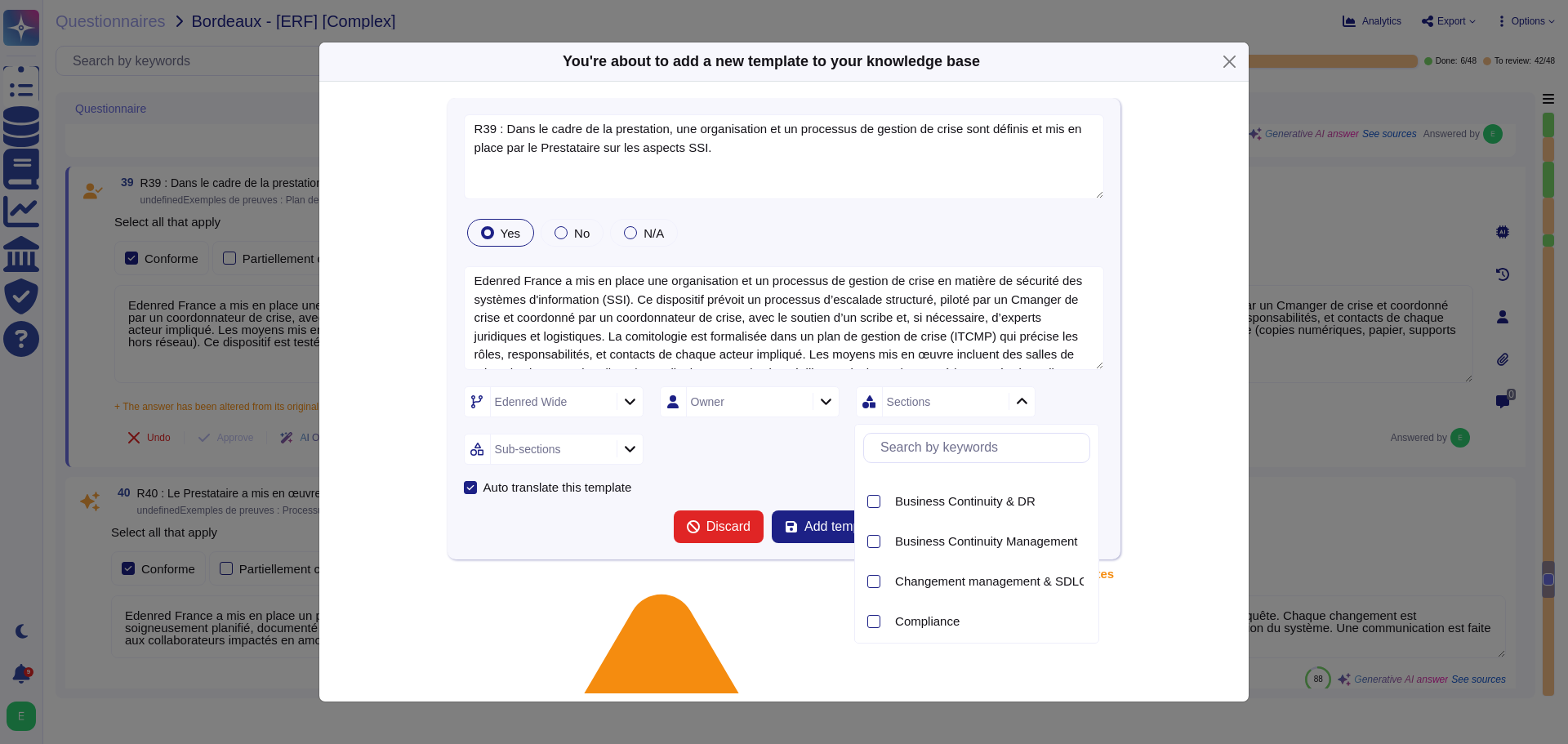
scroll to position [299, 0]
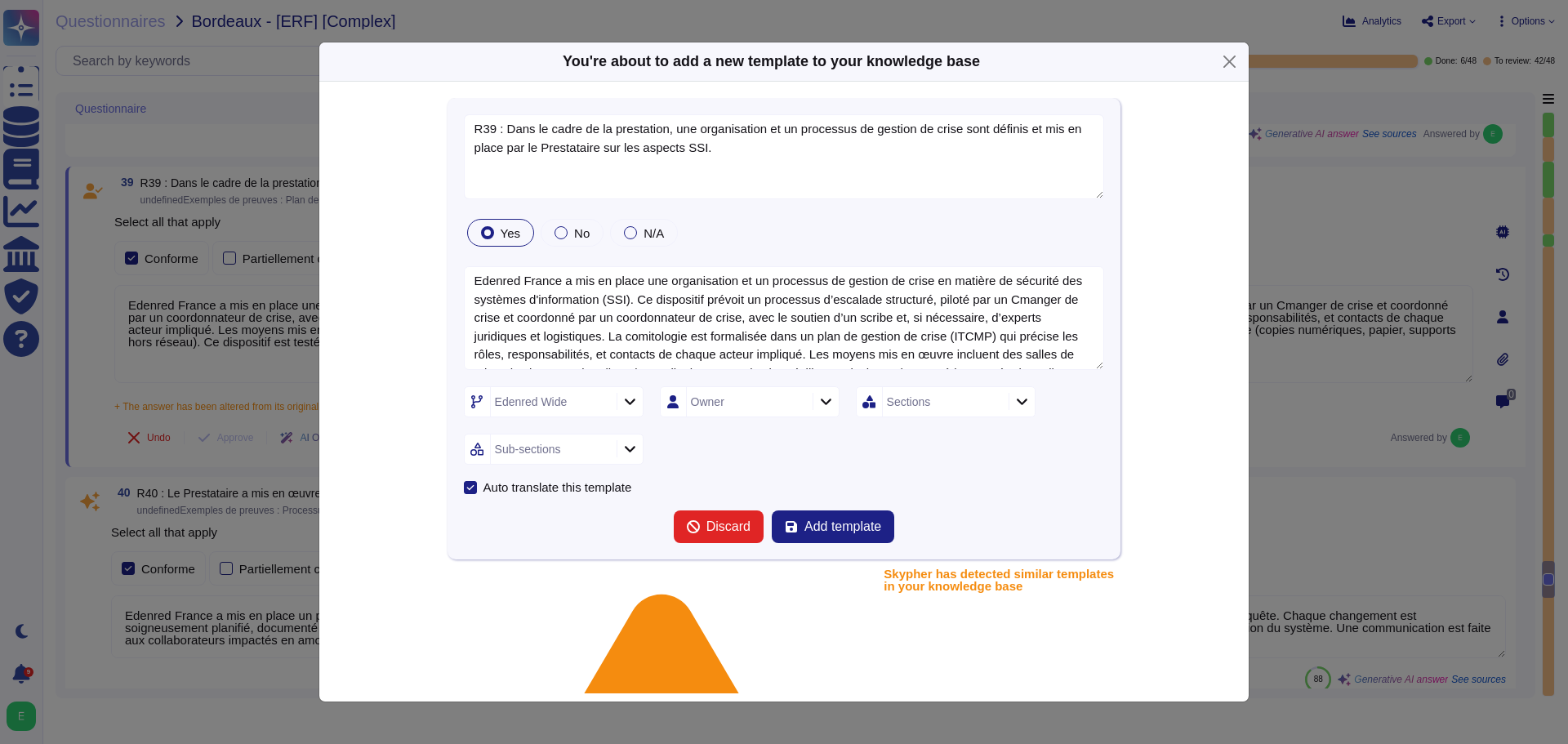
click at [1151, 379] on div "R39 : Dans le cadre de la prestation, une organisation et un processus de gesti…" at bounding box center [784, 547] width 843 height 897
click at [1023, 402] on icon at bounding box center [1022, 401] width 12 height 14
click at [1093, 614] on div "Access Control Application Security Asset and Information Management Asset Mana…" at bounding box center [977, 533] width 245 height 220
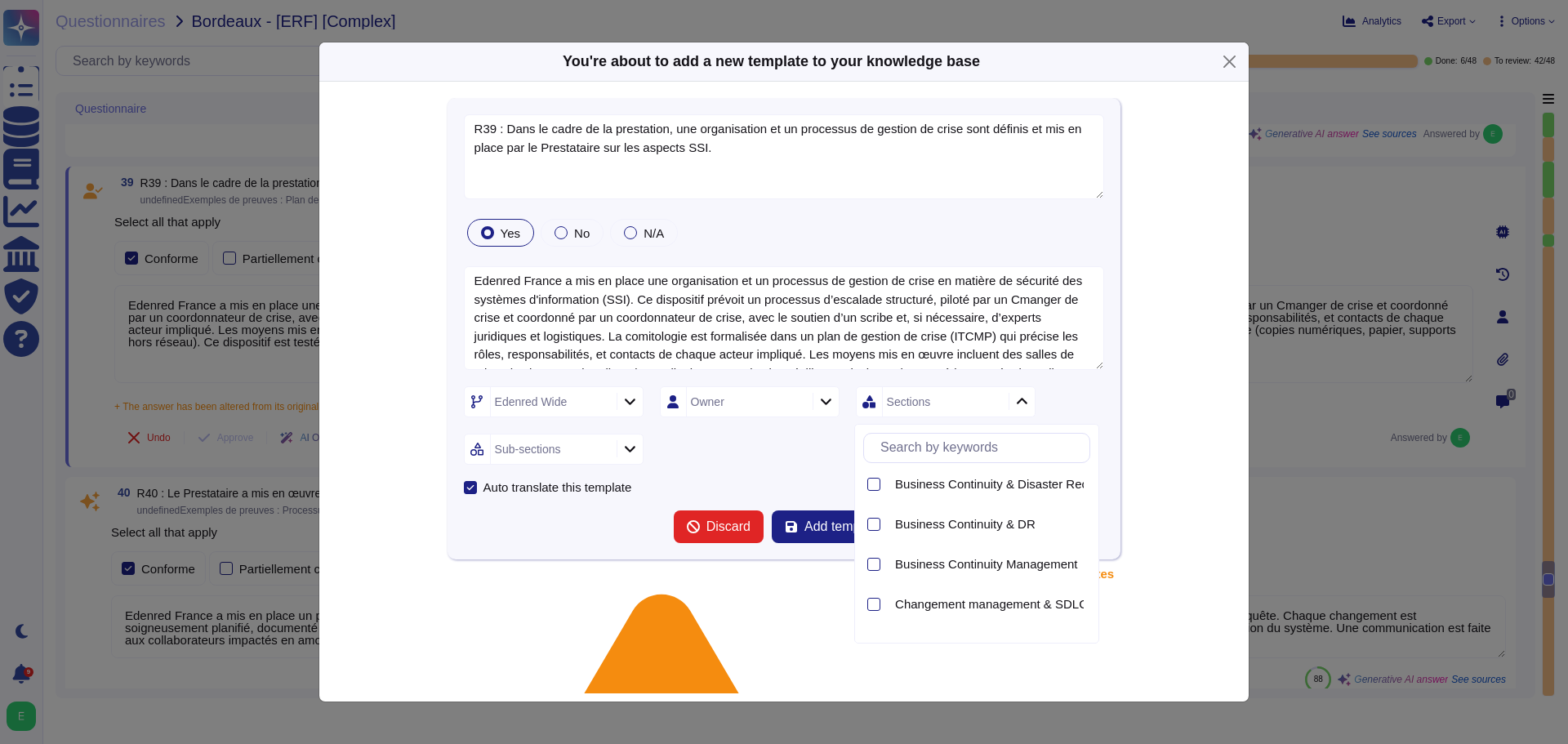
scroll to position [245, 0]
click at [878, 524] on div at bounding box center [874, 524] width 13 height 13
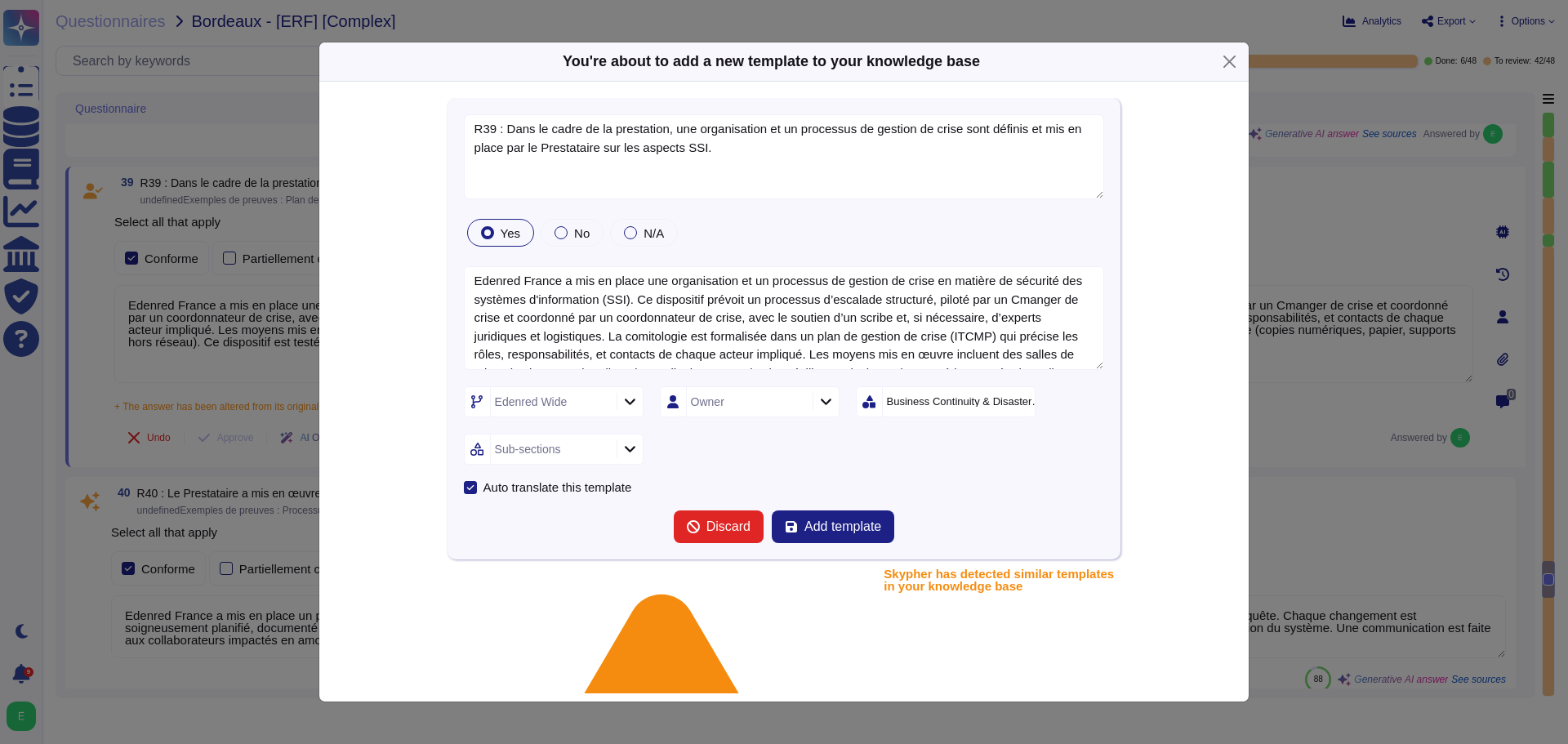
click at [631, 454] on icon at bounding box center [630, 448] width 12 height 14
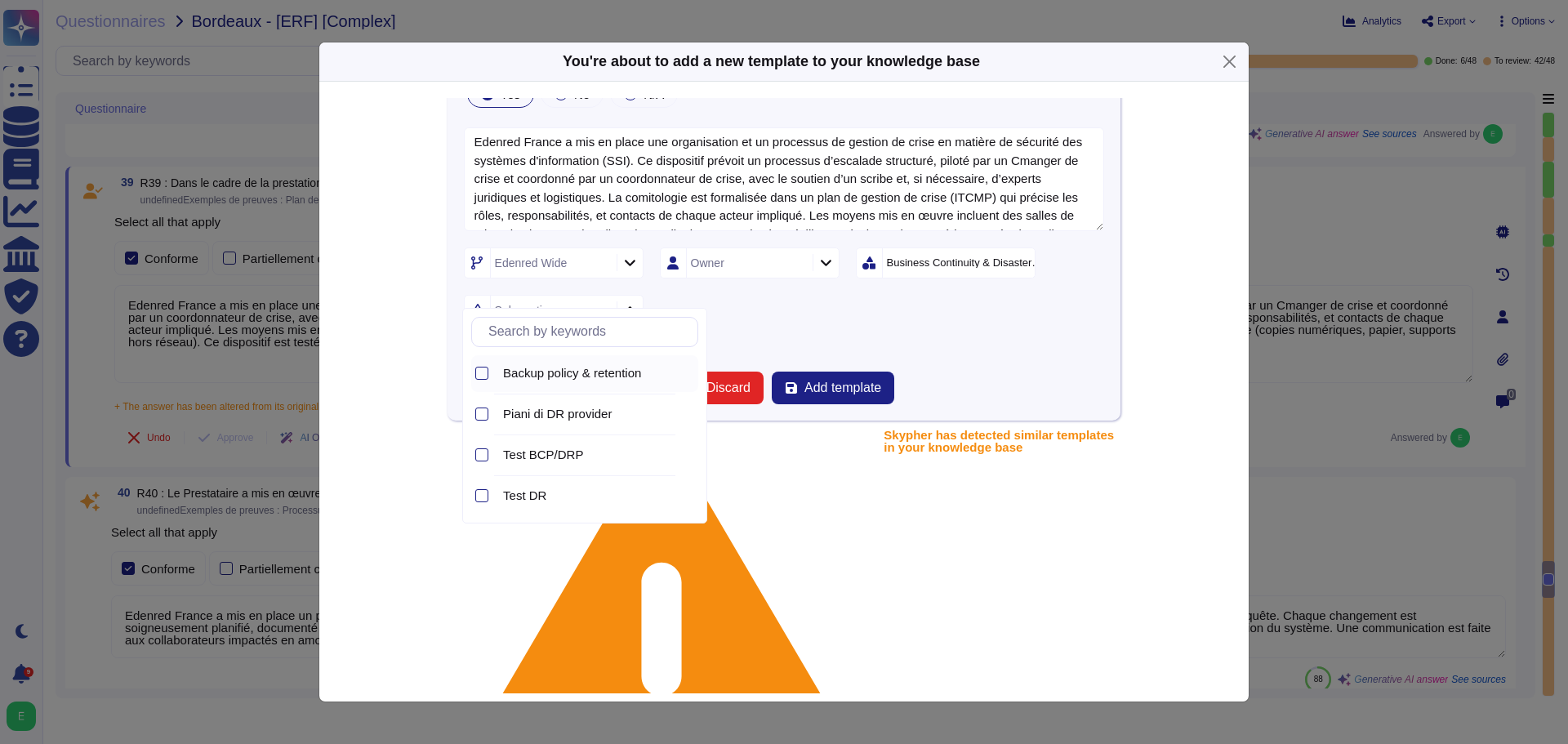
scroll to position [164, 0]
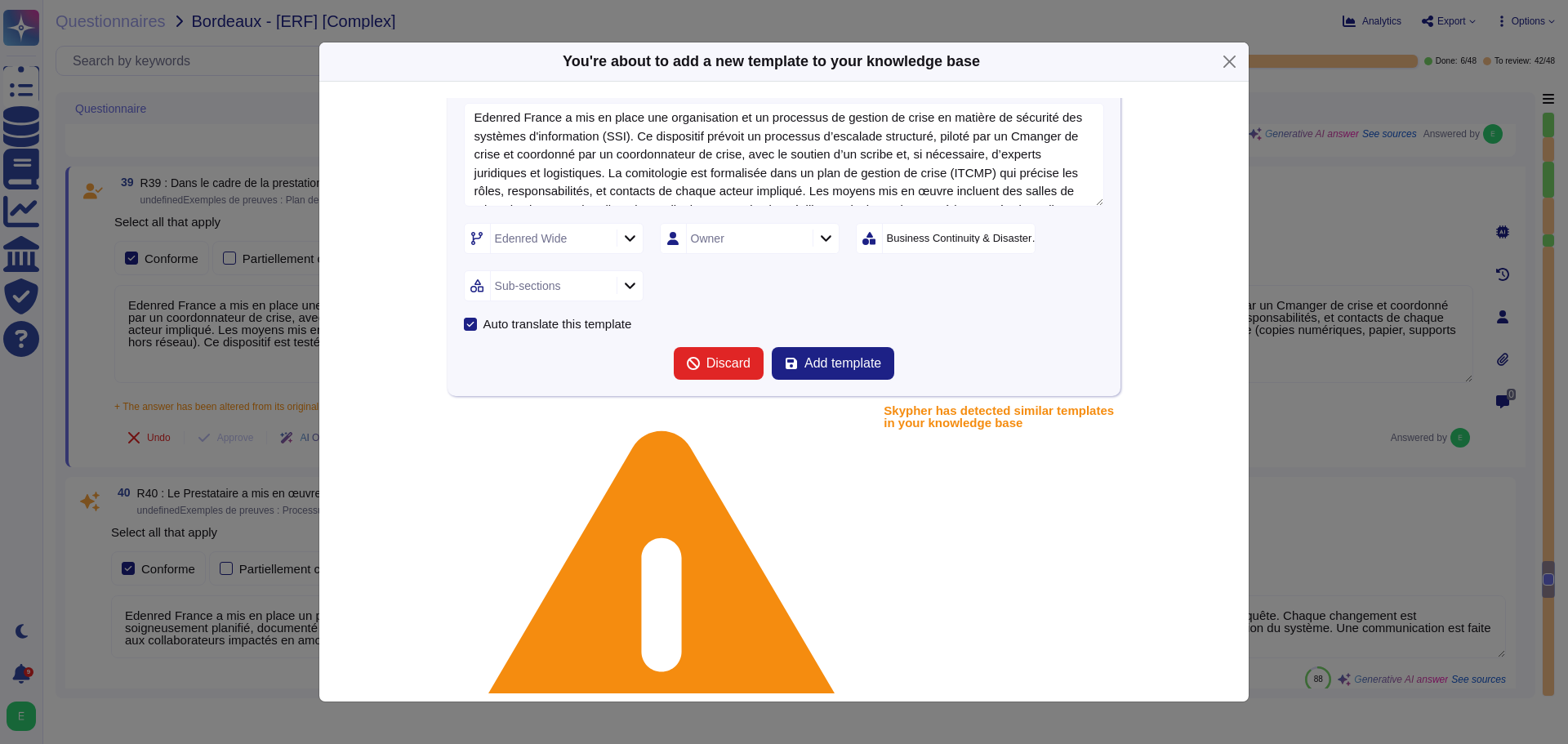
click at [1015, 241] on div "Business Continuity & Disaster Recovery" at bounding box center [966, 238] width 157 height 10
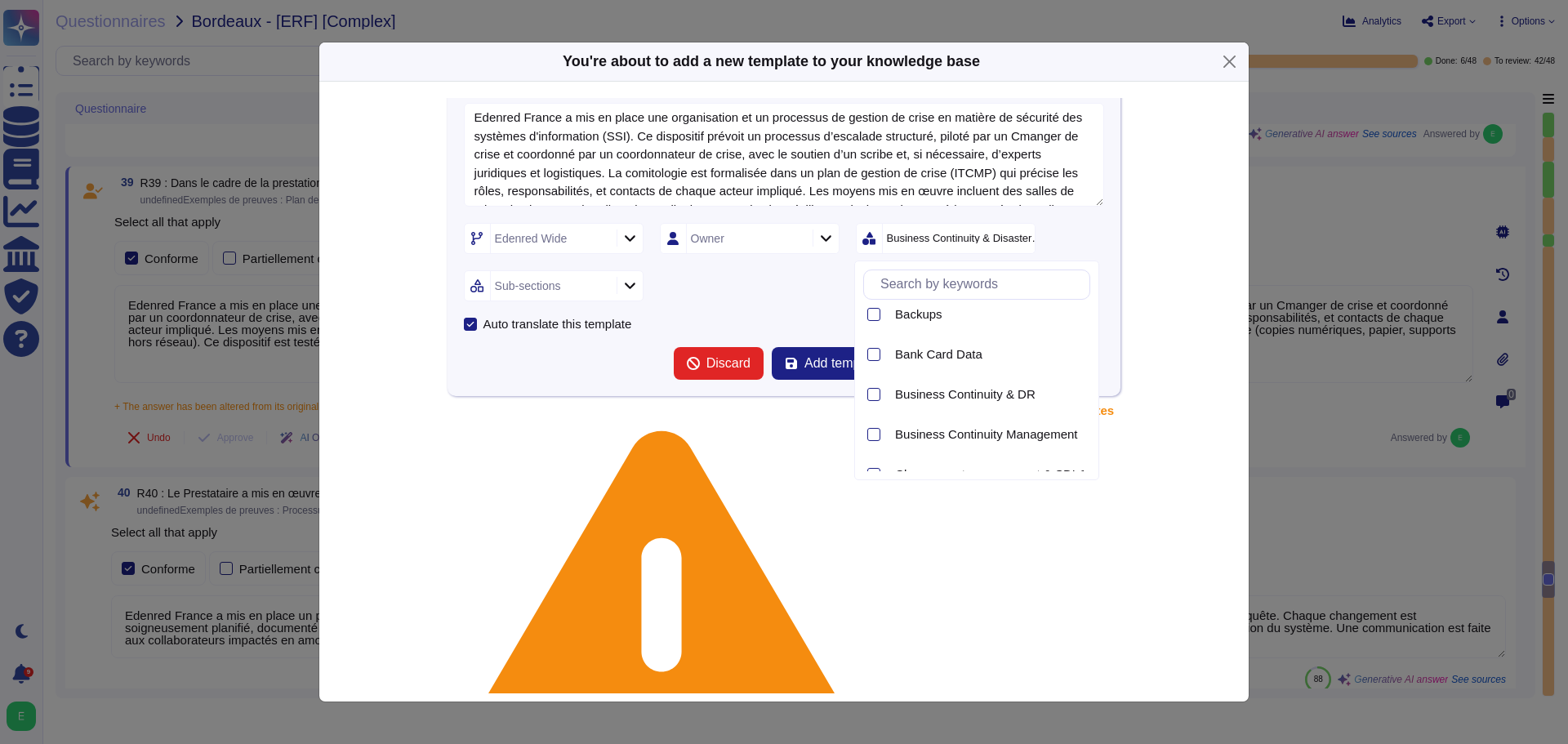
scroll to position [285, 0]
click at [878, 403] on div at bounding box center [874, 401] width 13 height 13
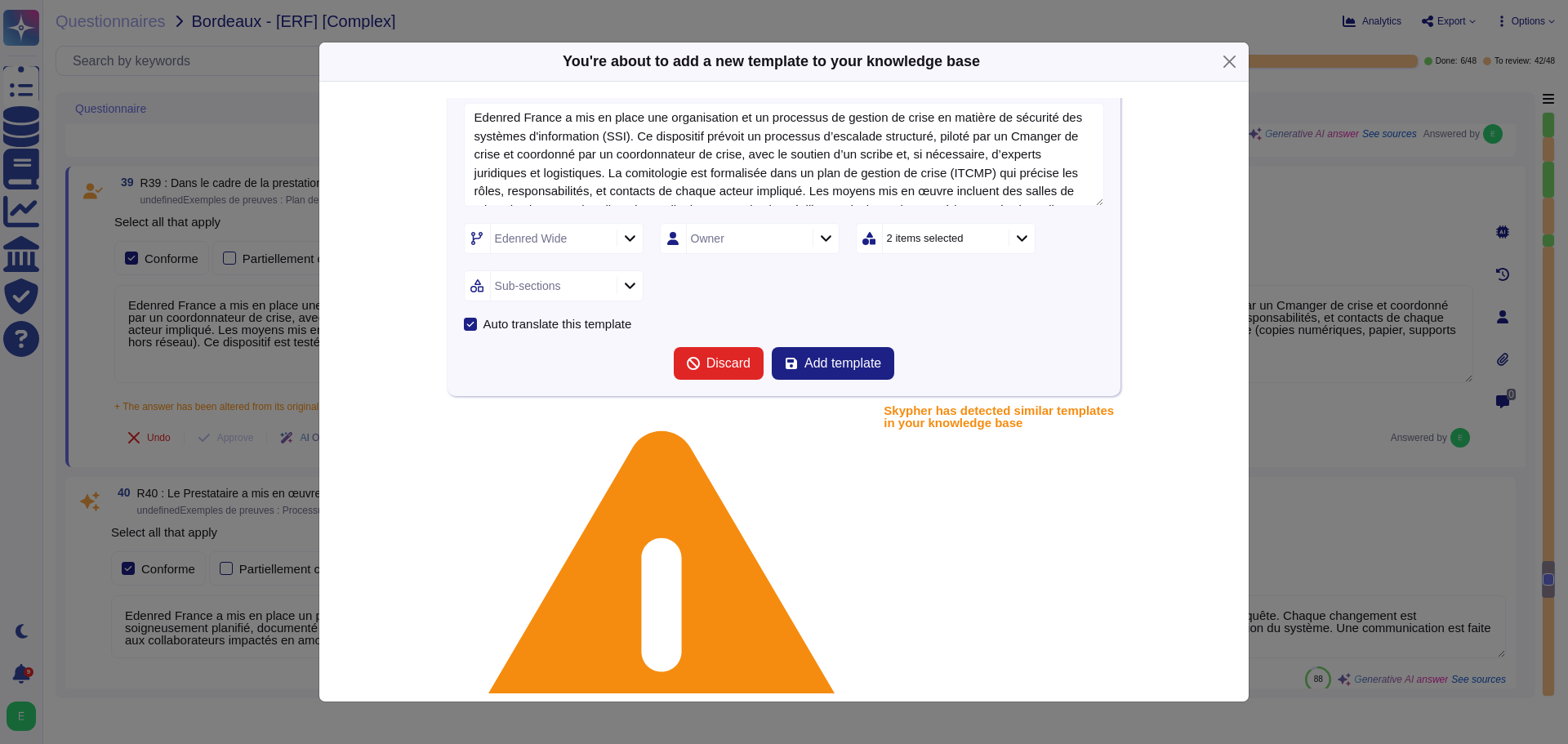
click at [625, 284] on icon at bounding box center [630, 285] width 10 height 7
click at [955, 239] on div "2 items selected" at bounding box center [926, 238] width 77 height 10
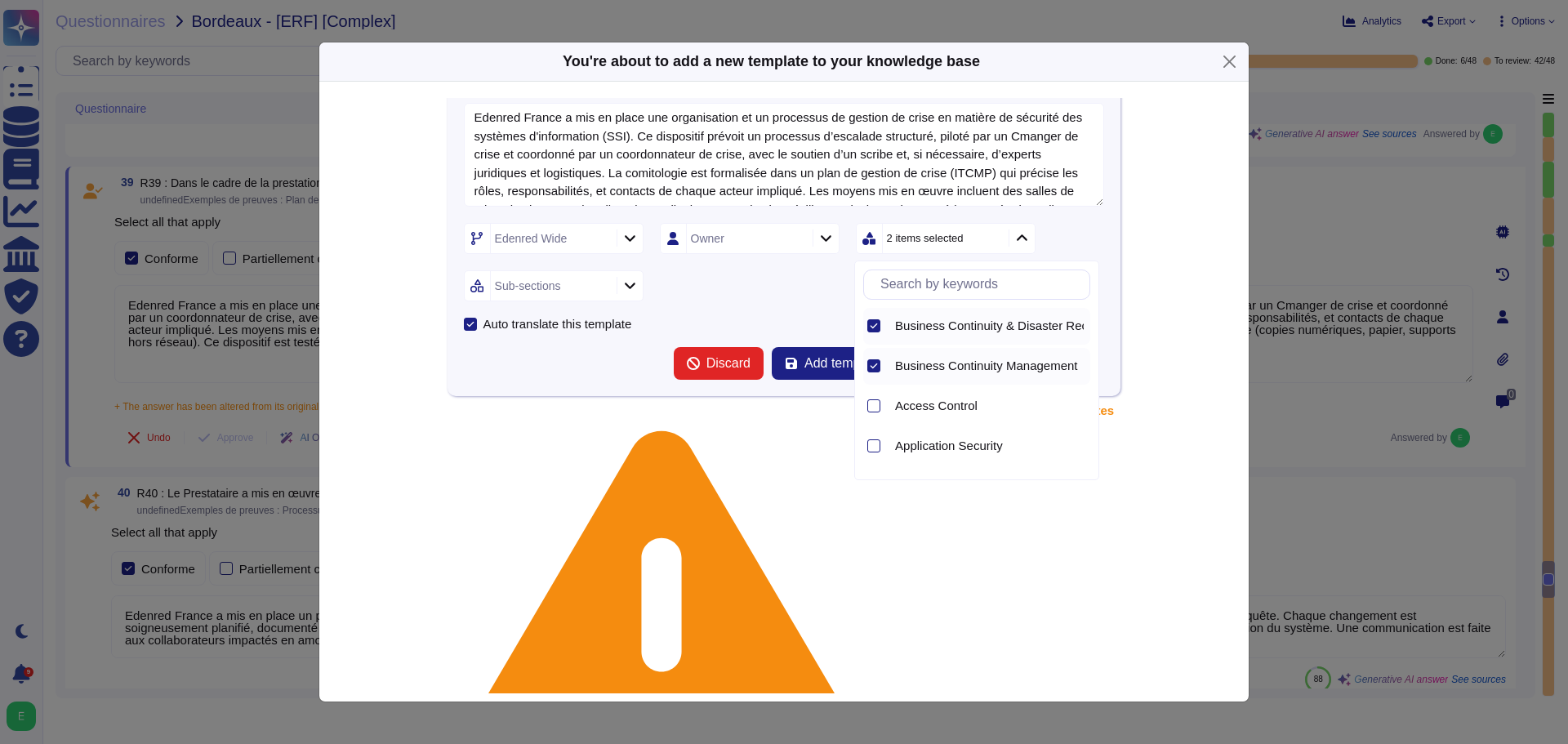
click at [878, 326] on icon at bounding box center [873, 326] width 8 height 8
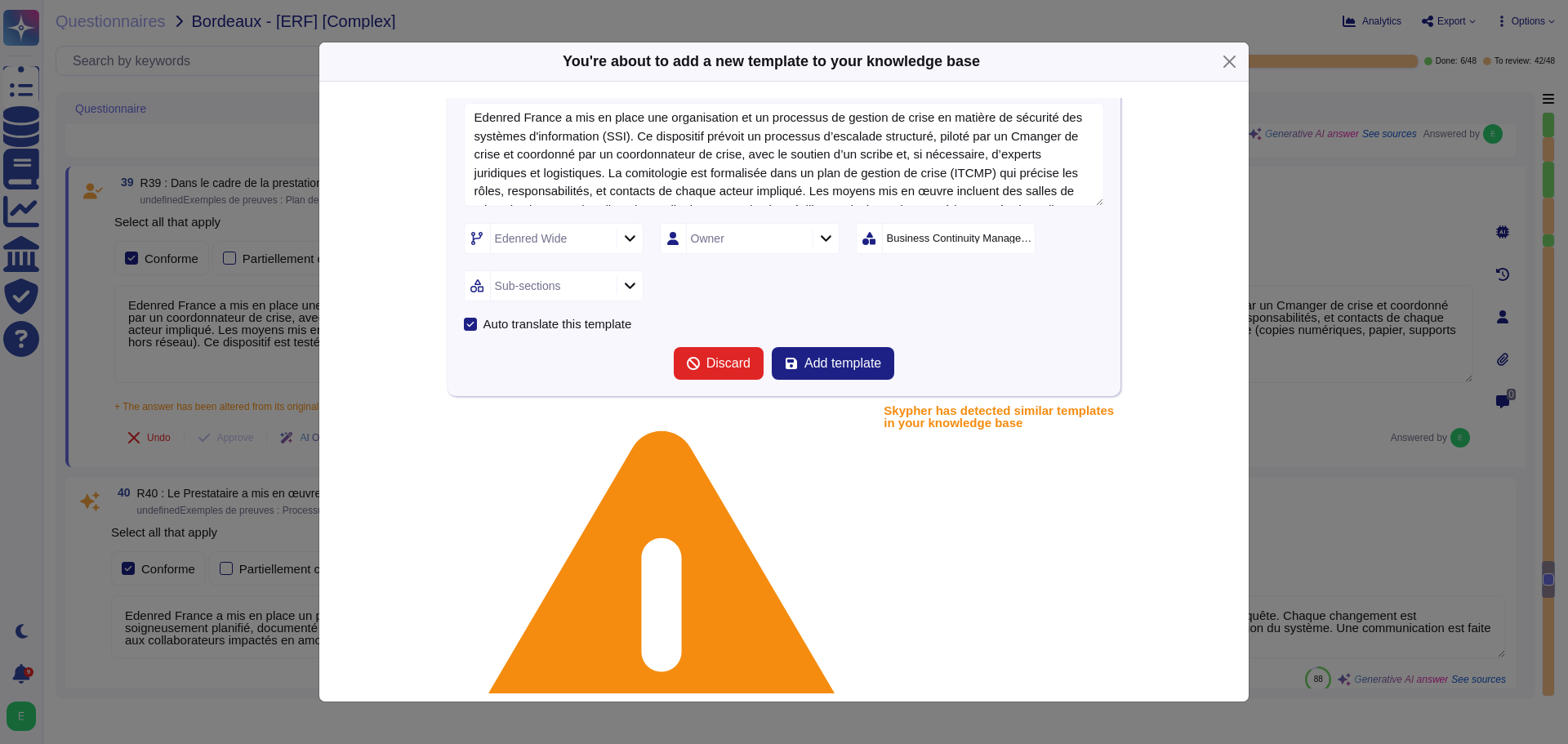
click at [624, 286] on icon at bounding box center [630, 285] width 12 height 14
click at [966, 237] on div "Business Continuity Management" at bounding box center [960, 238] width 146 height 10
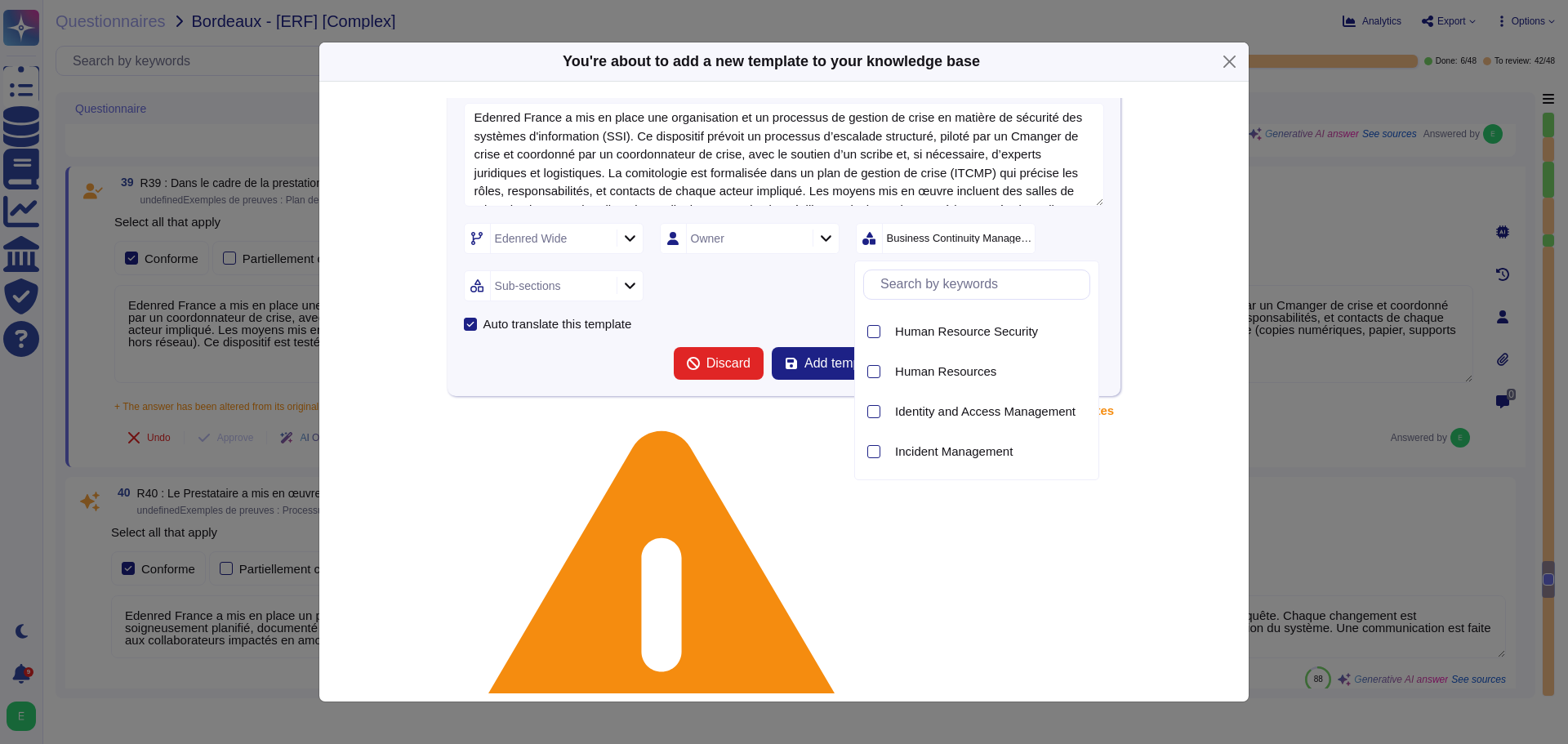
scroll to position [857, 0]
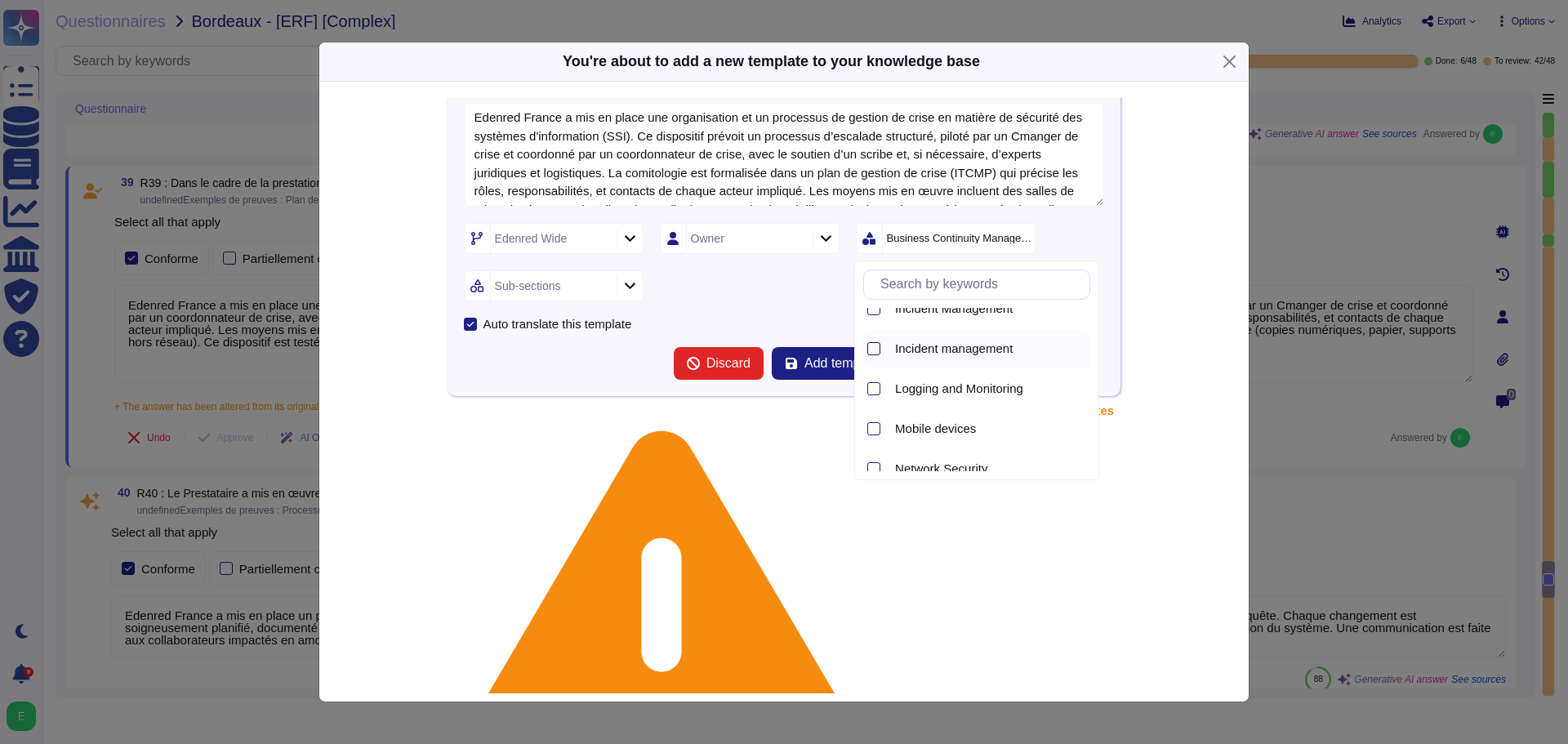
click at [876, 352] on div at bounding box center [874, 349] width 13 height 13
click at [638, 281] on div at bounding box center [630, 285] width 26 height 18
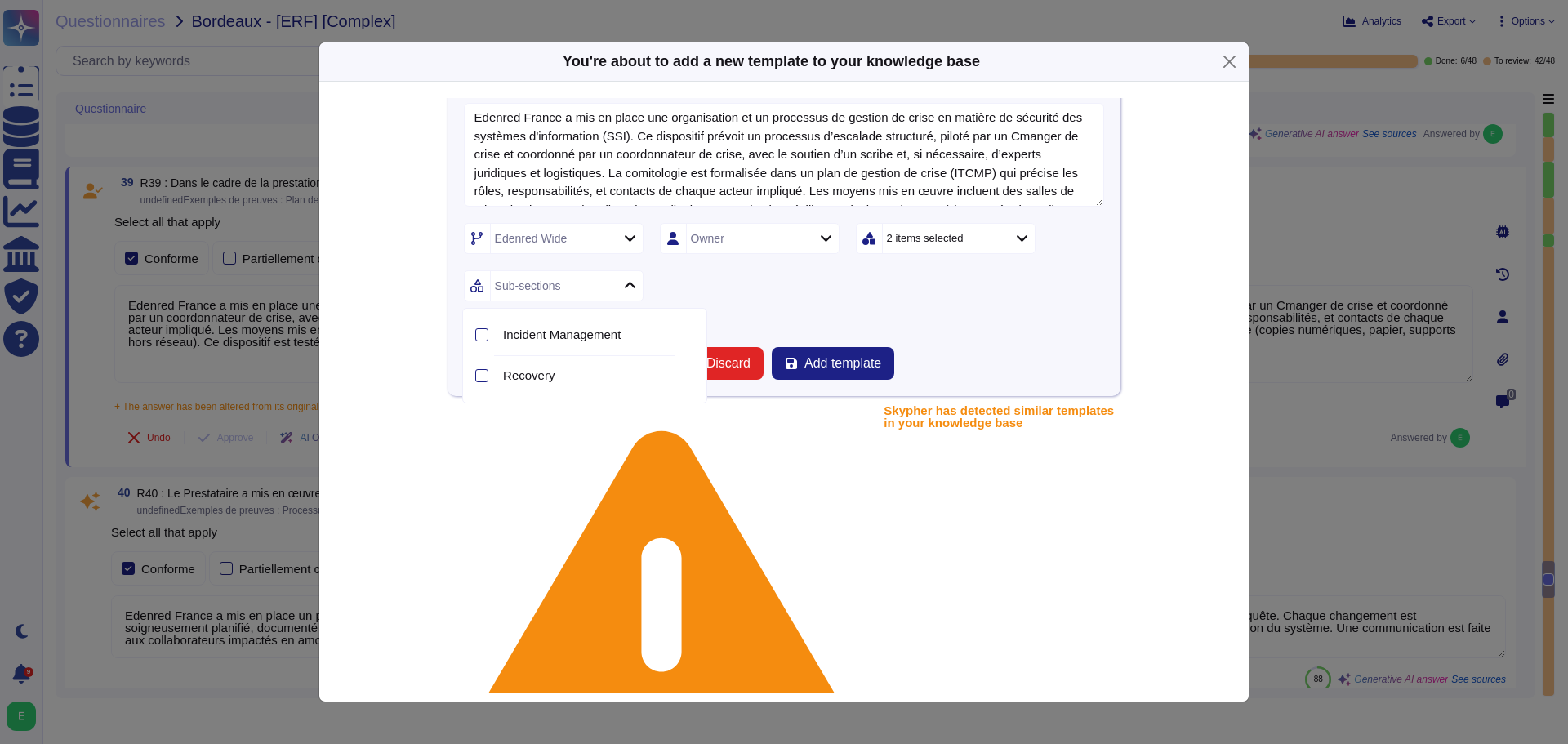
click at [1018, 317] on icon at bounding box center [1148, 447] width 261 height 261
click at [1227, 68] on button "Close" at bounding box center [1229, 61] width 25 height 25
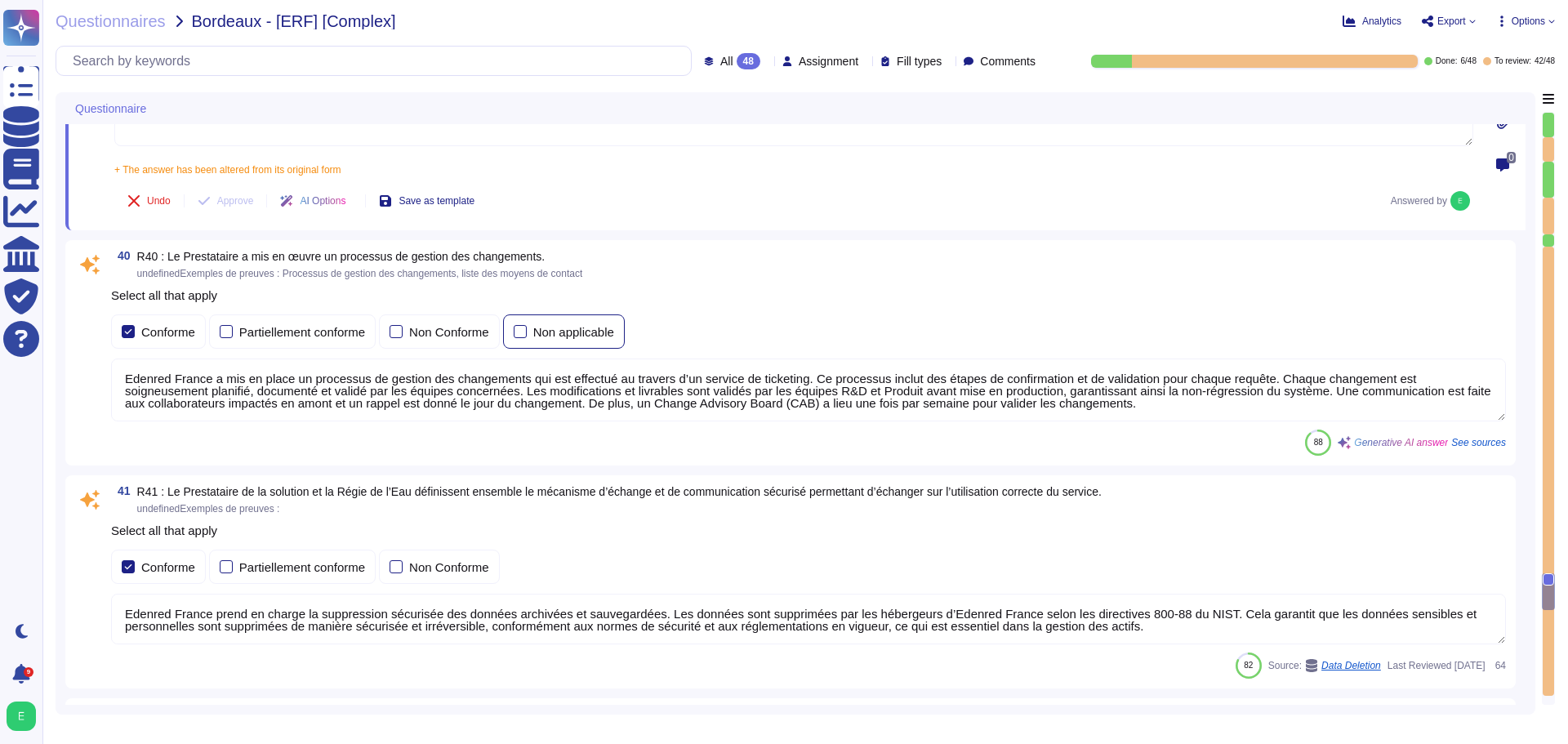
scroll to position [10170, 0]
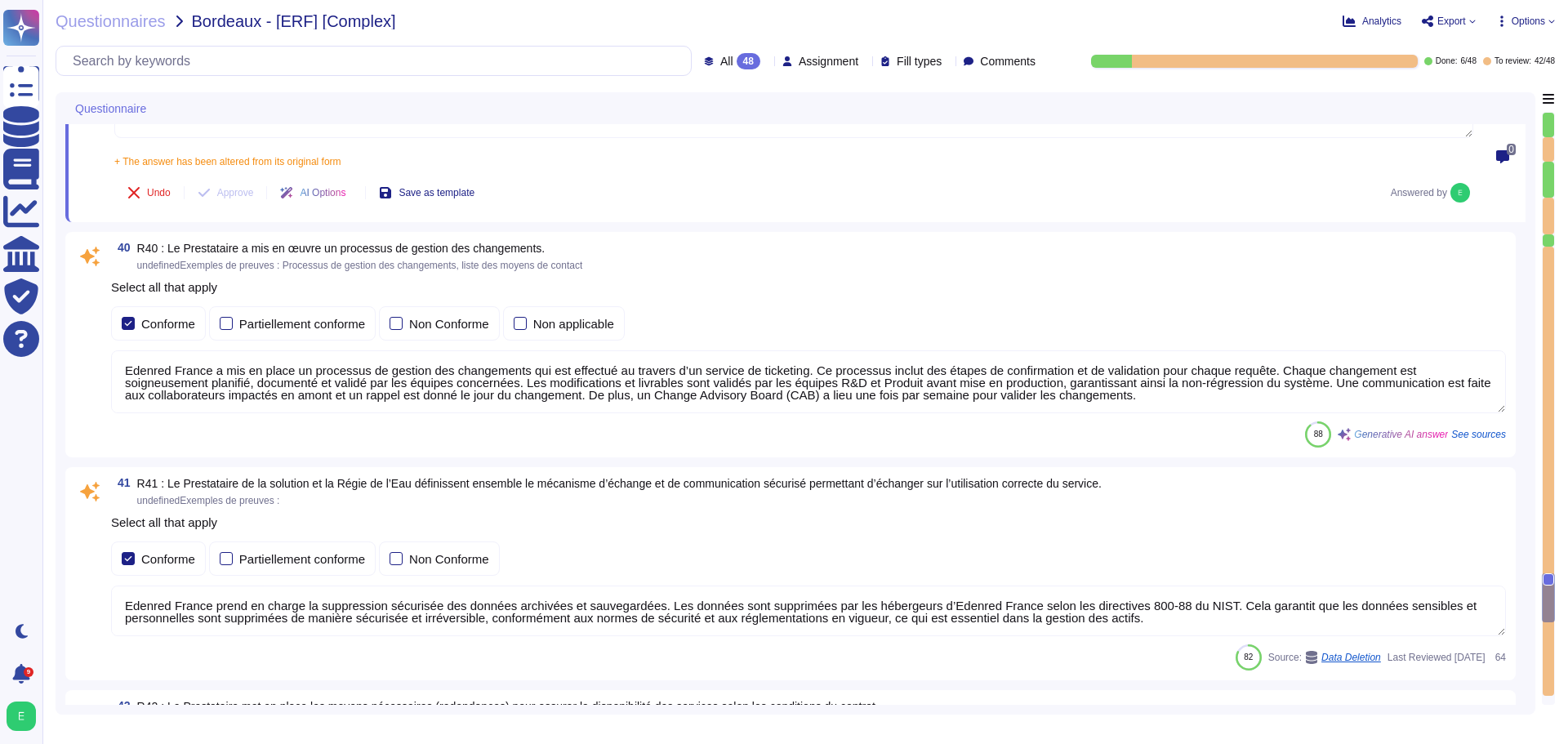
click at [639, 353] on textarea "Edenred France a mis en place un processus de gestion des changements qui est e…" at bounding box center [809, 381] width 1395 height 63
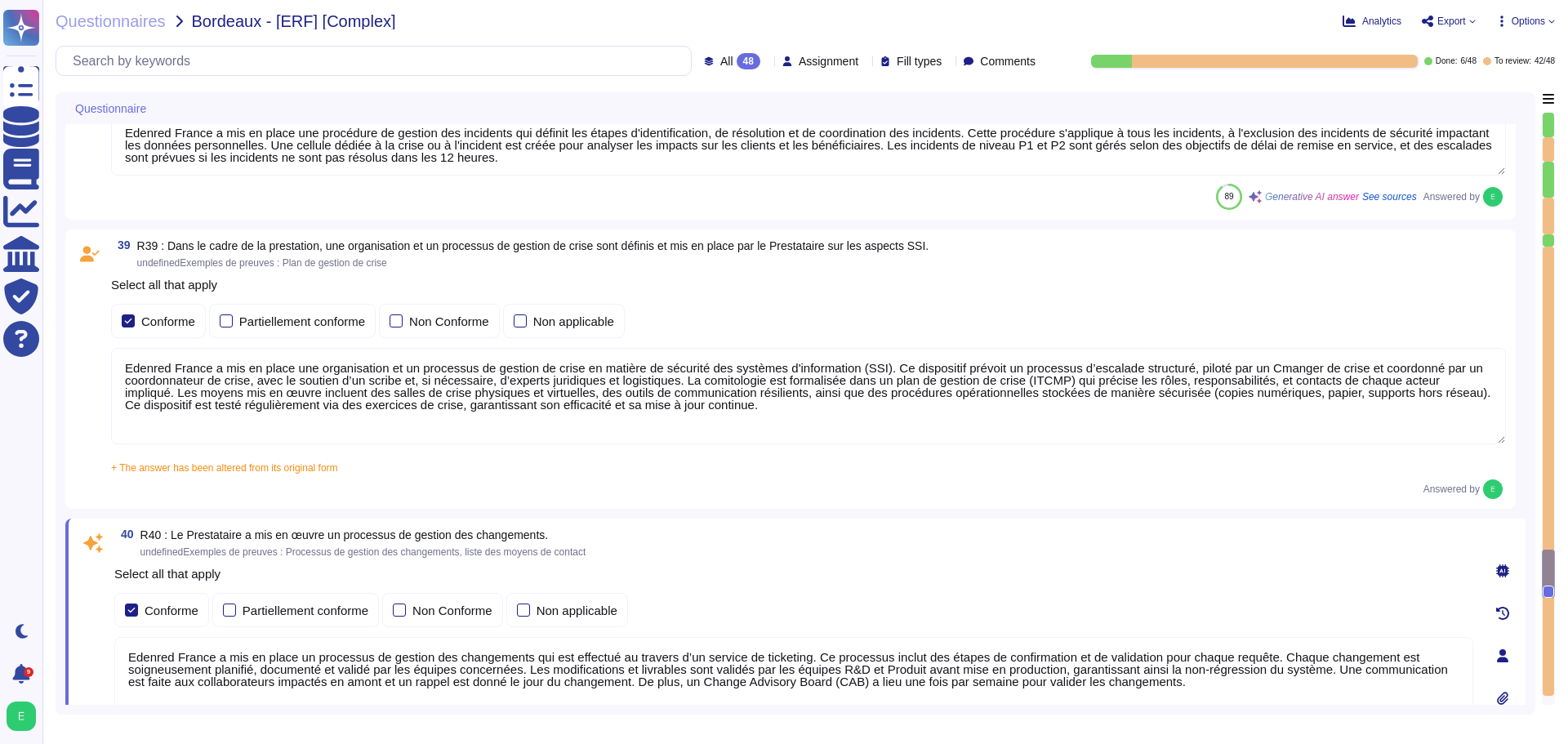
type textarea "Edenred France met en place plusieurs types de tests de sécurité, y compris des…"
type textarea "Les plateformes sont livrées via notre plateforme de CI/CD. Seuls les ayants dr…"
type textarea "Edenred France dispose de serveurs de secours pour assurer la continuité des se…"
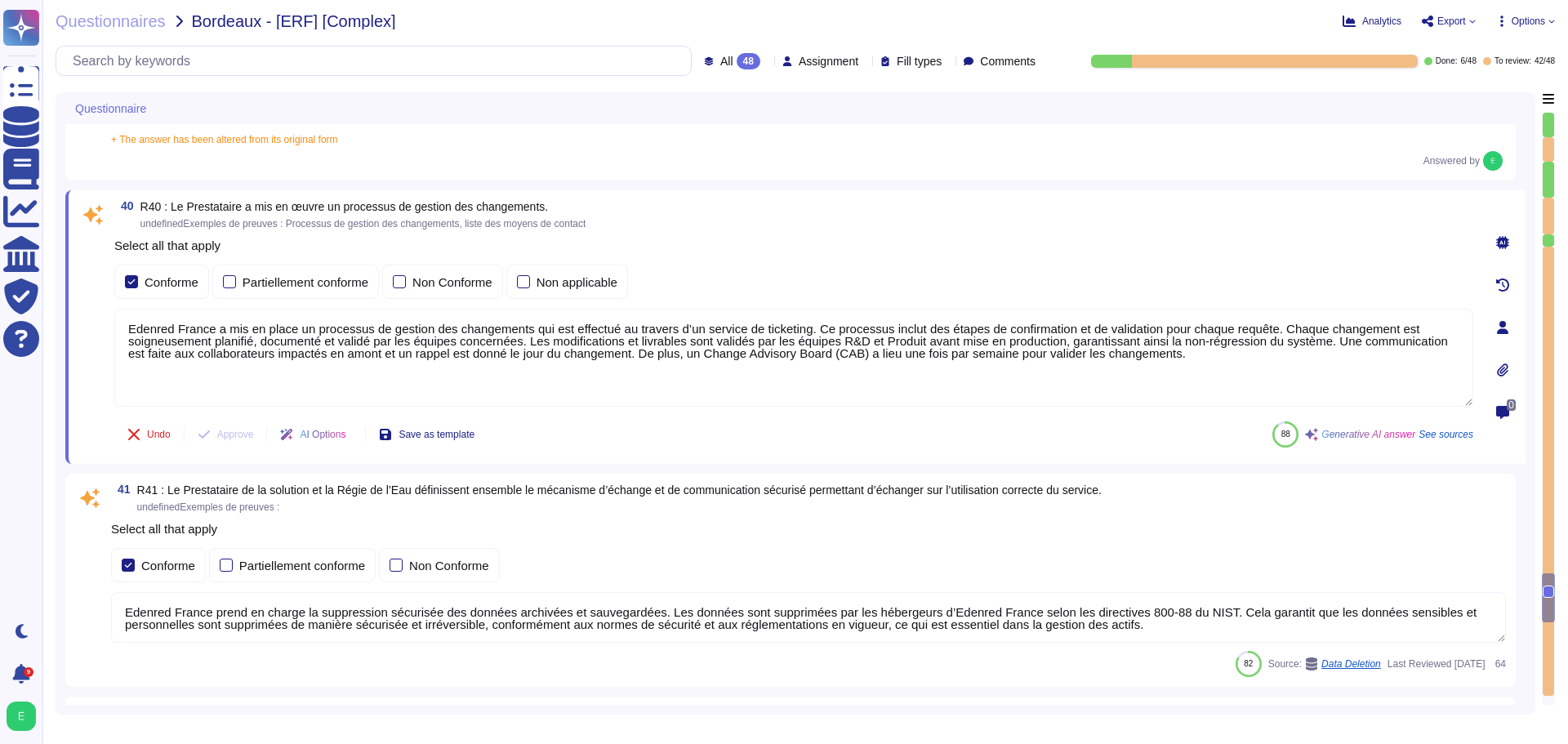
type textarea "Un plan de continuité de service doit être défini et formalisé en précisant au …"
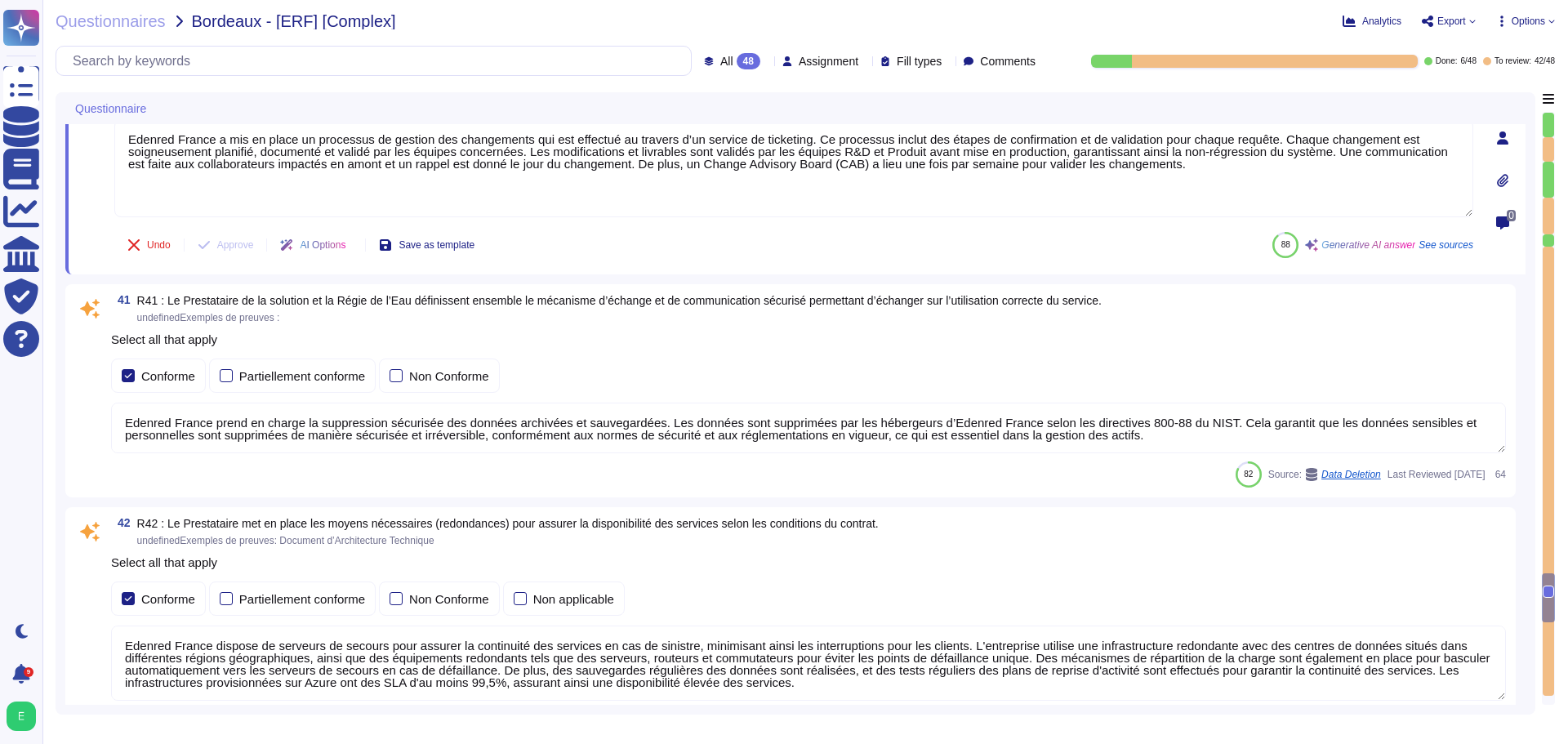
scroll to position [10352, 0]
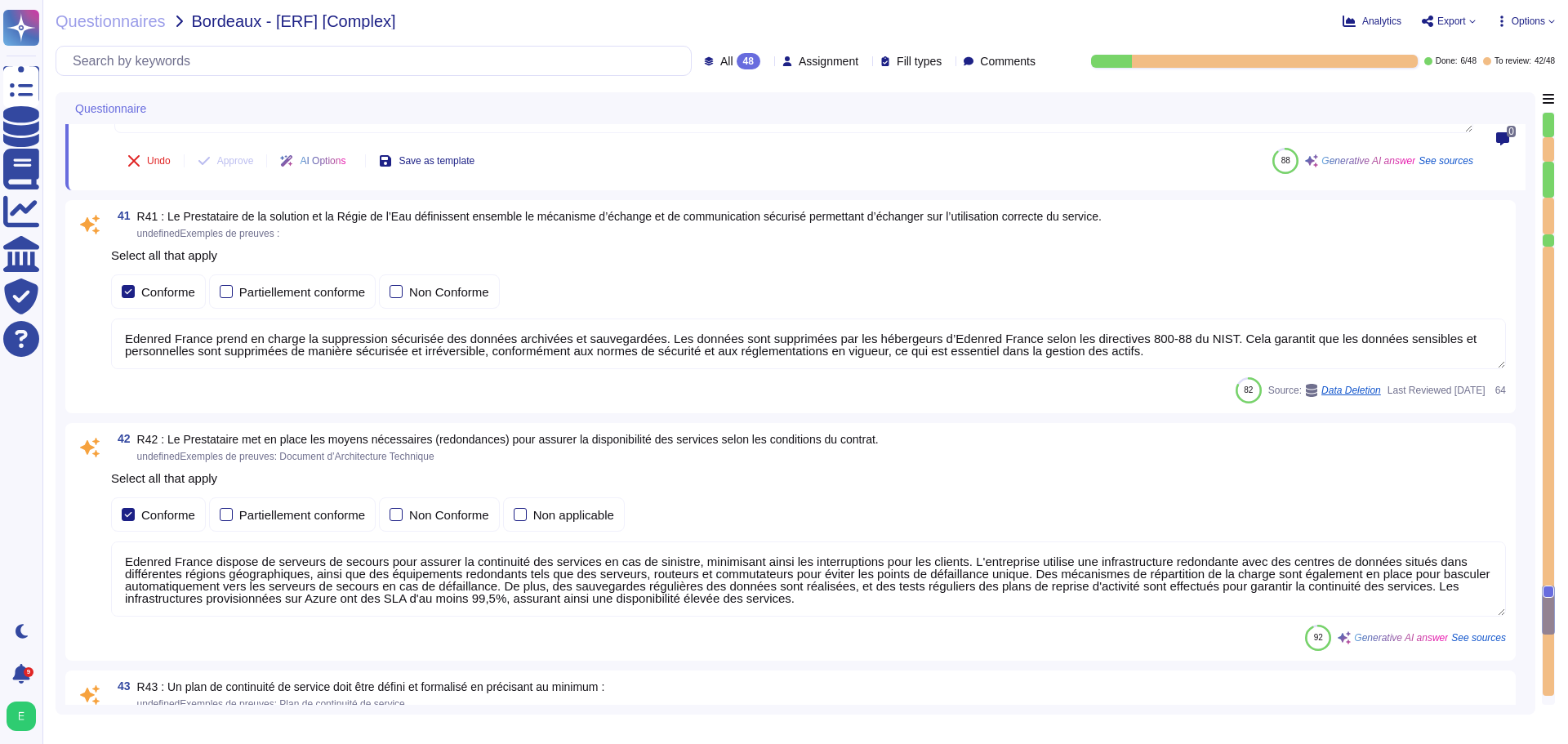
type textarea "Le Plan de Reprise d'Activité est testé au moins une fois par an selon nos poli…"
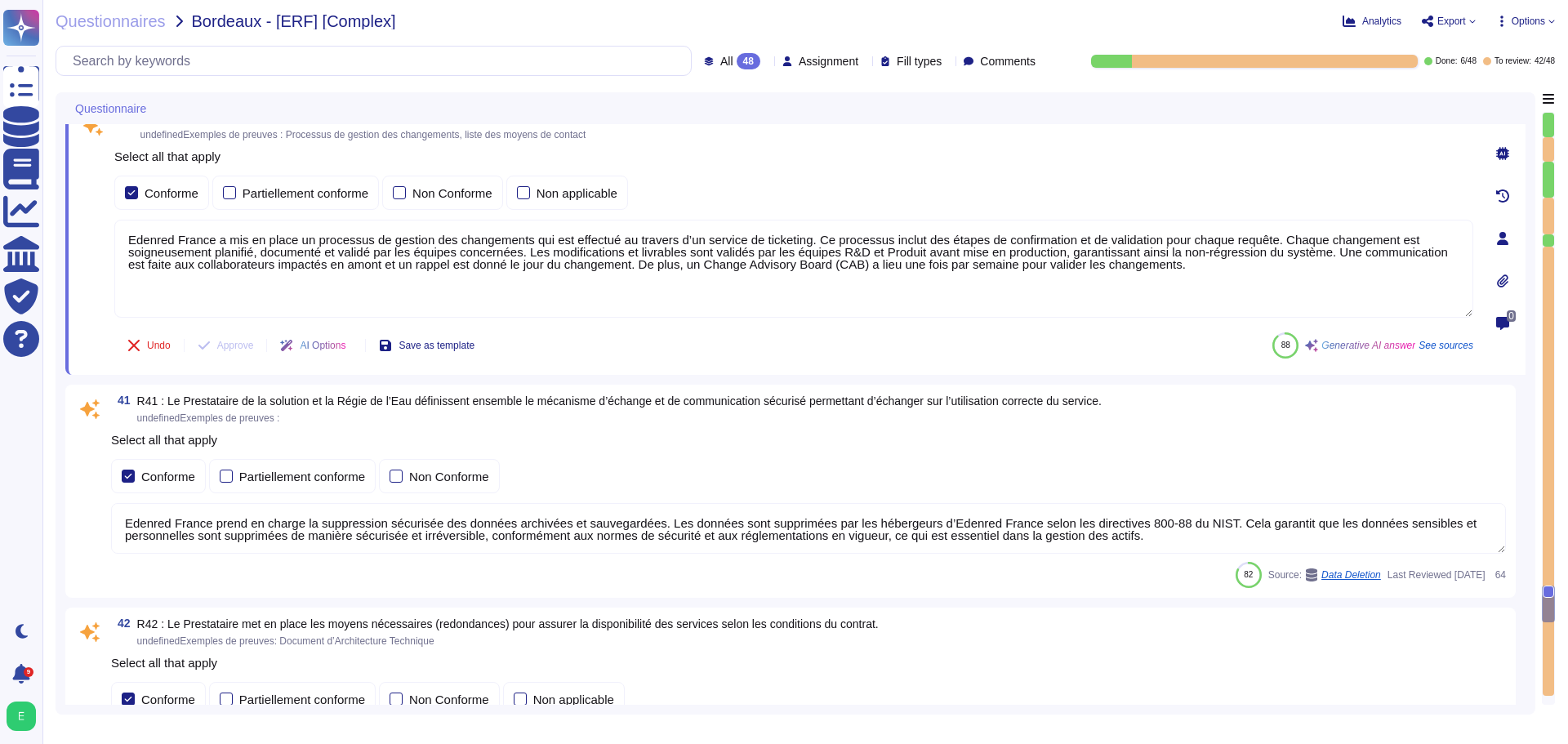
scroll to position [10108, 0]
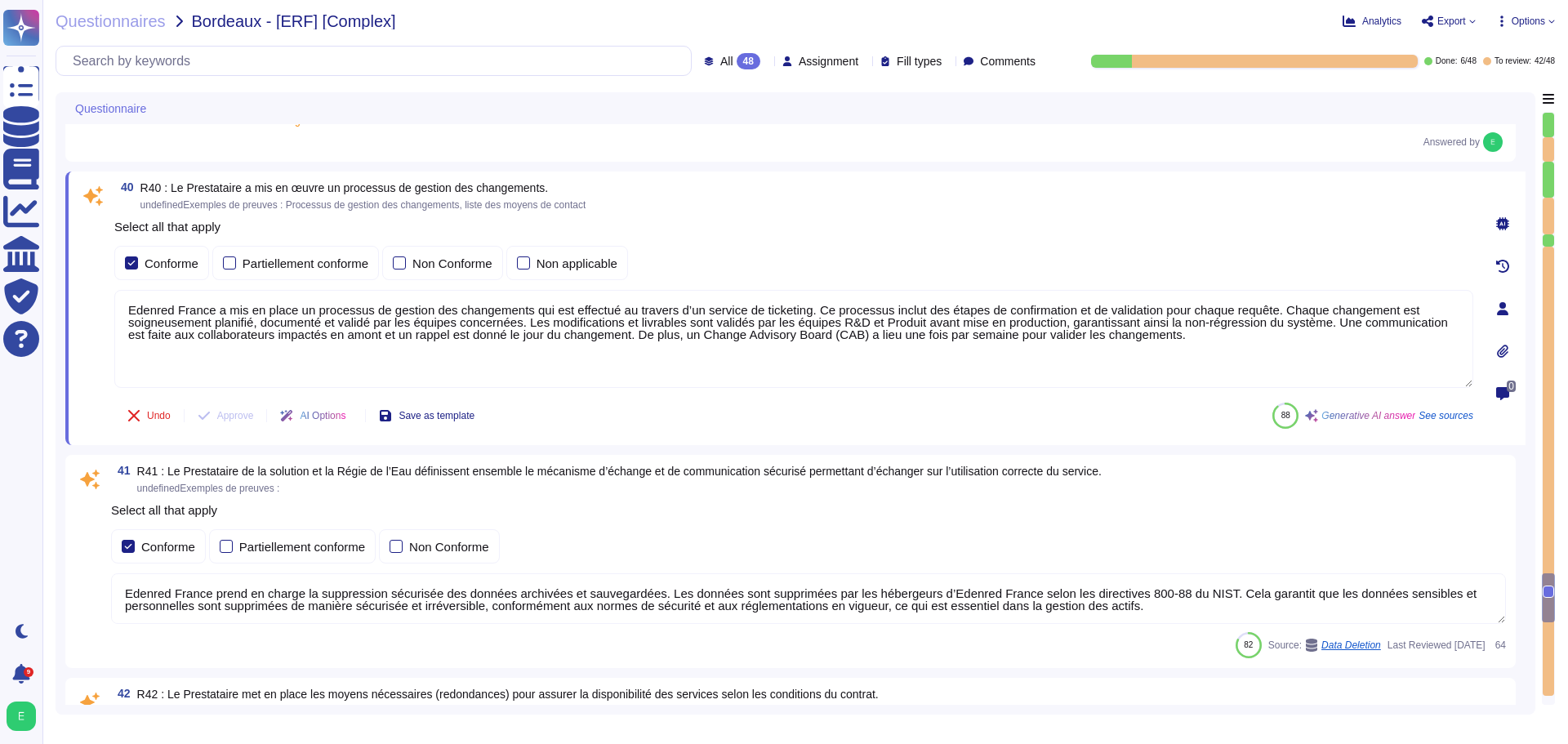
type textarea "Edenred France a mis en place une procédure de gestion des incidents qui défini…"
click at [785, 161] on div "39 R39 : Dans le cadre de la prestation, une organisation et un processus de ge…" at bounding box center [791, 22] width 1451 height 279
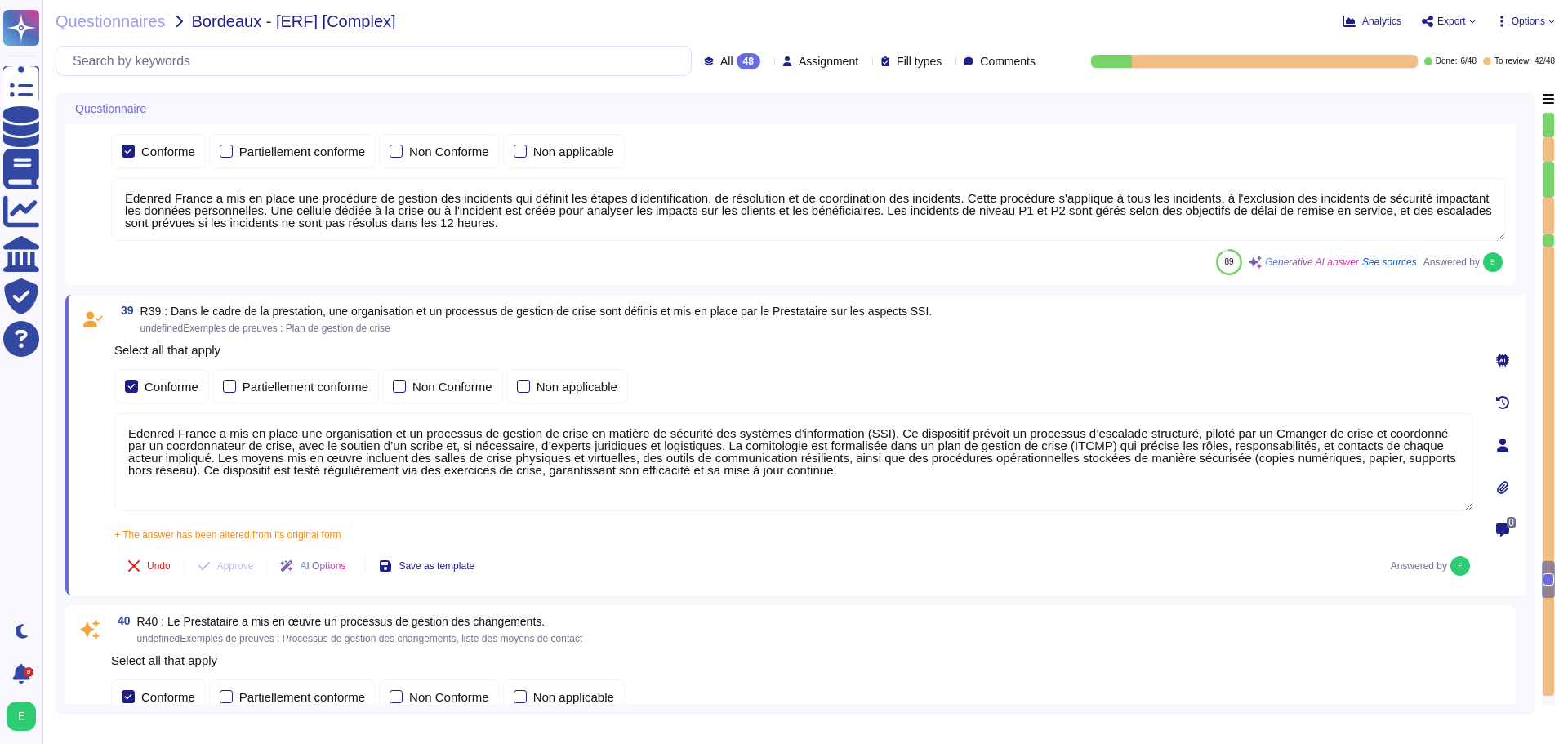
type textarea "Edenred France met en place plusieurs types de tests de sécurité, y compris des…"
type textarea "Les plateformes sont livrées via notre plateforme de CI/CD. Seuls les ayants dr…"
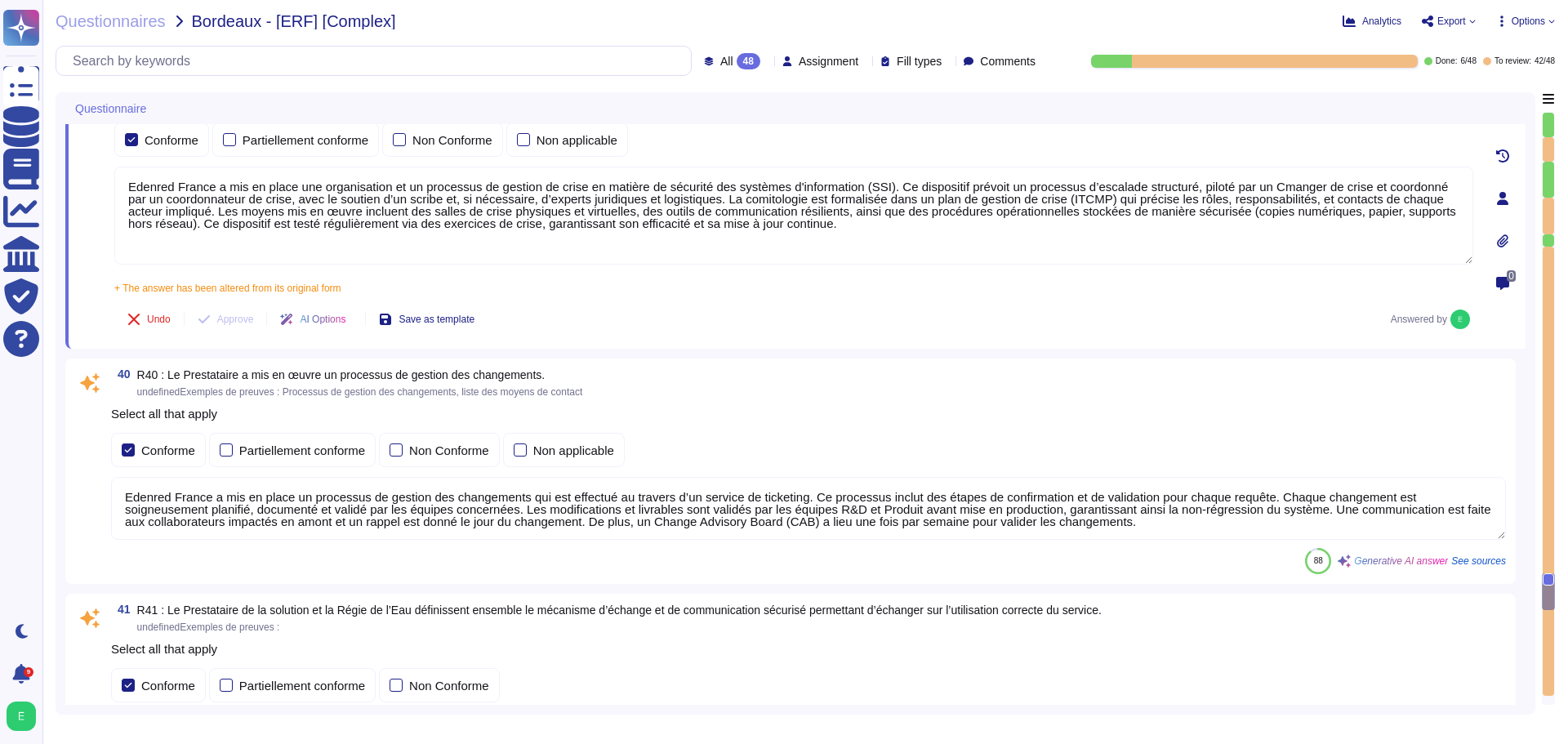
scroll to position [9960, 0]
type textarea "Un plan de continuité de service doit être défini et formalisé en précisant au …"
